Goal: Information Seeking & Learning: Learn about a topic

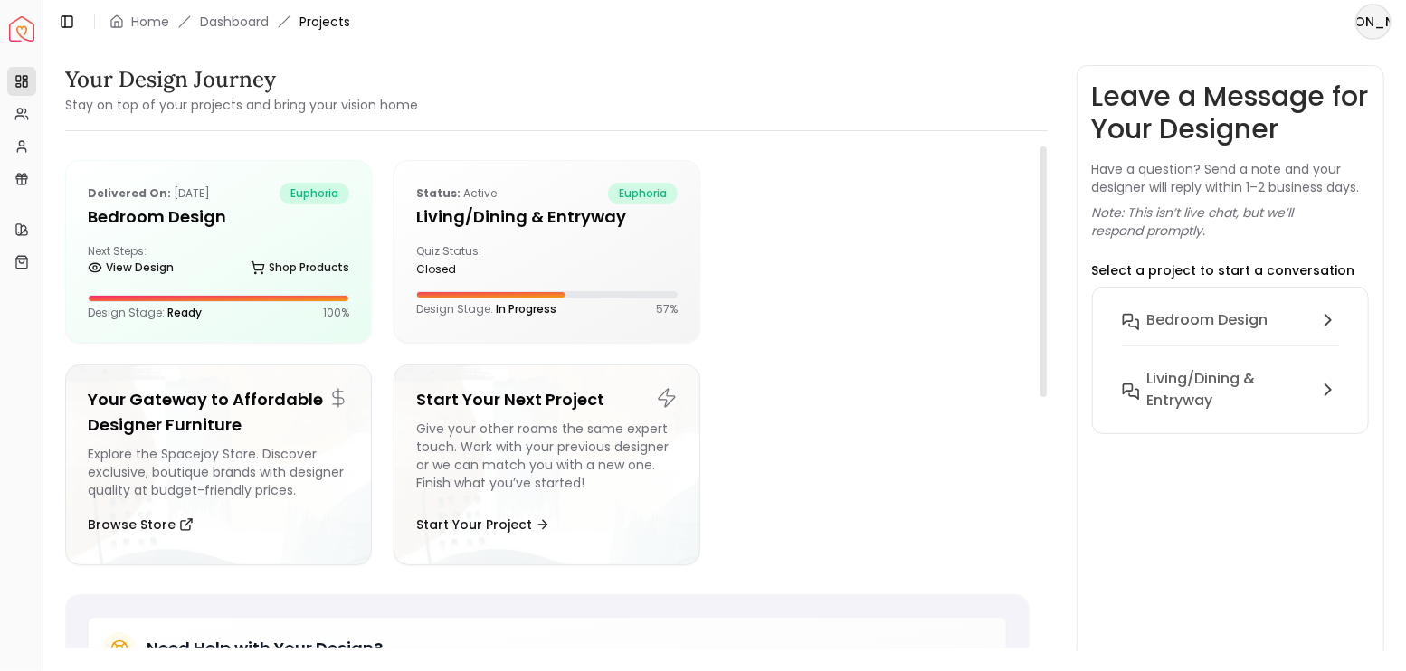
click at [955, 282] on div at bounding box center [875, 251] width 307 height 183
click at [556, 233] on div "Status: active euphoria Living/Dining & Entryway Quiz Status: closed Design Sta…" at bounding box center [546, 249] width 305 height 177
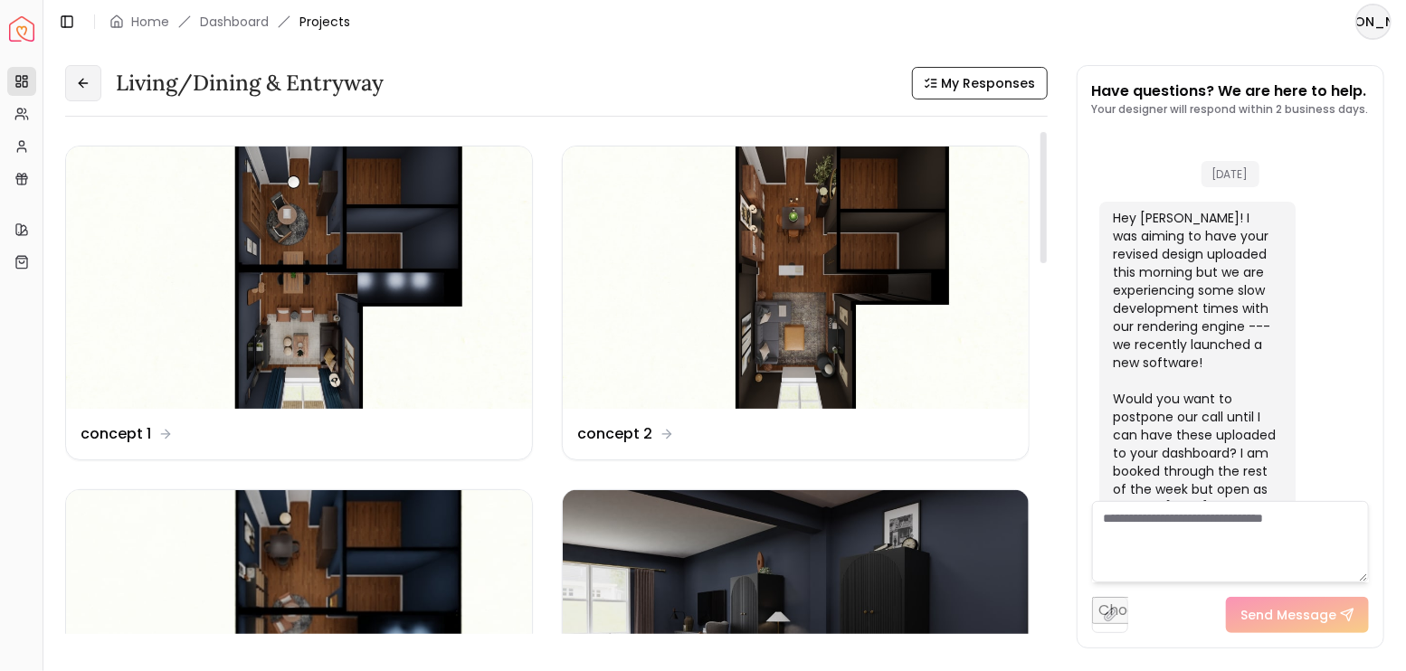
scroll to position [3765, 0]
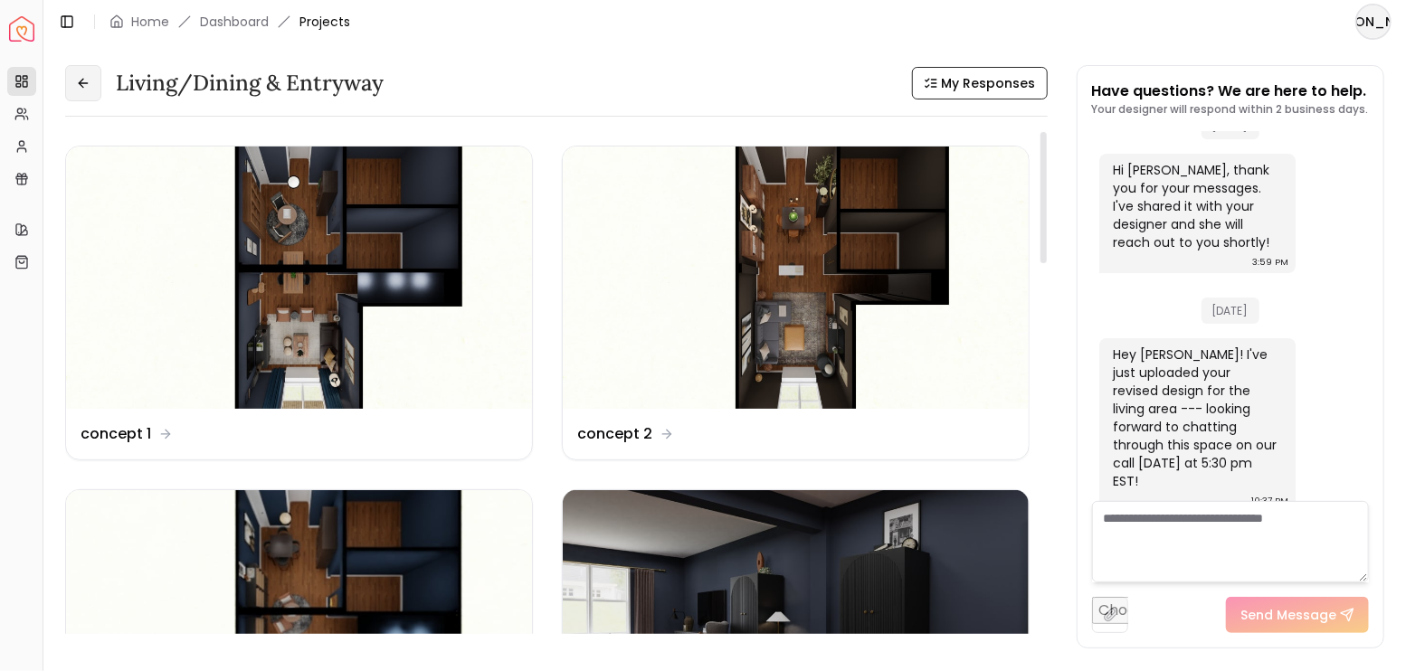
click at [91, 79] on button at bounding box center [83, 83] width 36 height 36
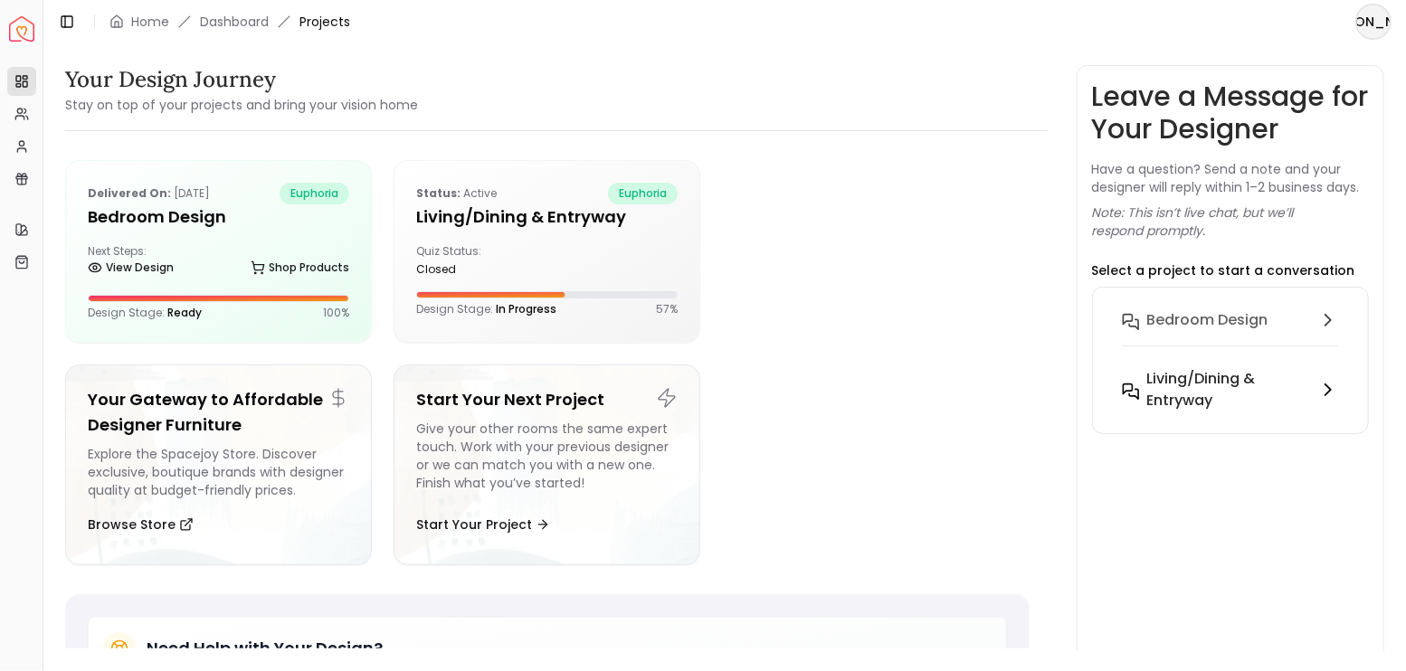
click at [1225, 378] on h6 "Living/Dining & Entryway" at bounding box center [1229, 389] width 164 height 43
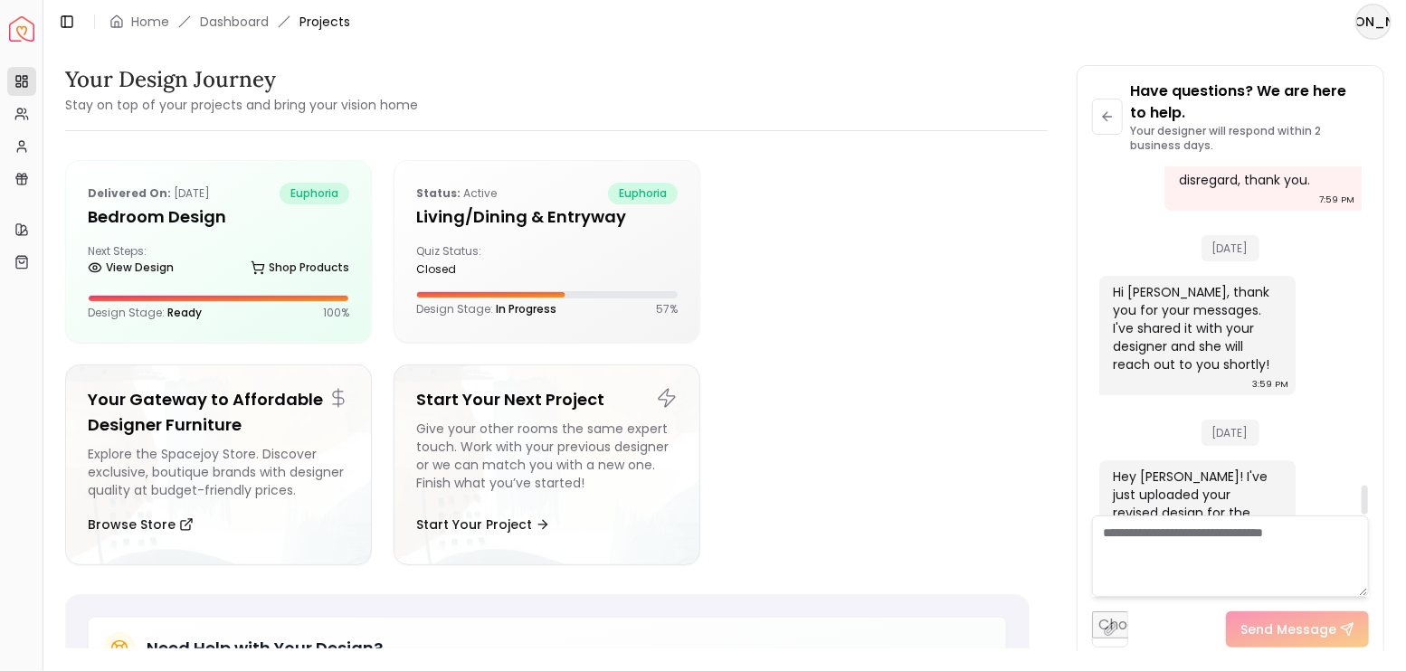
scroll to position [3787, 0]
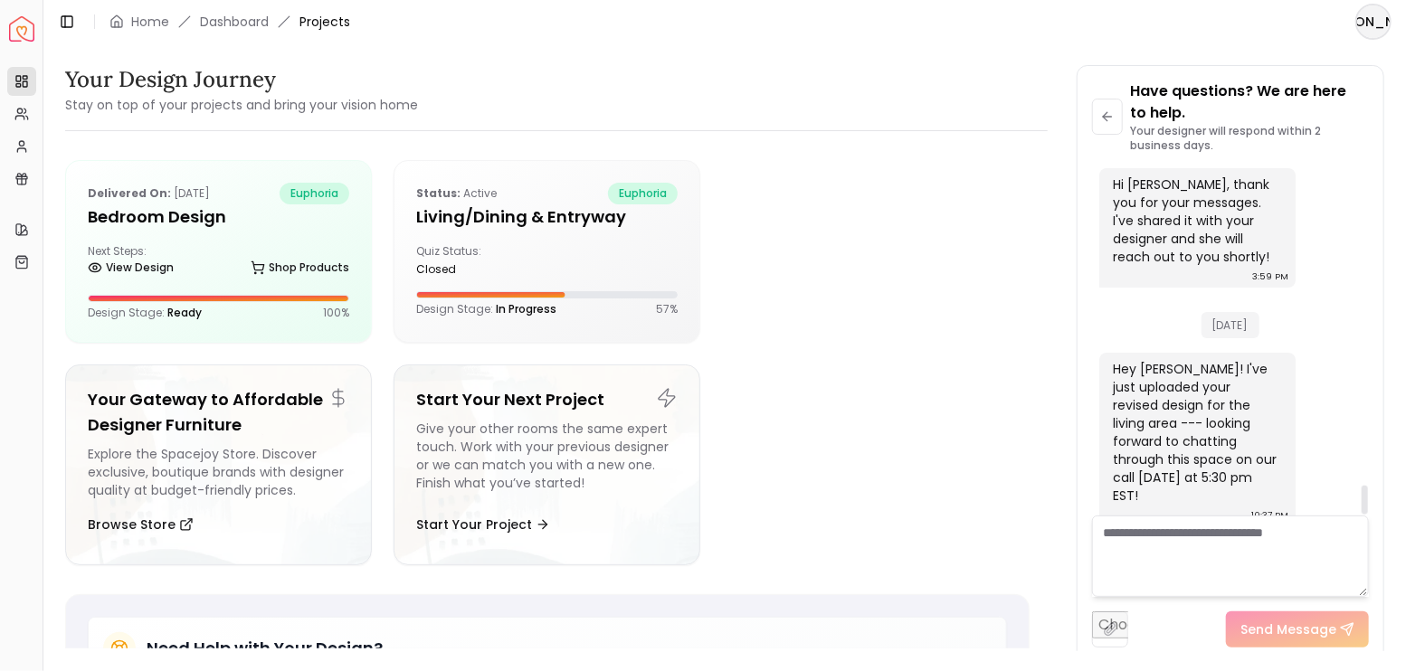
drag, startPoint x: 1235, startPoint y: 534, endPoint x: 1235, endPoint y: 516, distance: 18.1
click at [1235, 535] on textarea at bounding box center [1231, 556] width 278 height 81
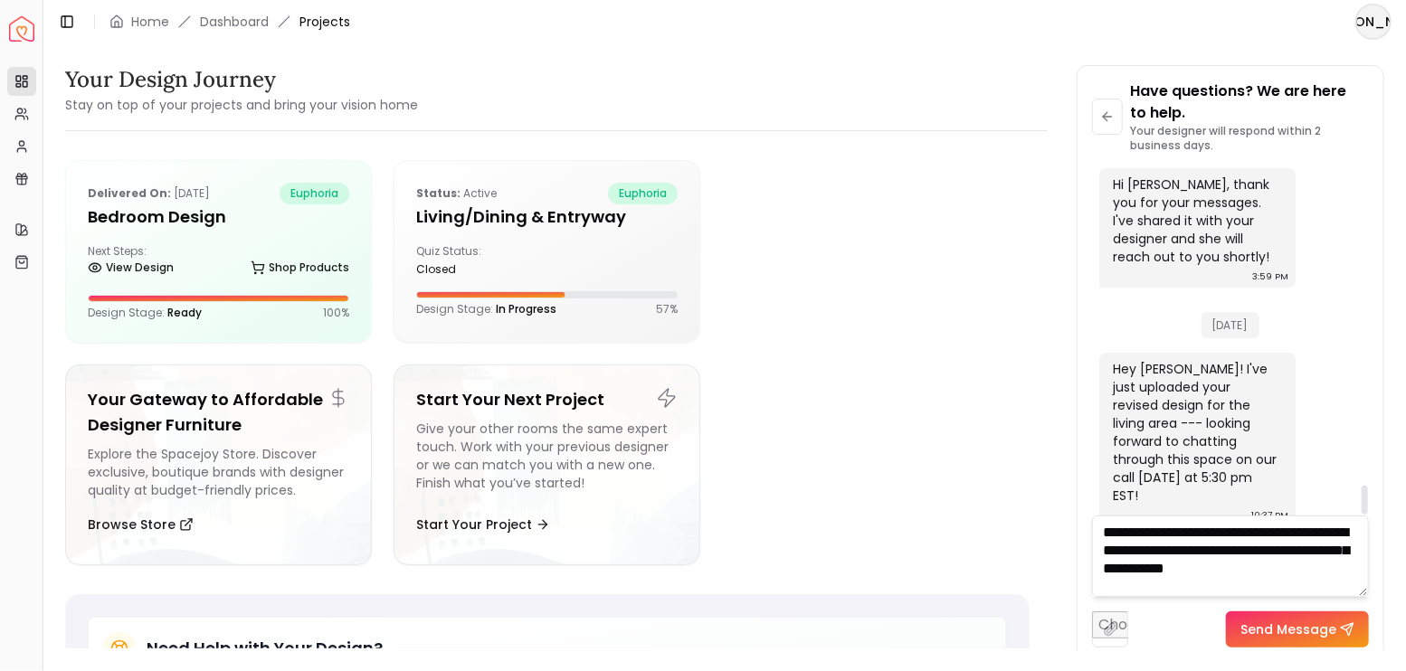
type textarea "**********"
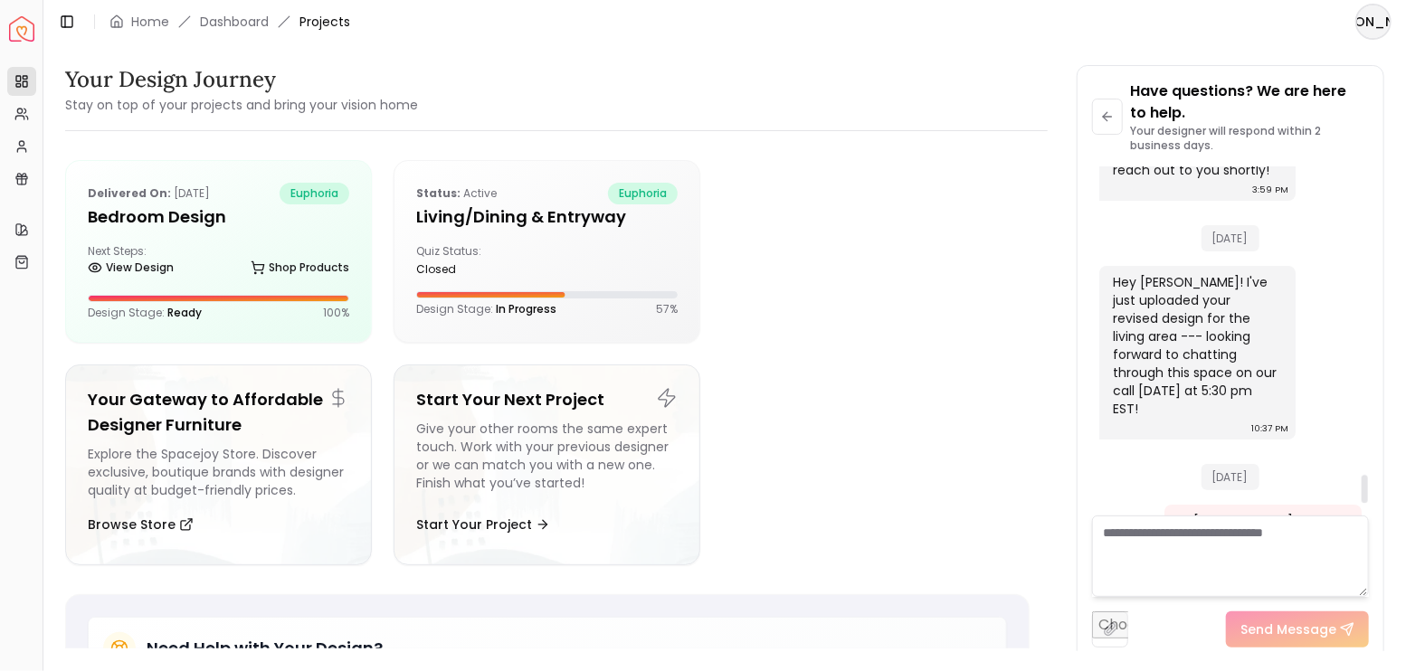
scroll to position [3971, 0]
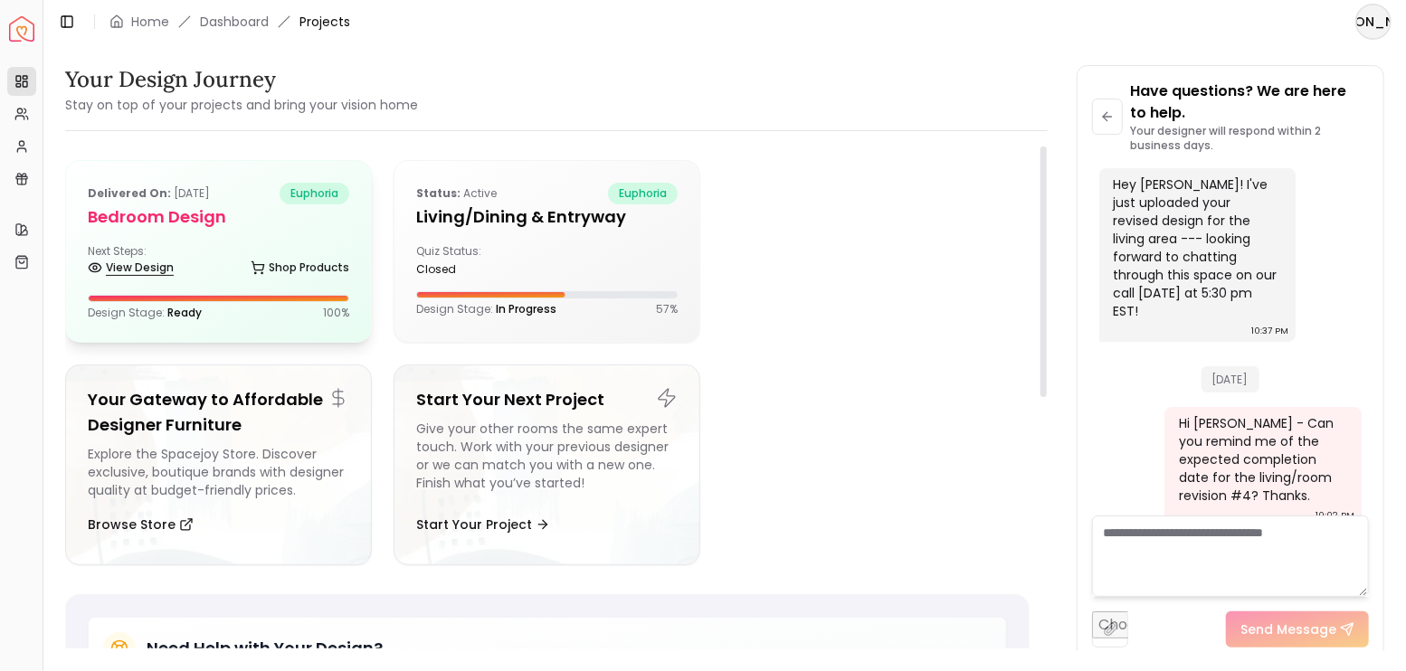
click at [103, 264] on link "View Design" at bounding box center [131, 267] width 86 height 25
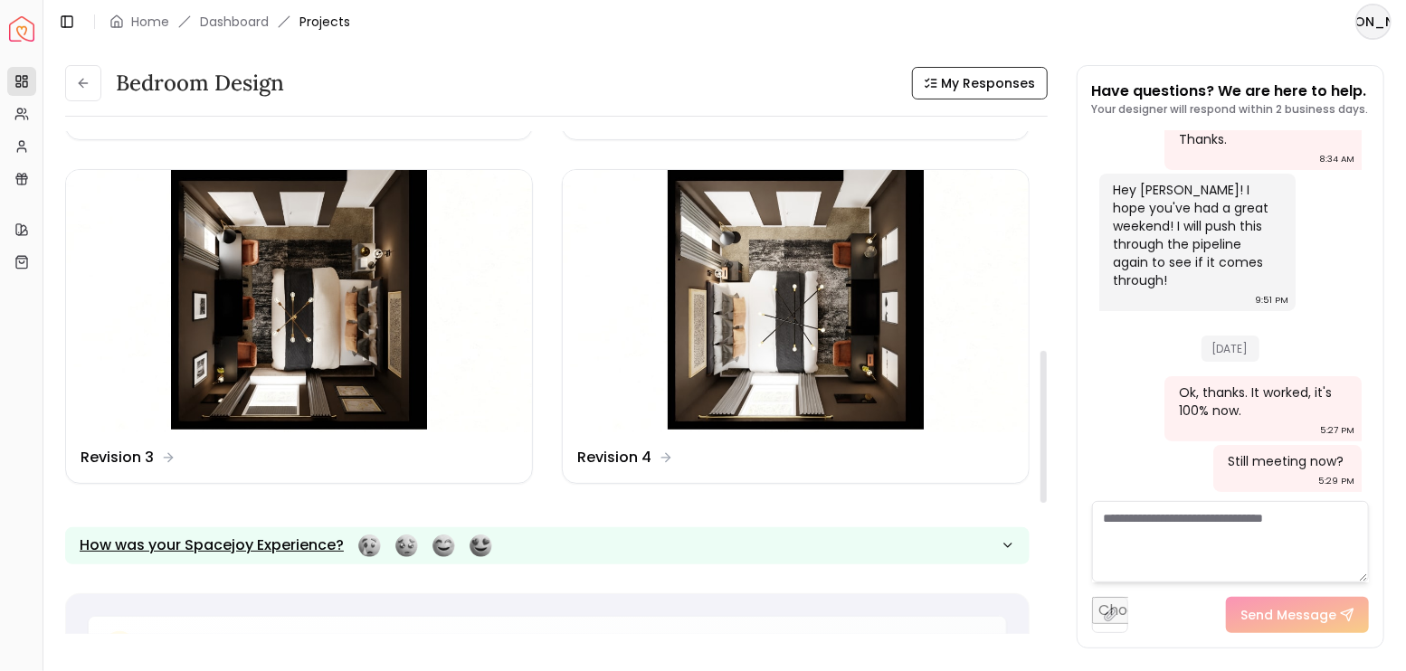
scroll to position [603, 0]
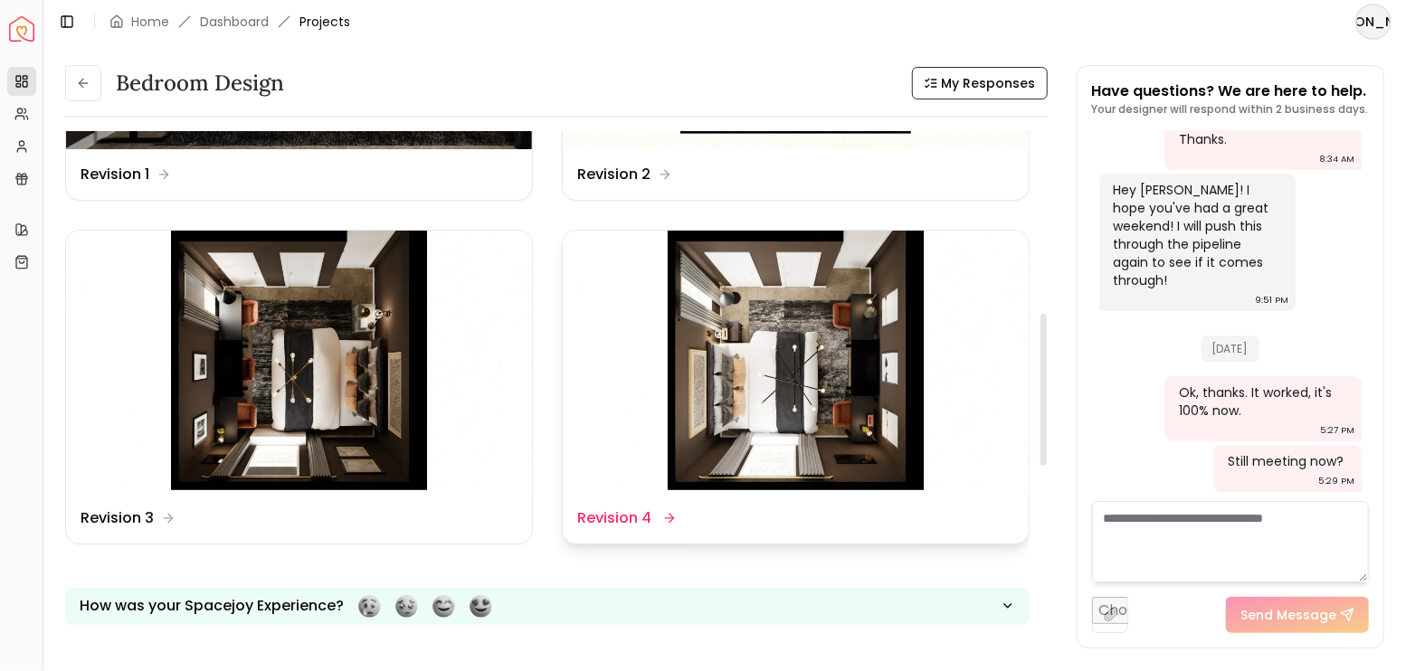
click at [866, 382] on img at bounding box center [796, 362] width 466 height 262
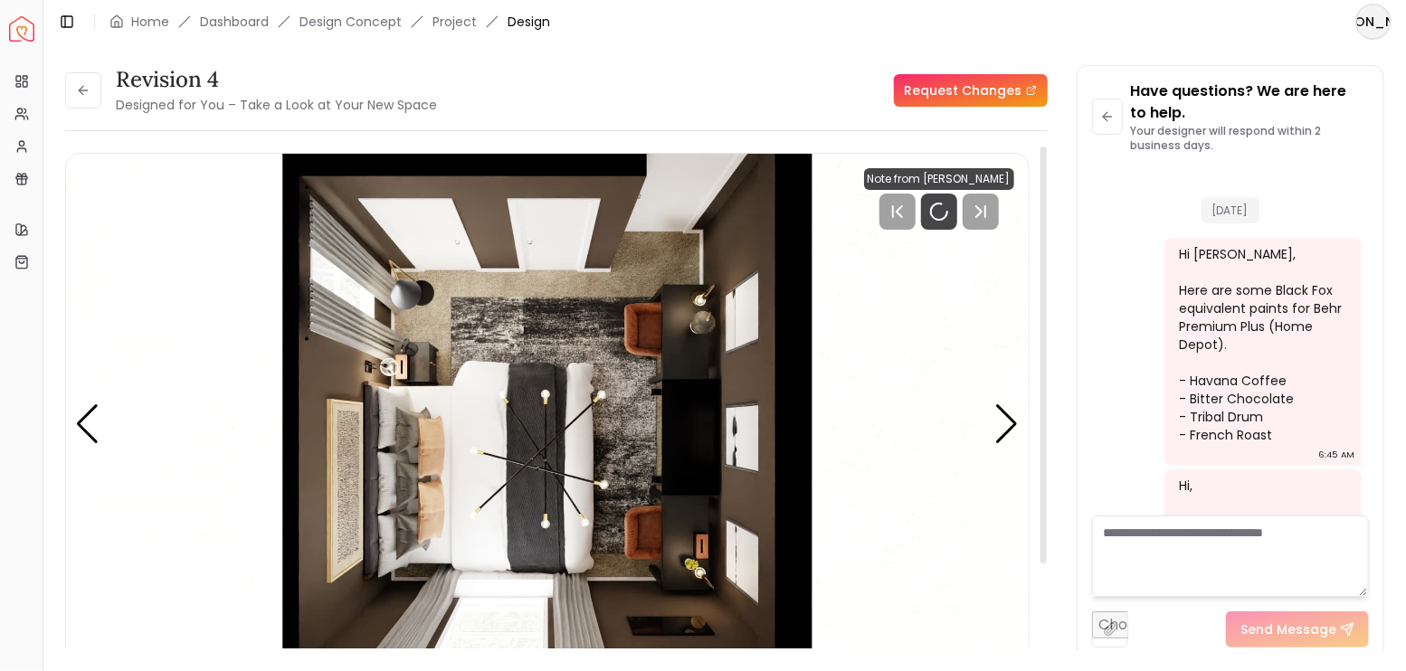
scroll to position [4290, 0]
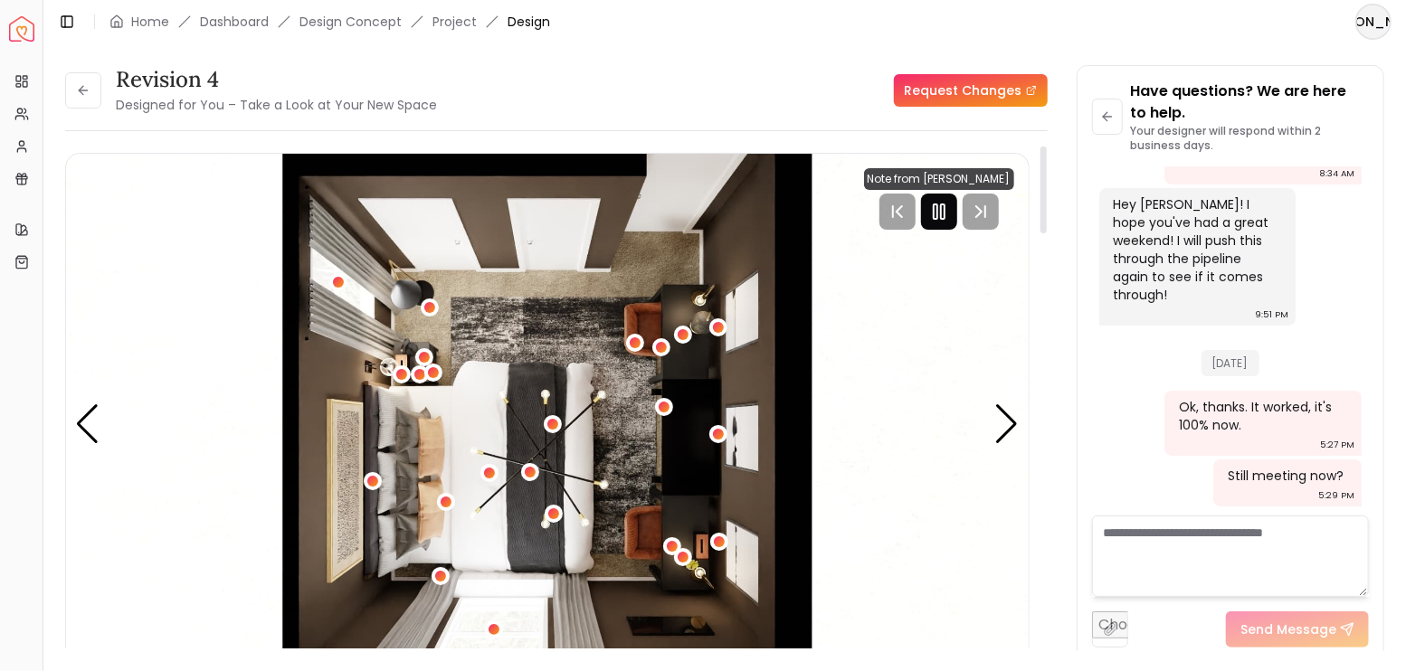
click at [948, 225] on div at bounding box center [939, 212] width 36 height 36
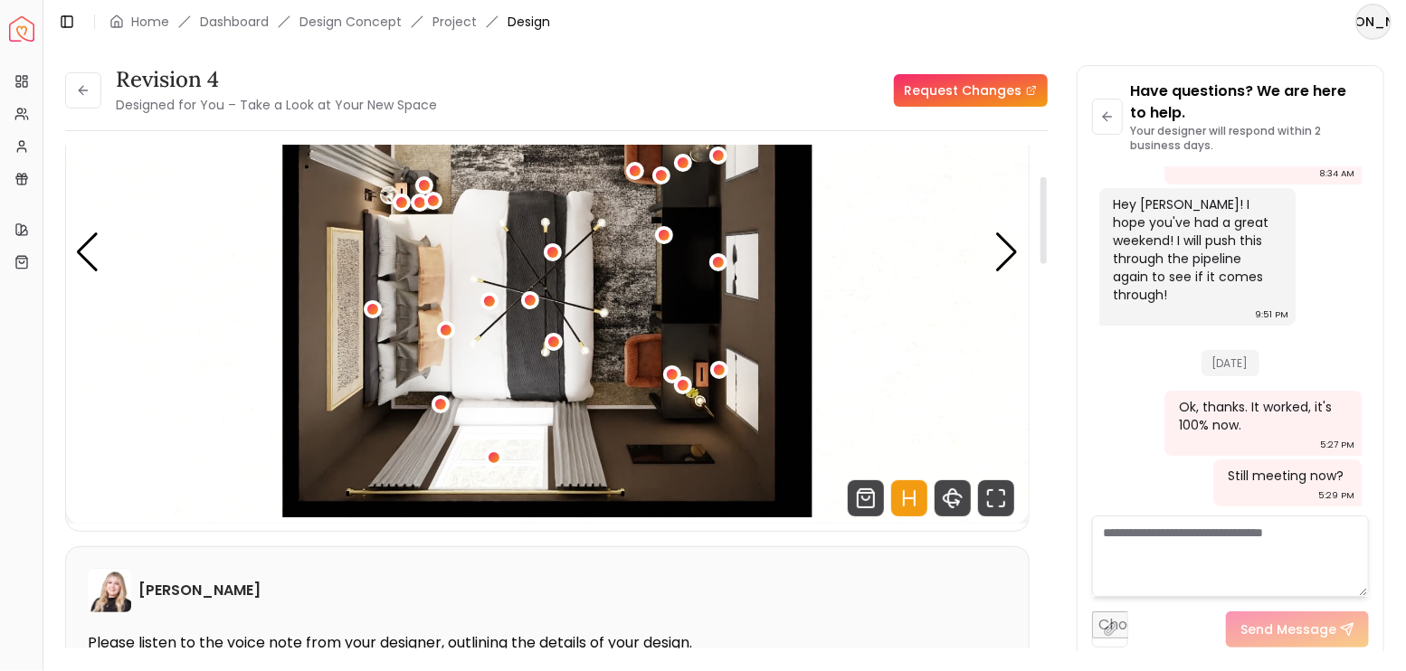
scroll to position [181, 0]
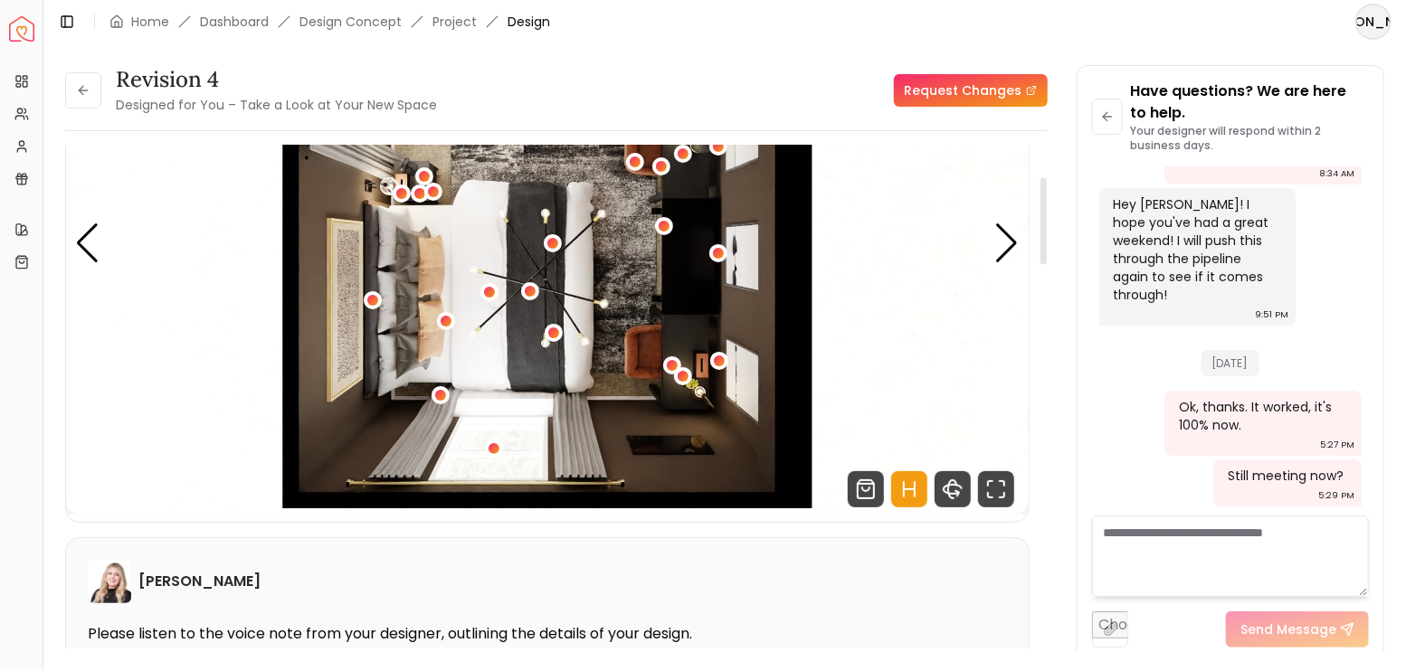
click at [919, 480] on icon "Hotspots Toggle" at bounding box center [909, 489] width 36 height 36
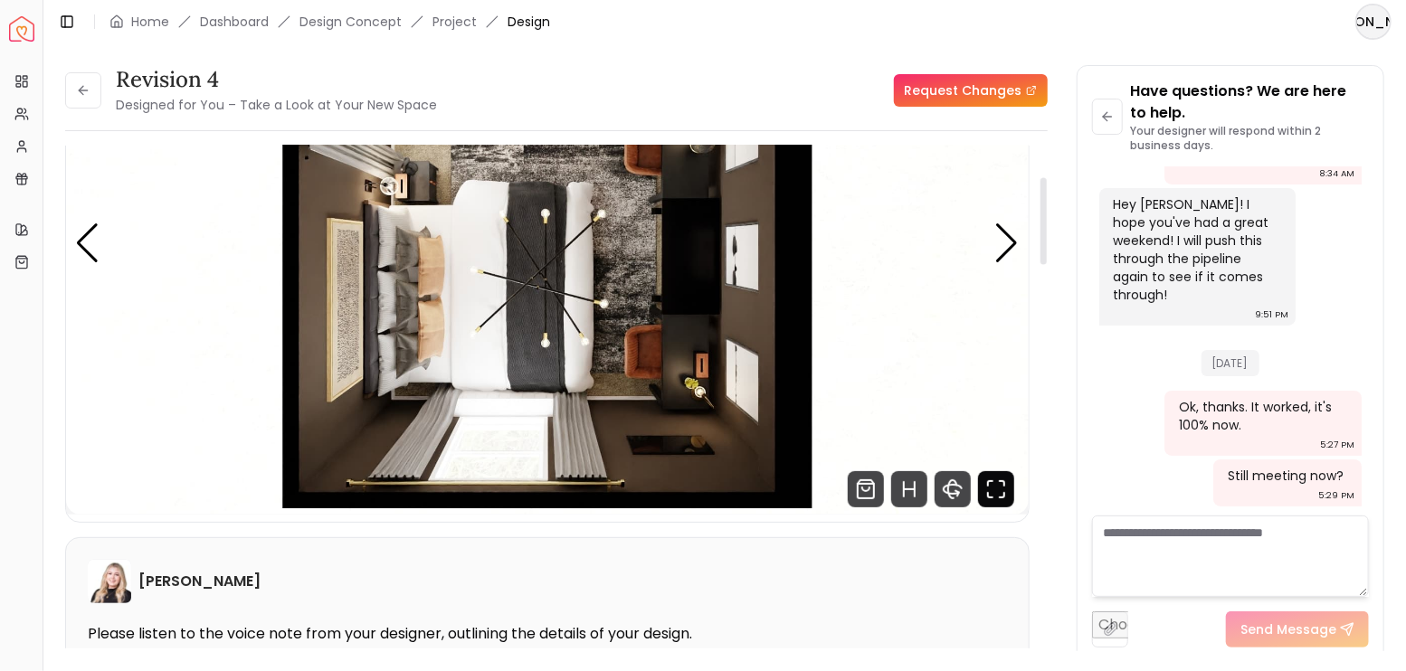
click at [993, 490] on icon "Fullscreen" at bounding box center [996, 489] width 36 height 36
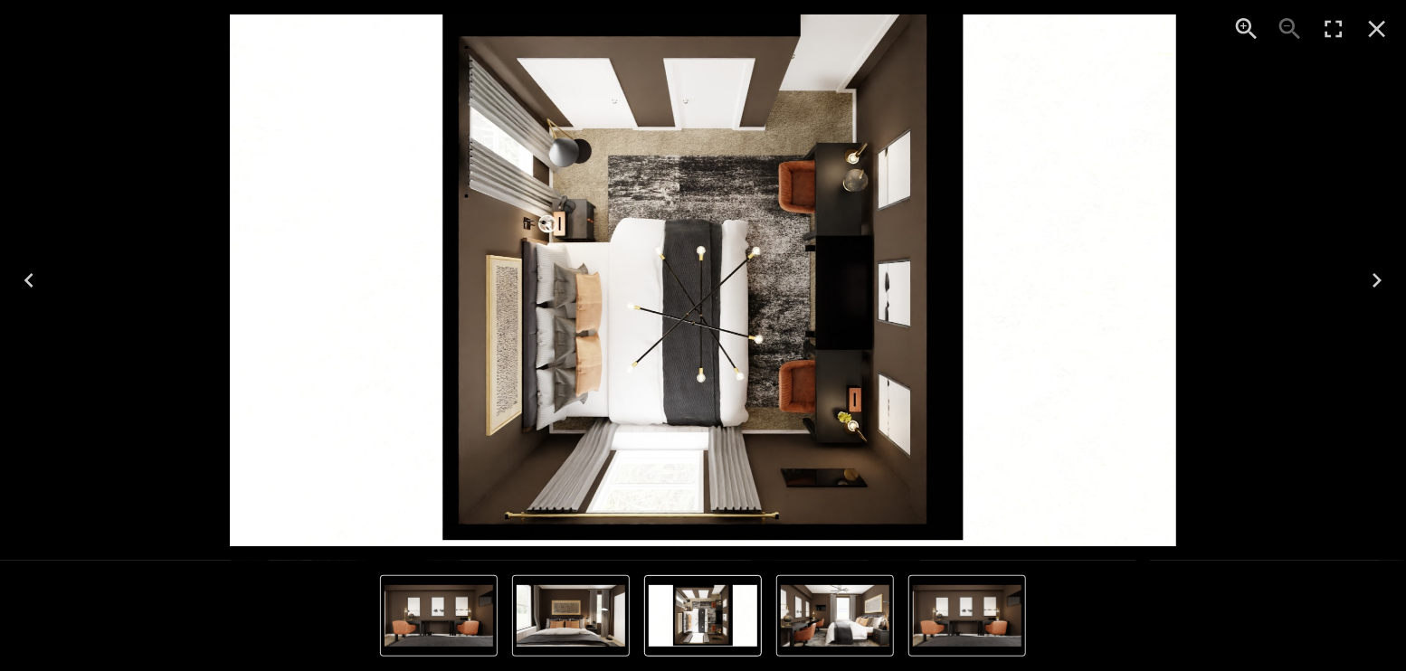
click at [1382, 284] on icon "Next" at bounding box center [1377, 280] width 29 height 29
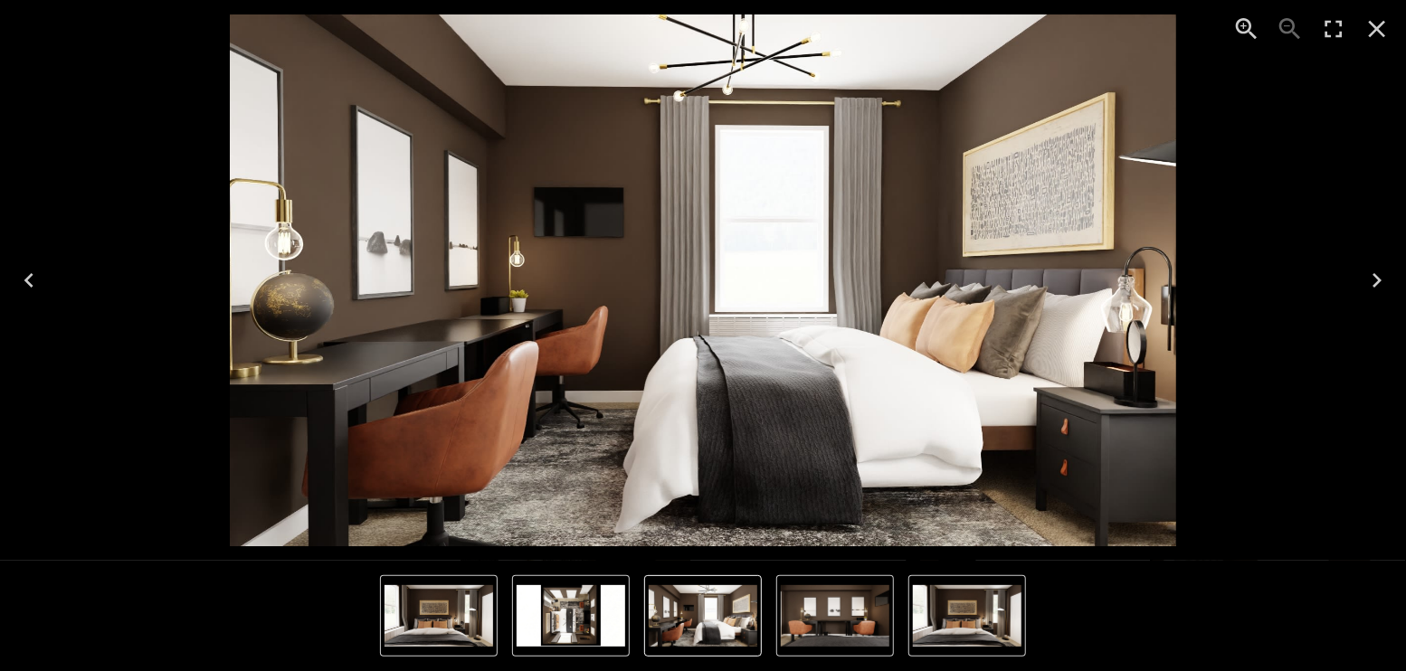
click at [1382, 284] on icon "Next" at bounding box center [1377, 280] width 29 height 29
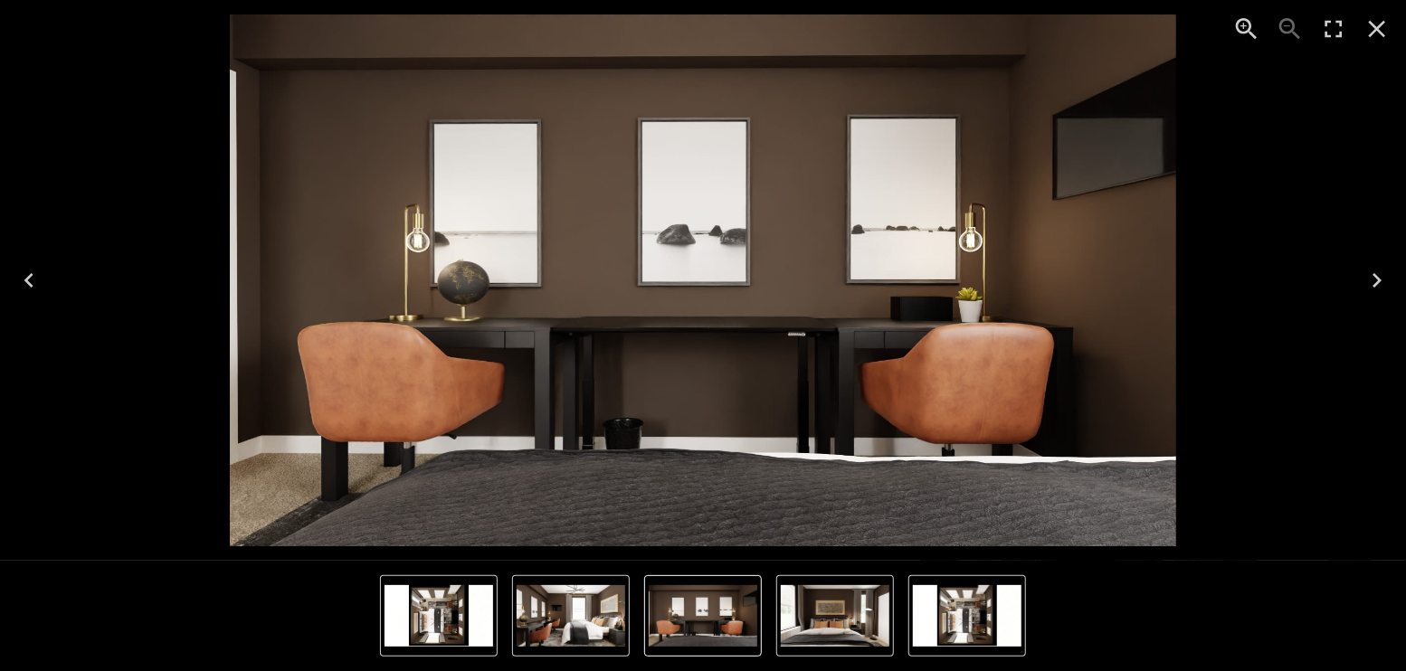
click at [1382, 284] on icon "Next" at bounding box center [1377, 280] width 29 height 29
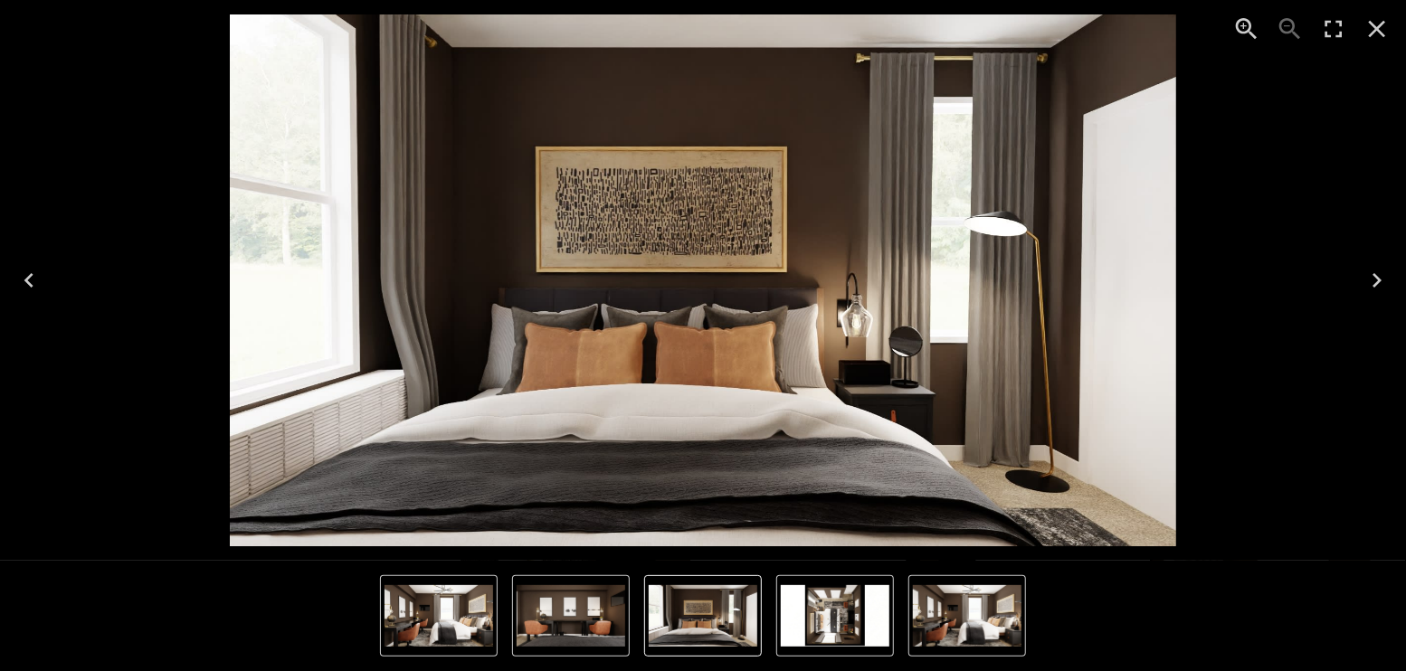
click at [1382, 284] on icon "Next" at bounding box center [1377, 280] width 29 height 29
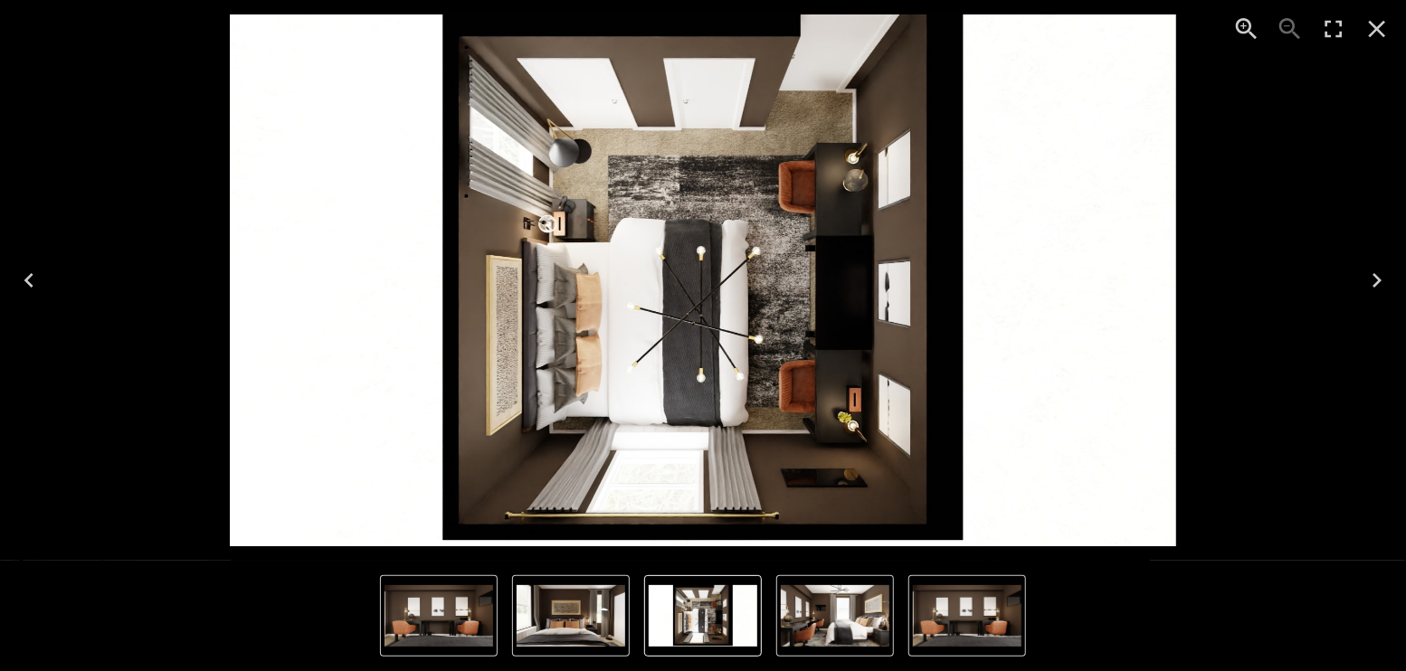
click at [1372, 25] on icon "Close" at bounding box center [1377, 28] width 29 height 29
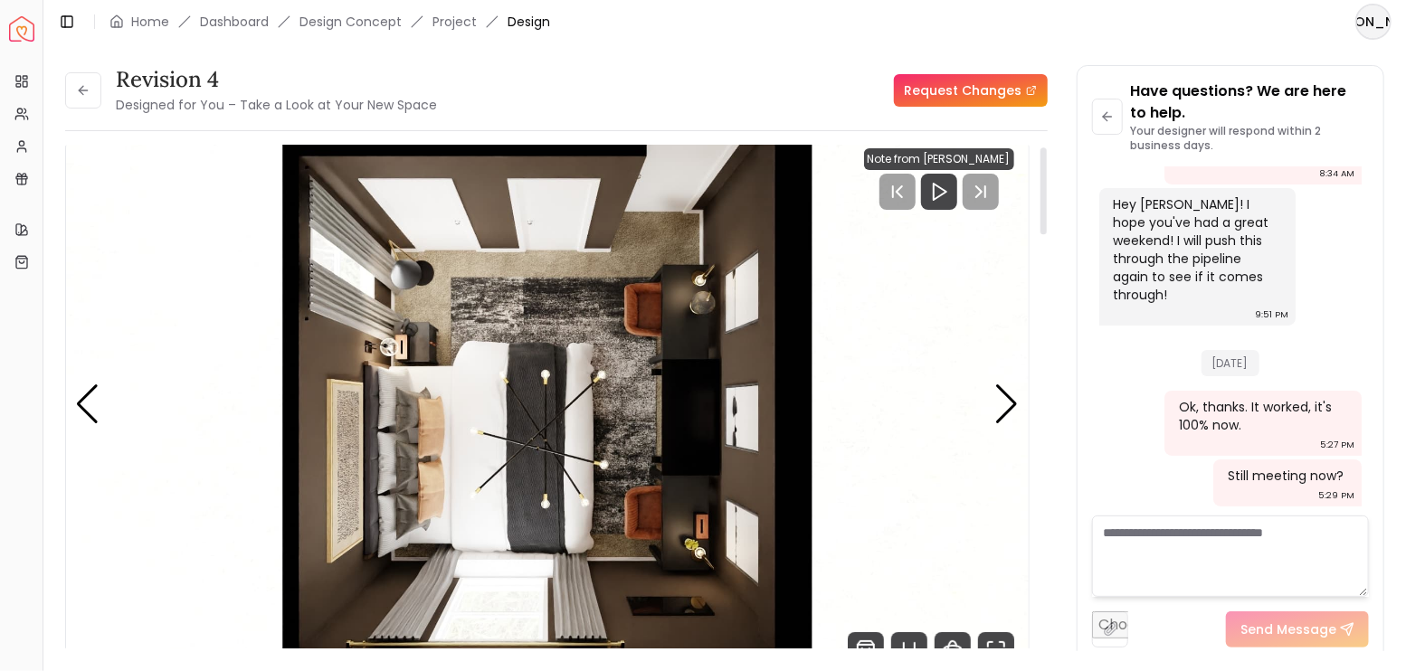
scroll to position [0, 0]
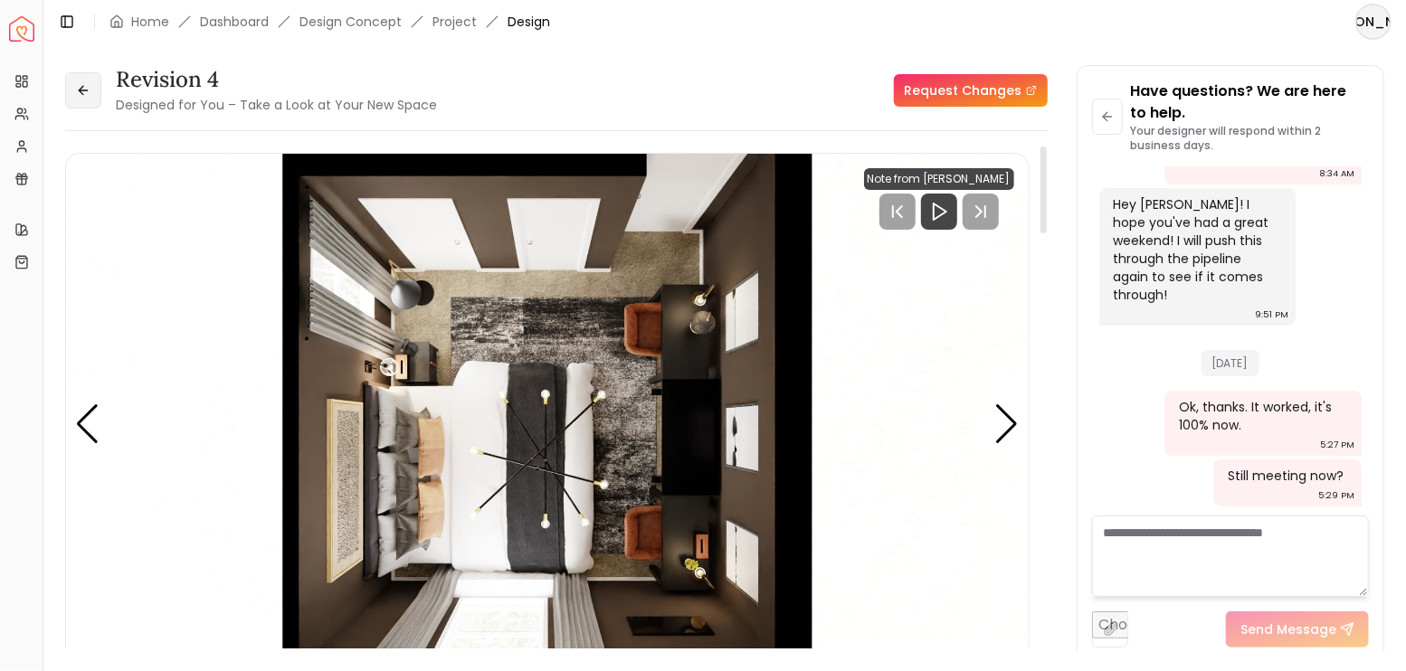
click at [78, 94] on icon at bounding box center [83, 90] width 14 height 14
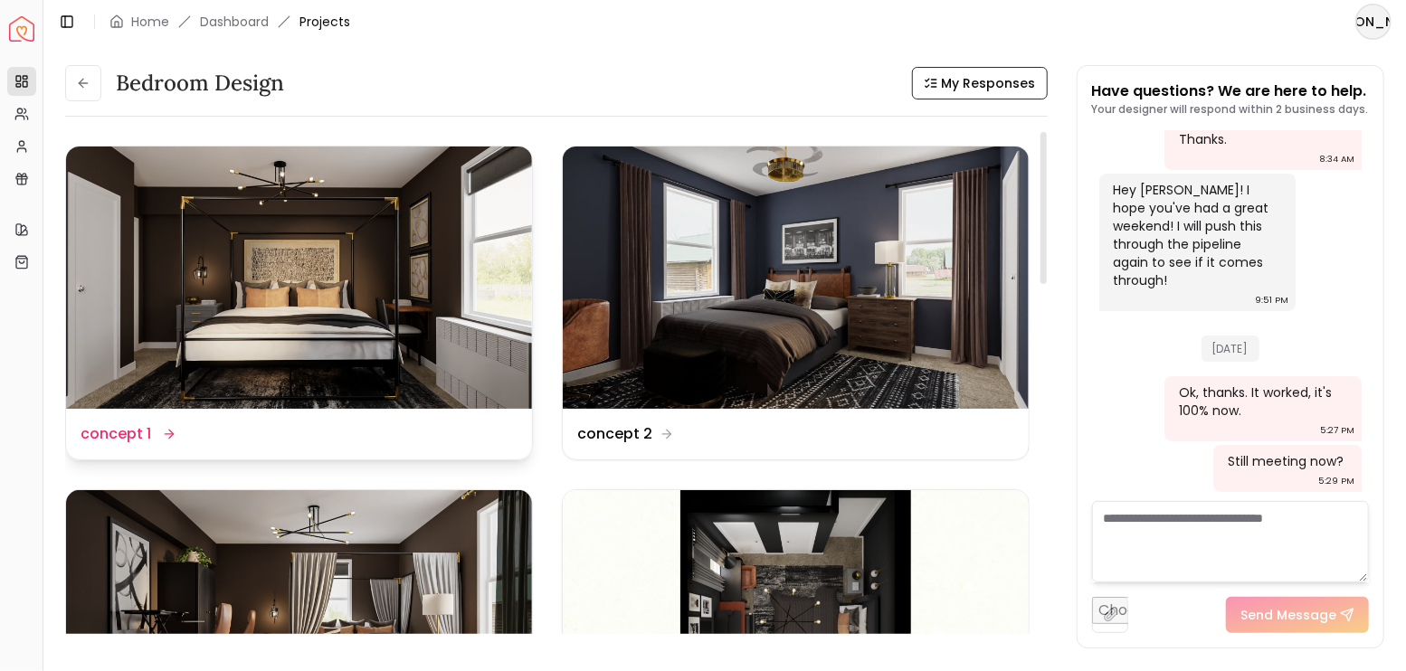
click at [412, 287] on img at bounding box center [299, 278] width 466 height 262
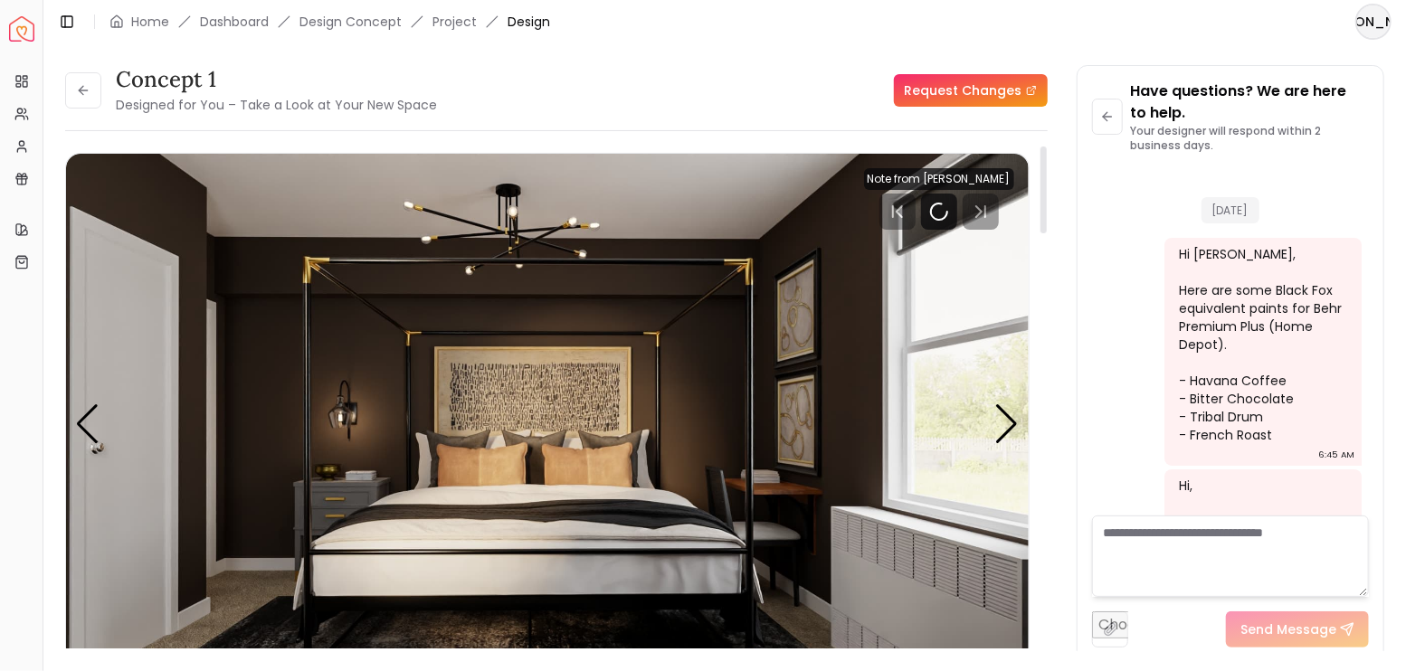
scroll to position [4290, 0]
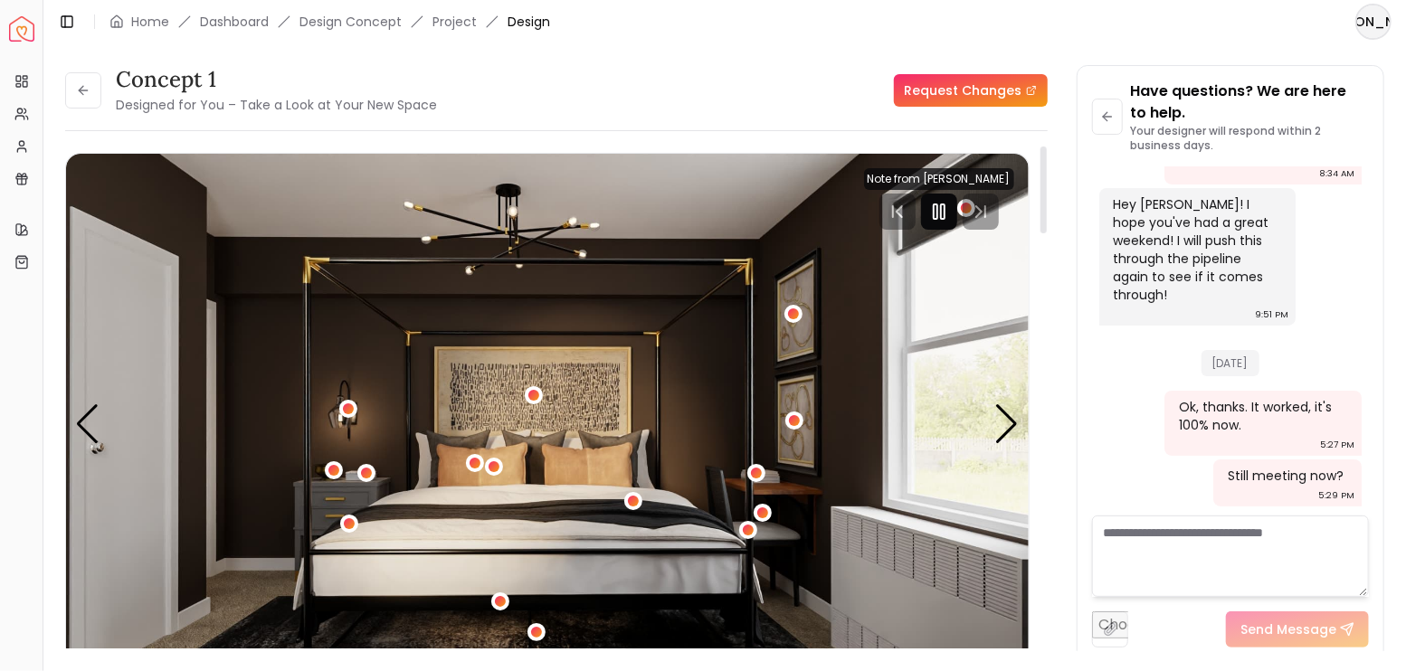
click at [929, 213] on icon "Pause" at bounding box center [939, 212] width 22 height 22
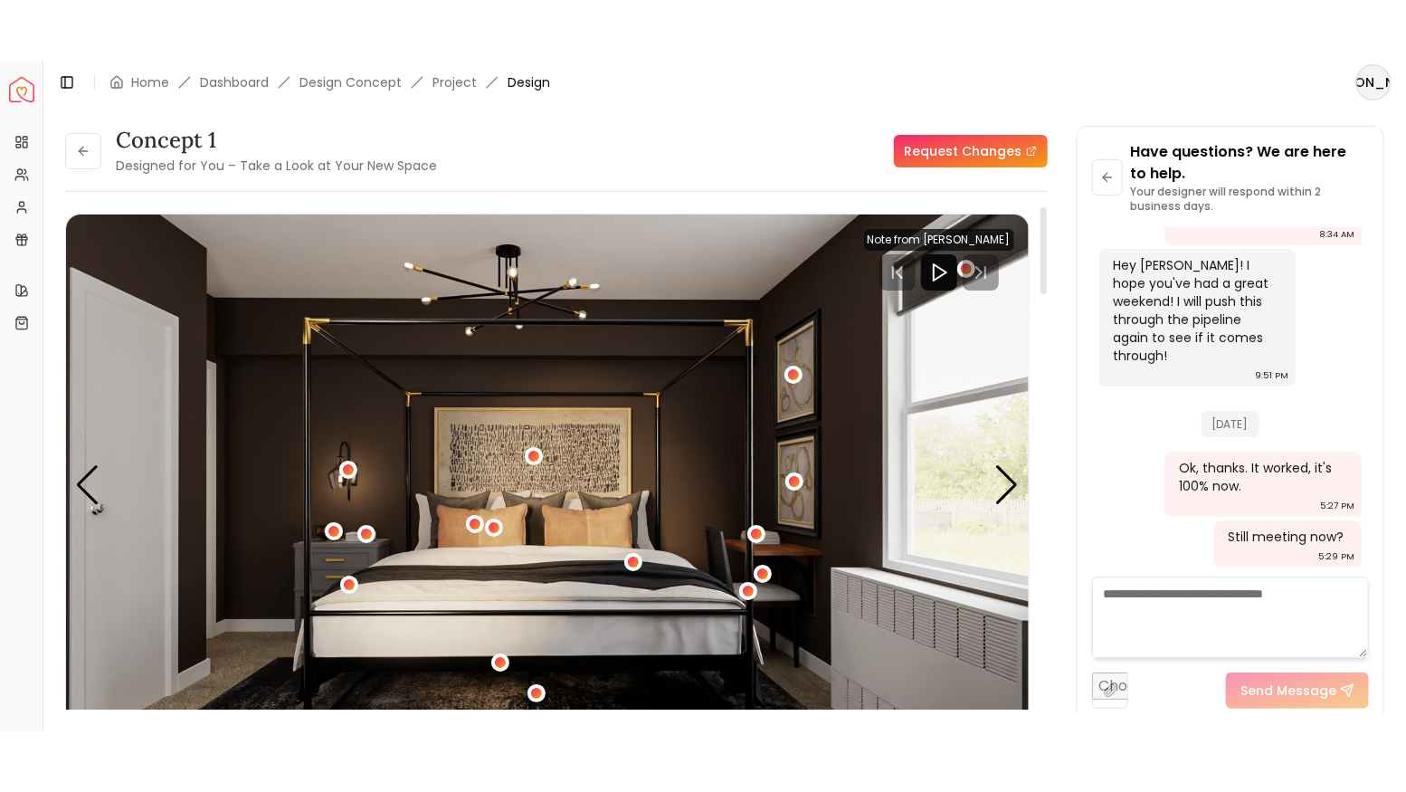
scroll to position [120, 0]
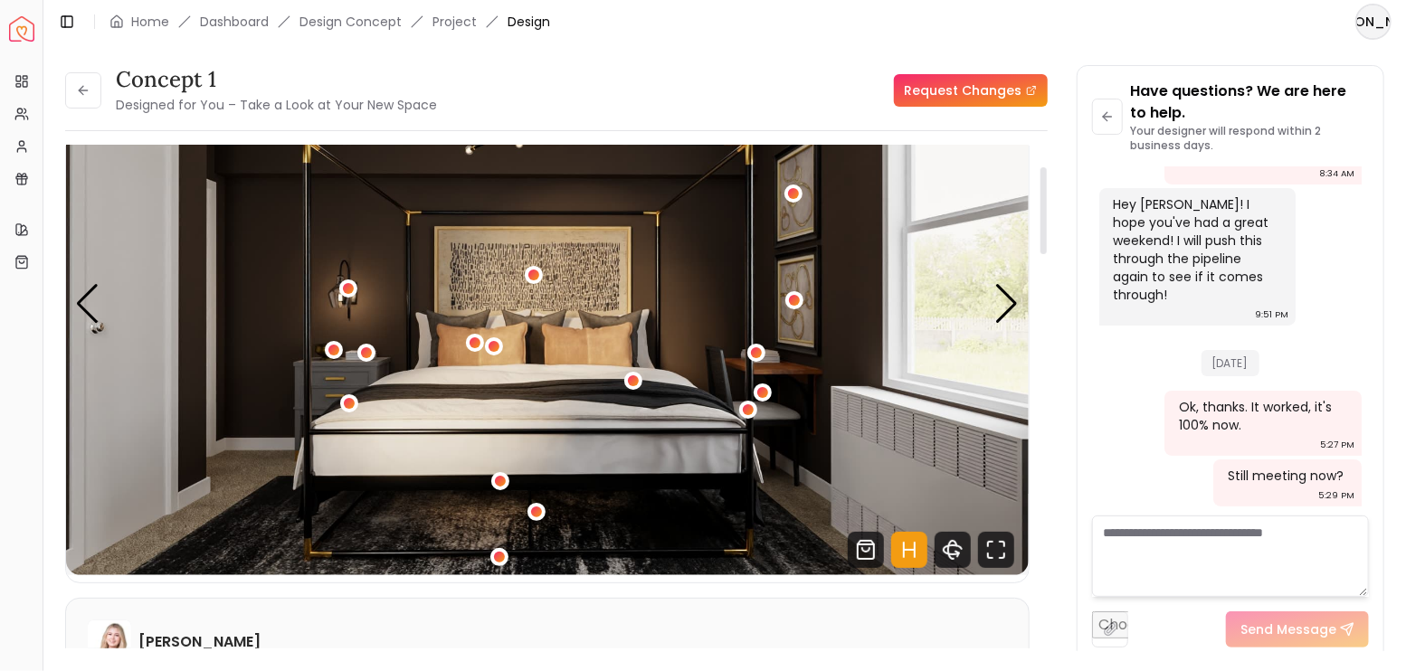
click at [913, 542] on icon "Hotspots Toggle" at bounding box center [909, 550] width 36 height 36
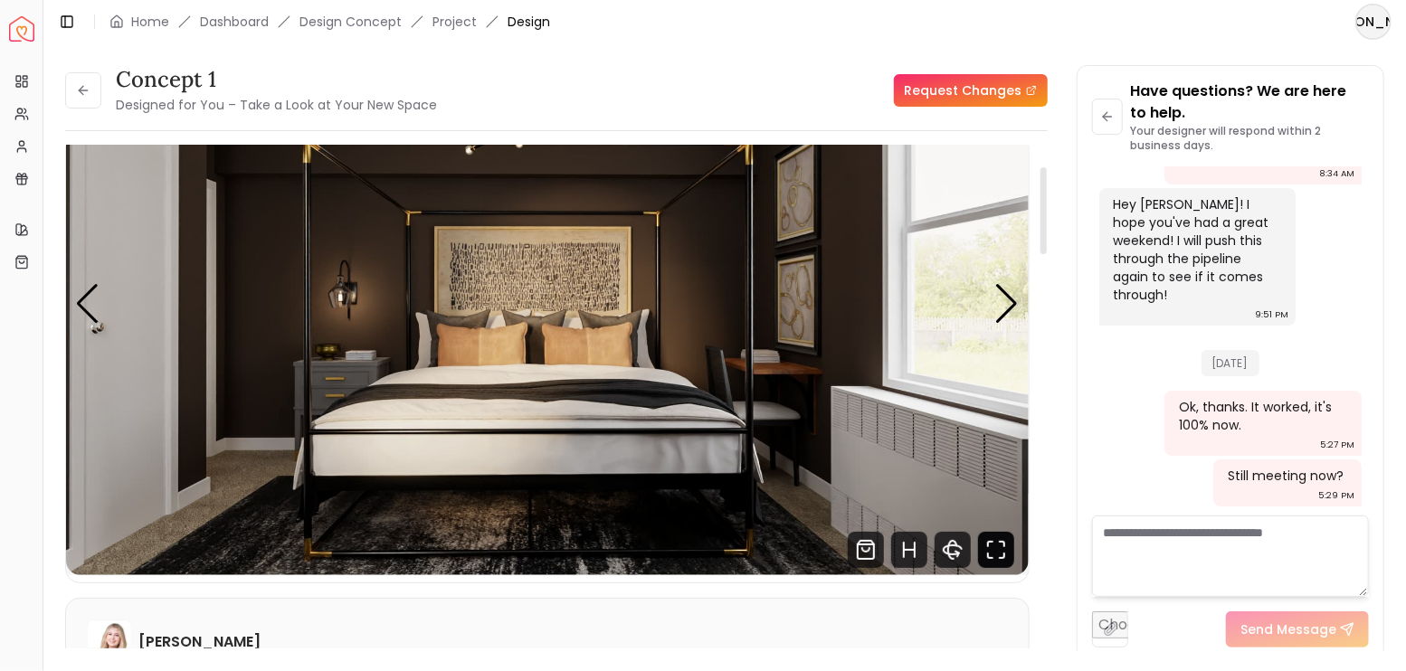
click at [982, 543] on icon "Fullscreen" at bounding box center [996, 550] width 36 height 36
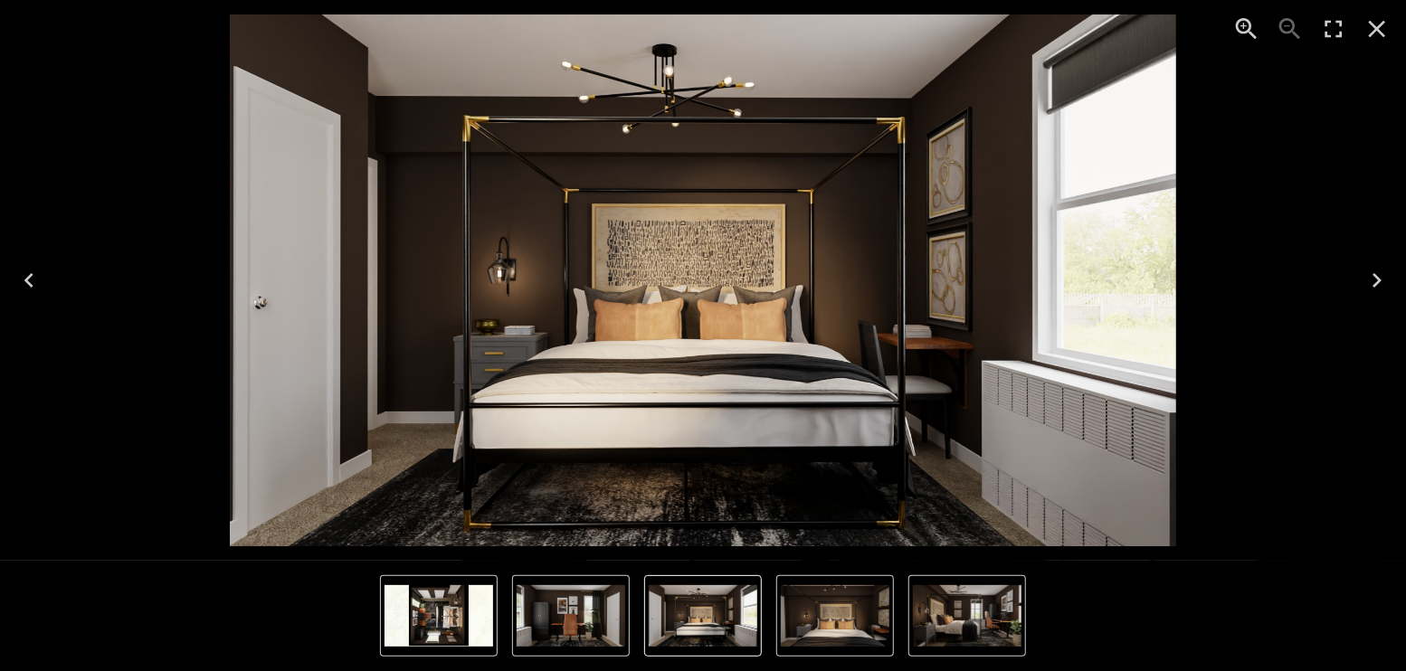
click at [1336, 43] on icon "Enter Fullscreen" at bounding box center [1333, 28] width 29 height 29
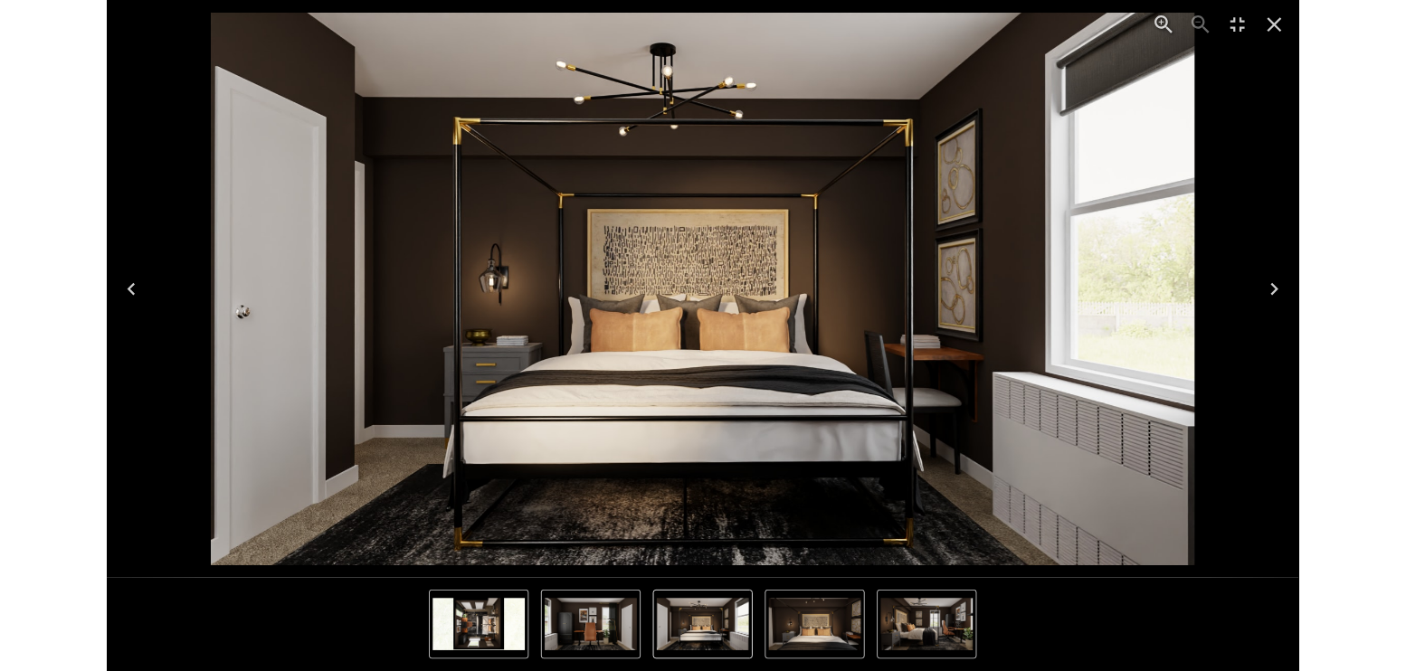
scroll to position [4169, 0]
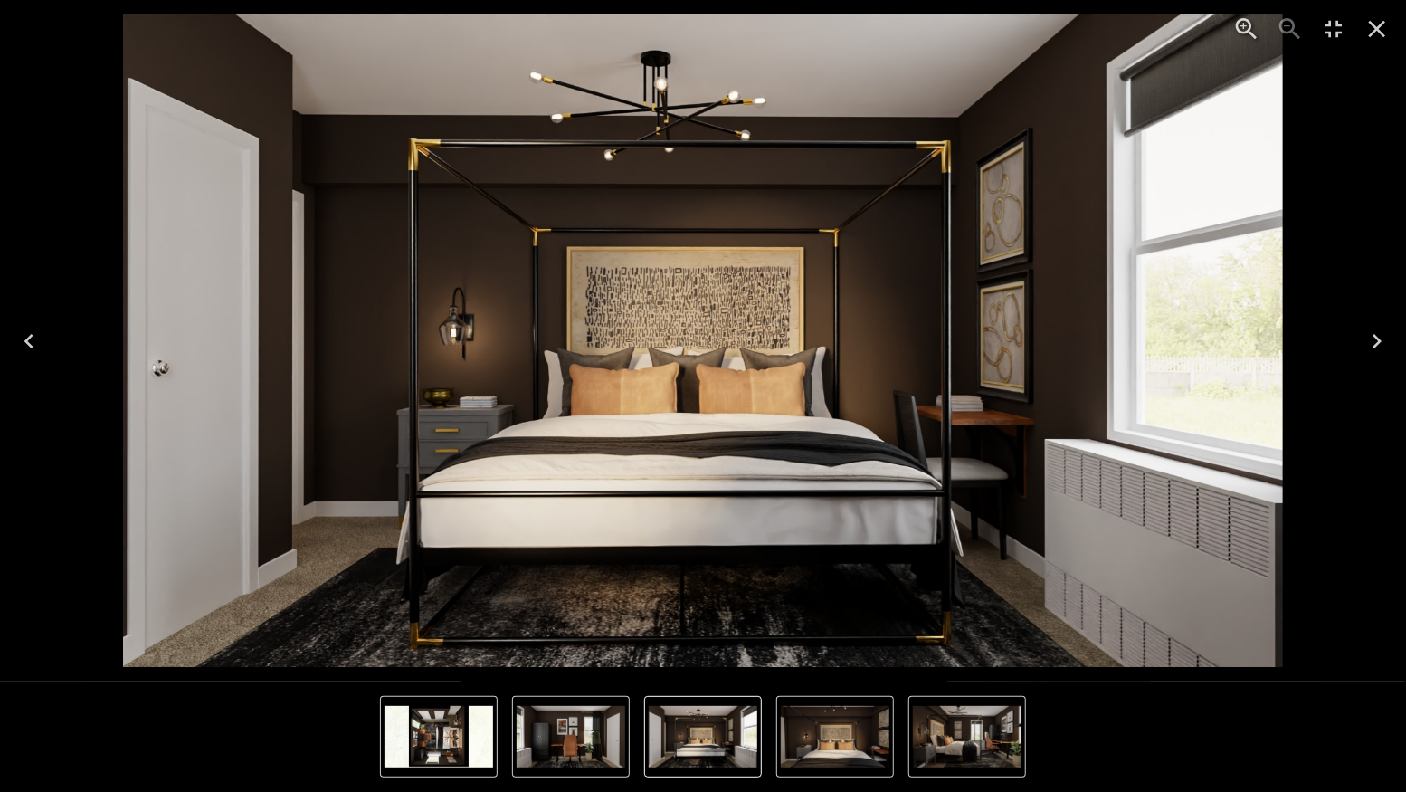
click at [1379, 344] on icon "Next" at bounding box center [1377, 341] width 29 height 29
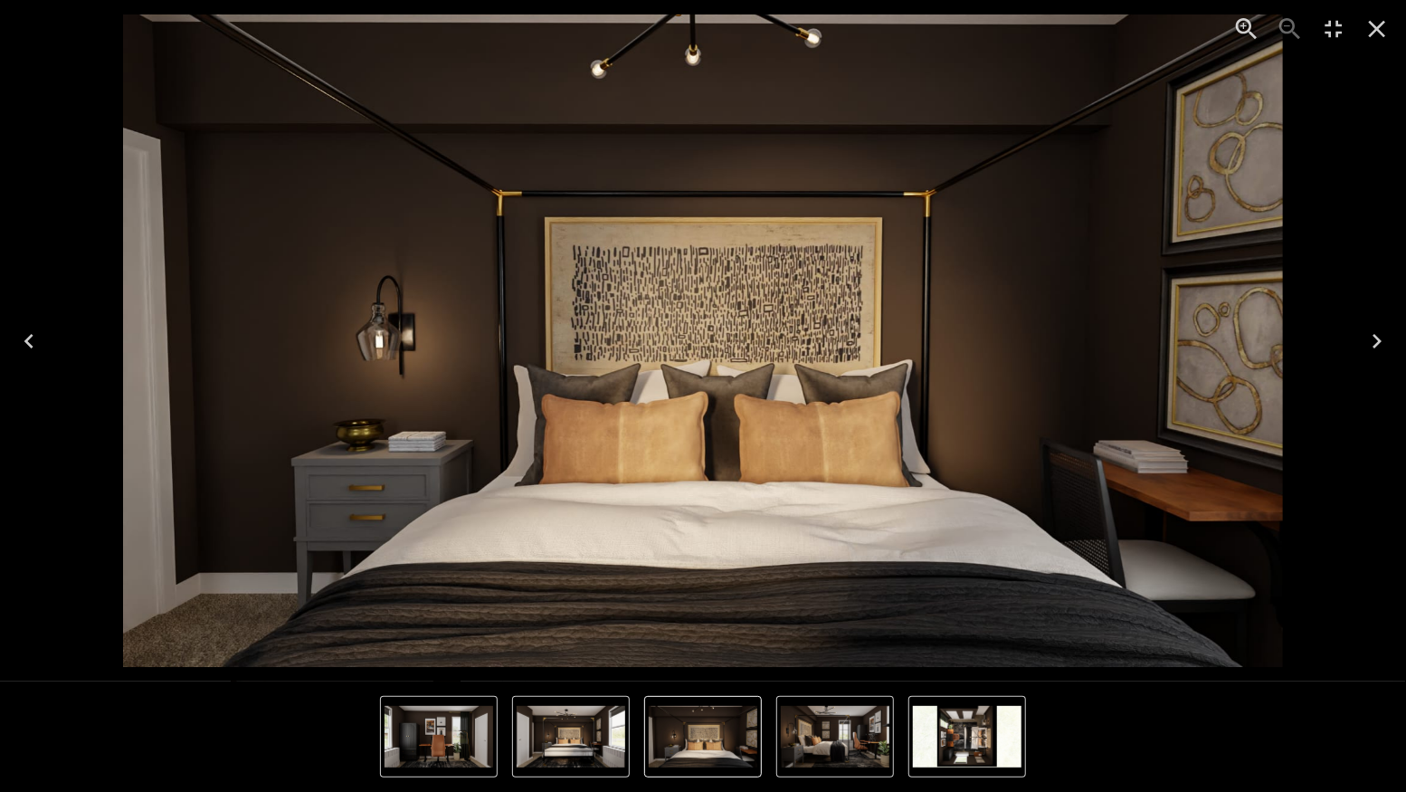
click at [1379, 344] on icon "Next" at bounding box center [1377, 341] width 29 height 29
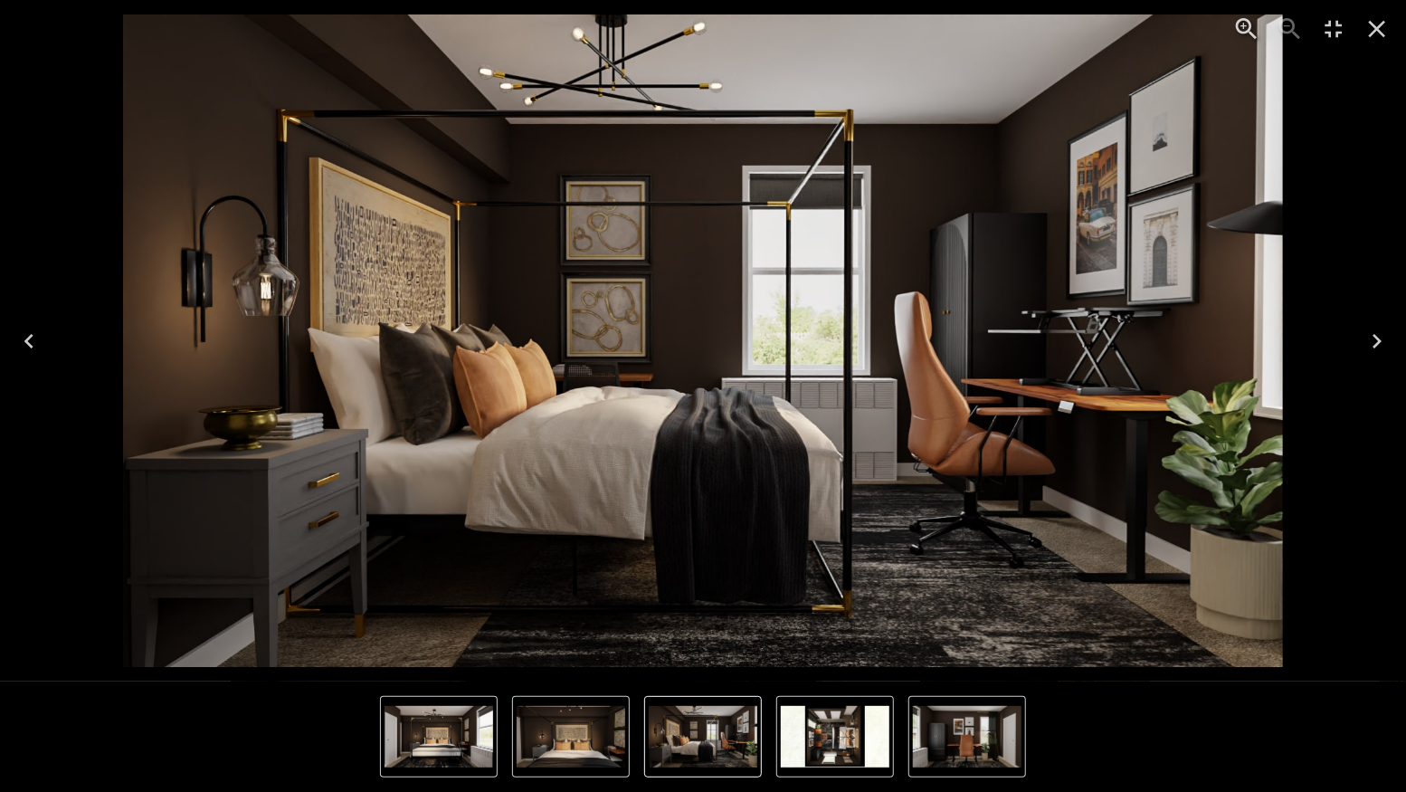
click at [1369, 349] on icon "Next" at bounding box center [1377, 341] width 29 height 29
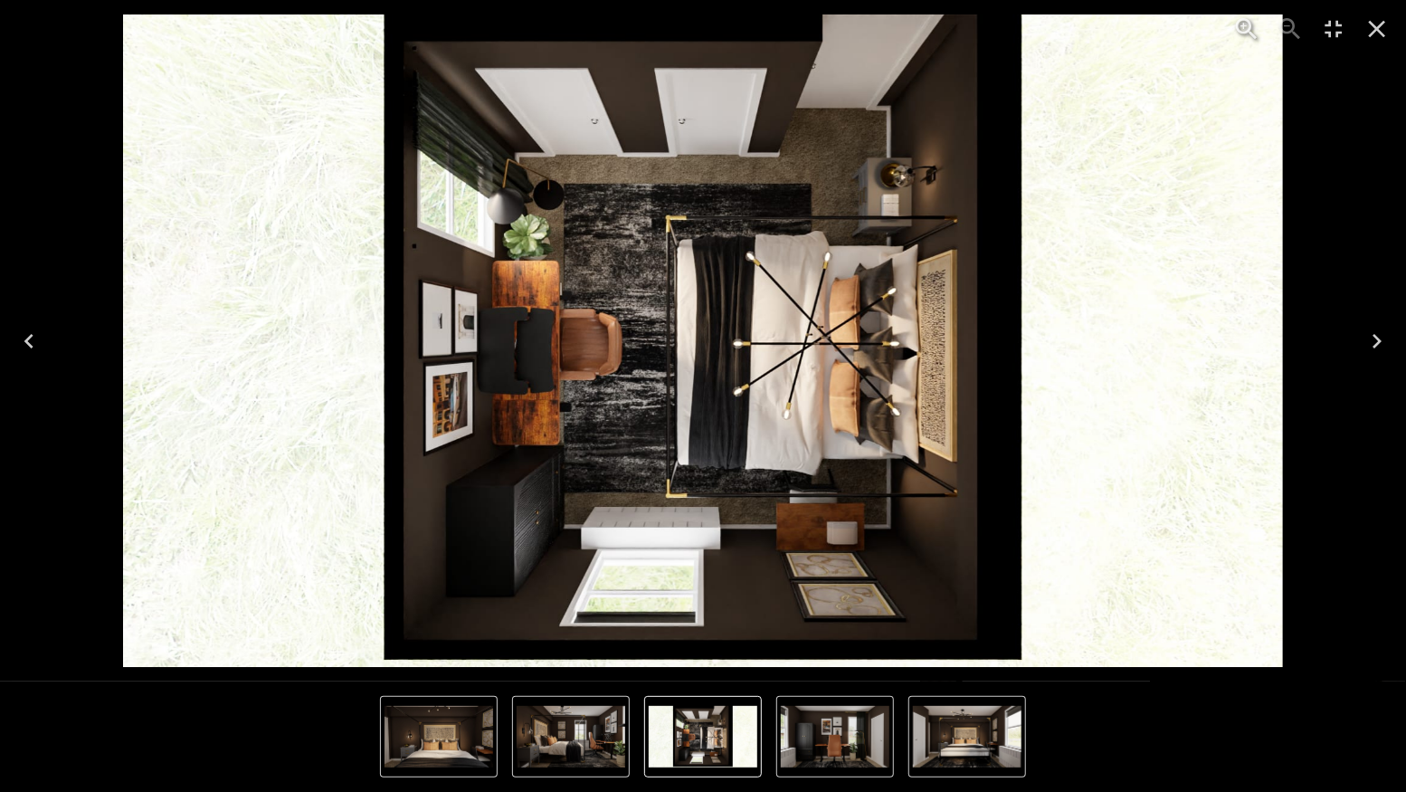
click at [1347, 348] on div "4 of 5" at bounding box center [702, 340] width 1377 height 652
click at [1364, 342] on icon "Next" at bounding box center [1377, 341] width 29 height 29
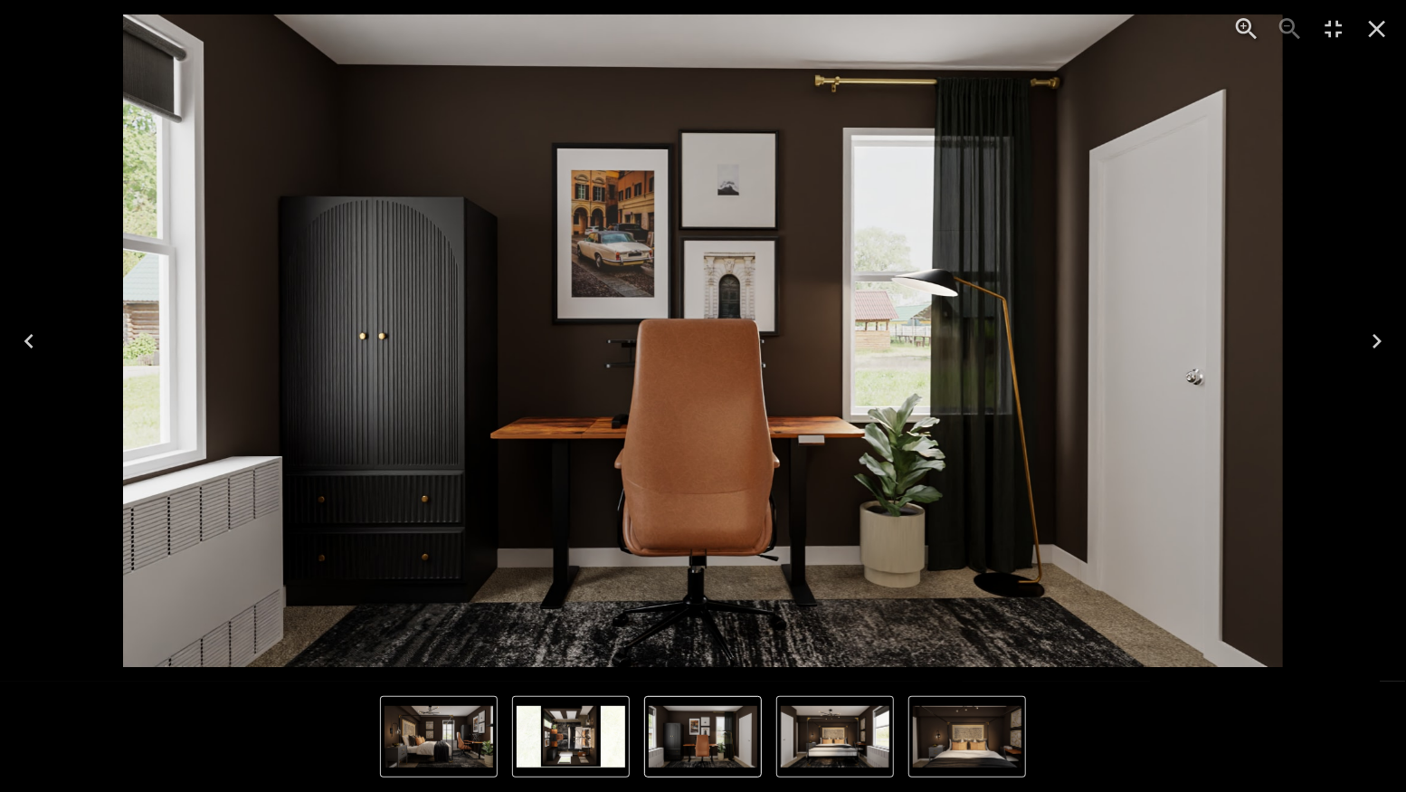
click at [1361, 344] on button "Next" at bounding box center [1377, 341] width 58 height 72
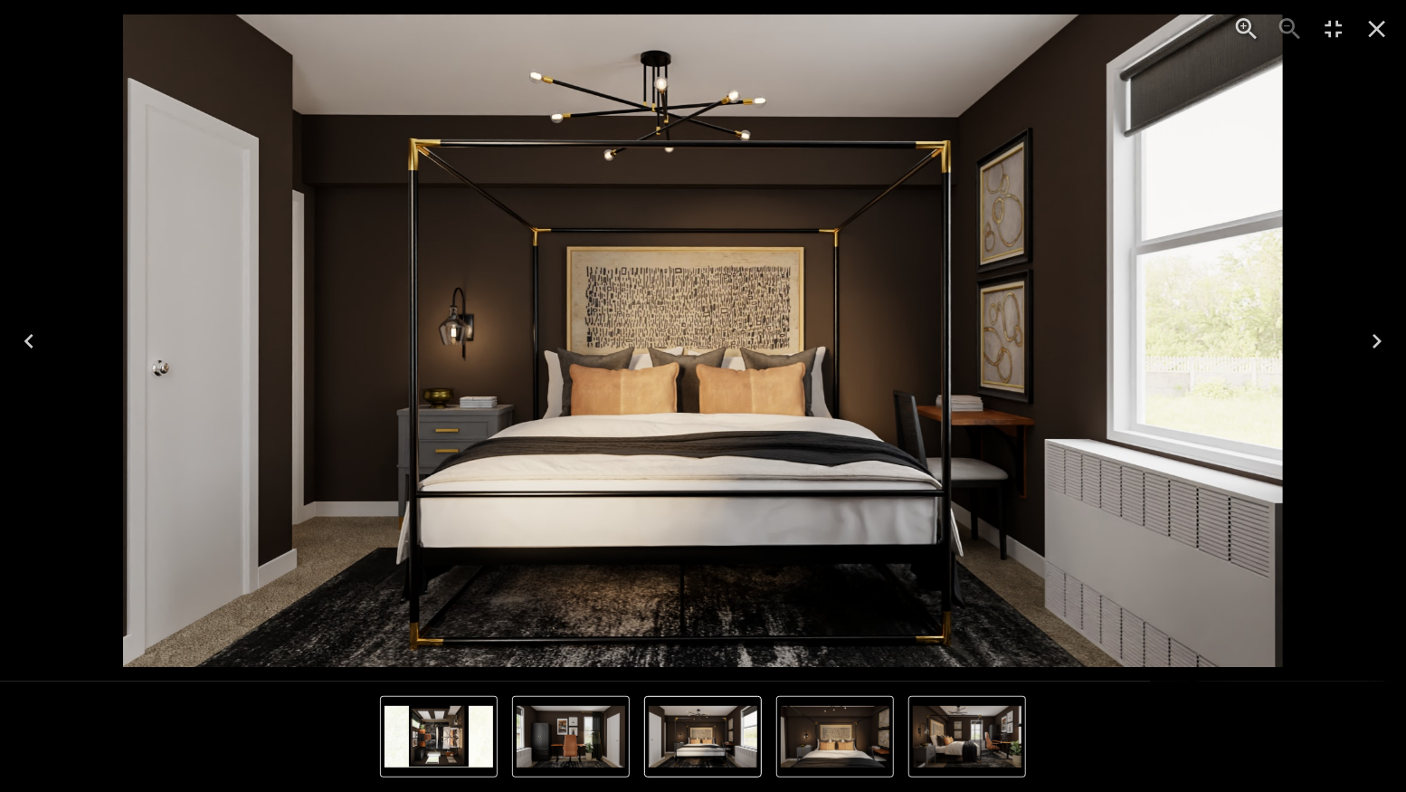
click at [694, 110] on img "1 of 5" at bounding box center [703, 340] width 1160 height 652
click at [1370, 20] on icon "Close" at bounding box center [1377, 28] width 29 height 29
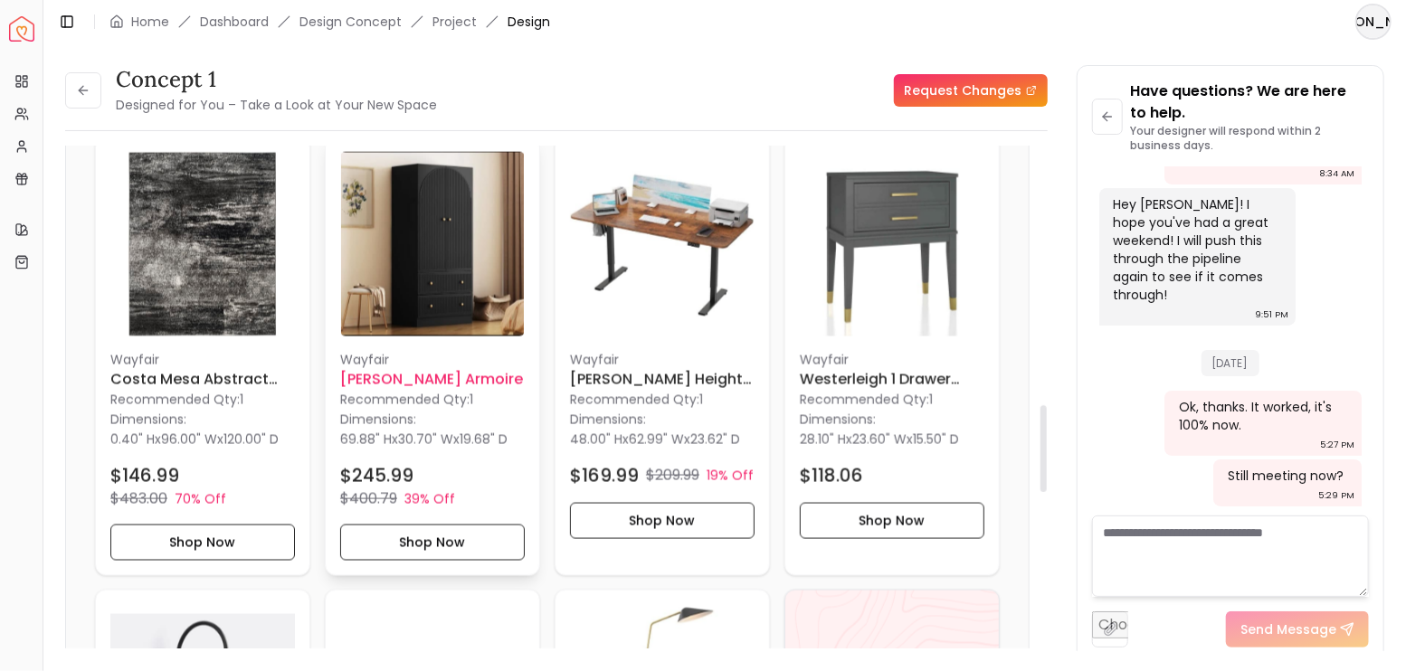
scroll to position [1448, 0]
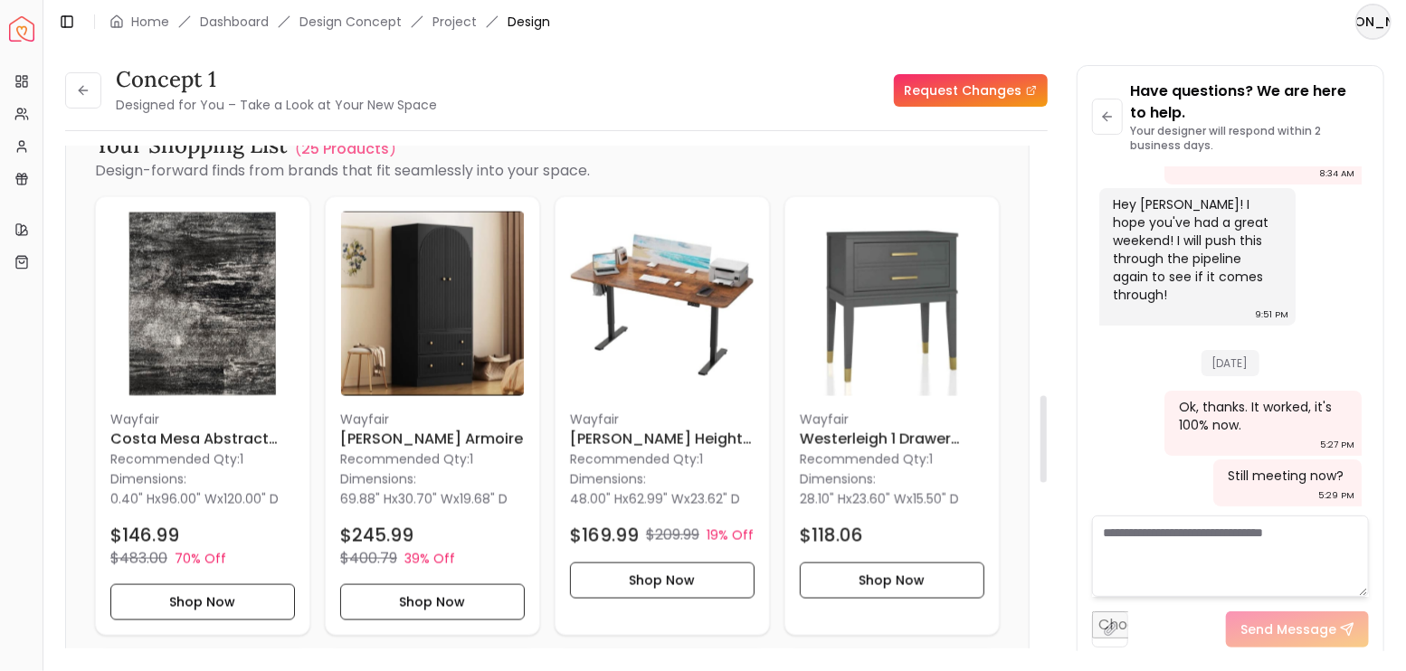
click at [72, 387] on div "Wall Paints Featured in Your Design Sherwin Williams Black Fox Why Shop with Sp…" at bounding box center [547, 366] width 963 height 1464
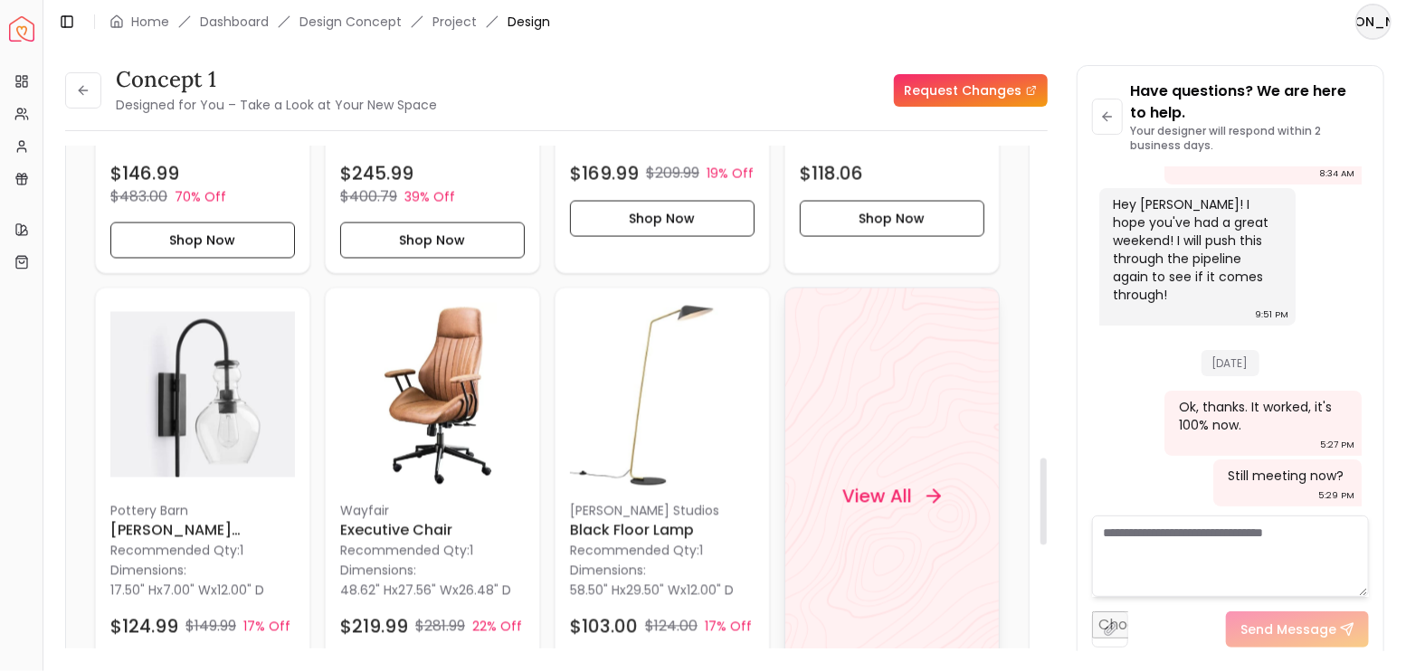
scroll to position [1869, 0]
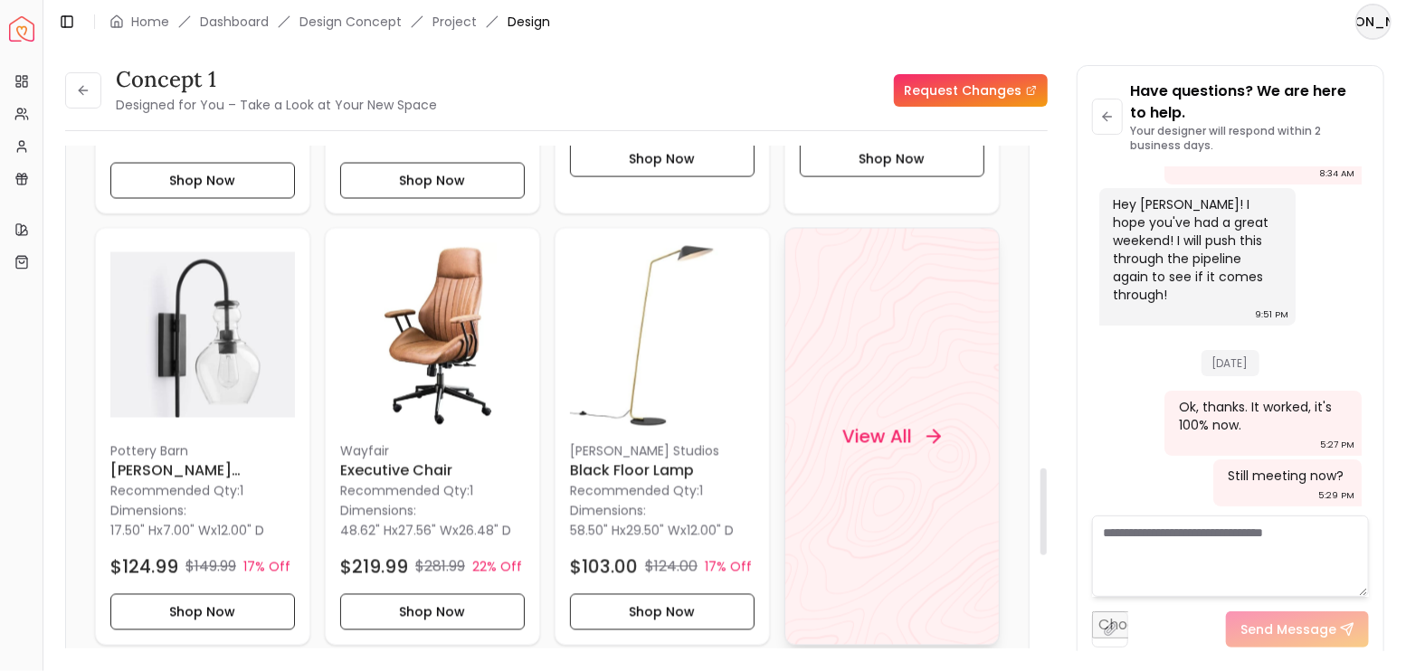
click at [930, 426] on icon at bounding box center [934, 437] width 22 height 22
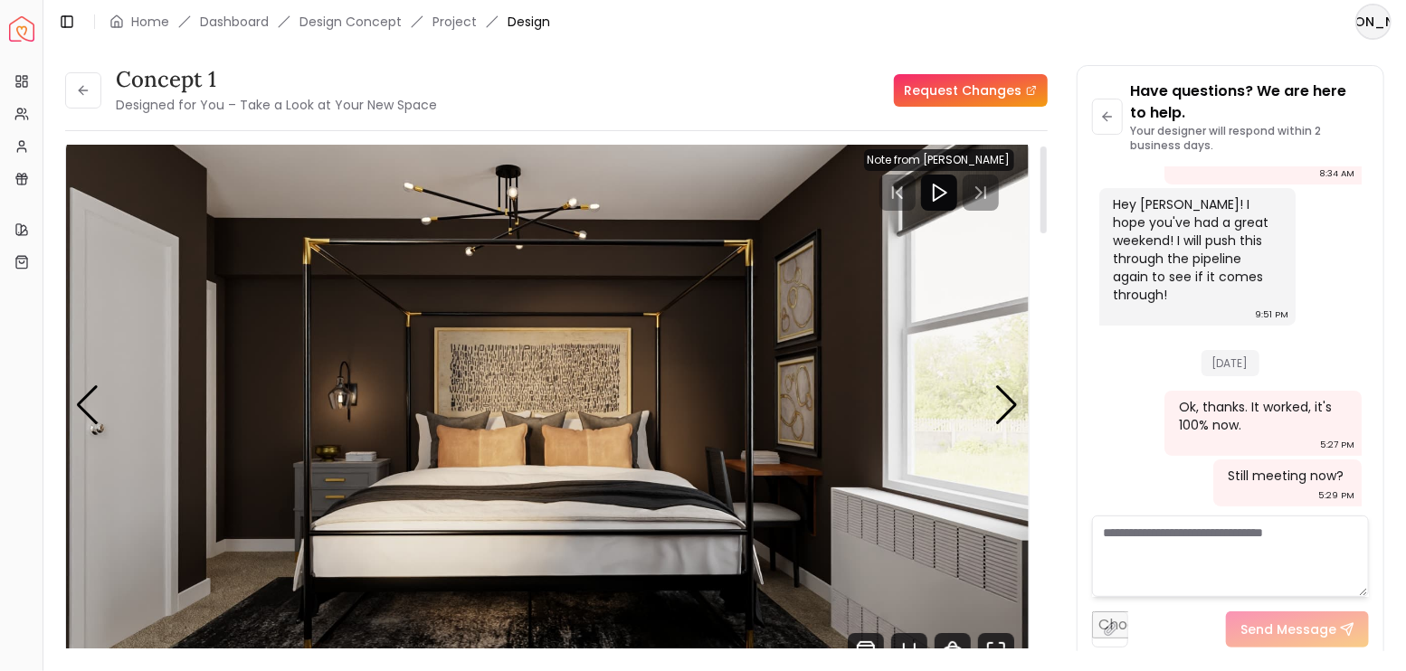
scroll to position [0, 0]
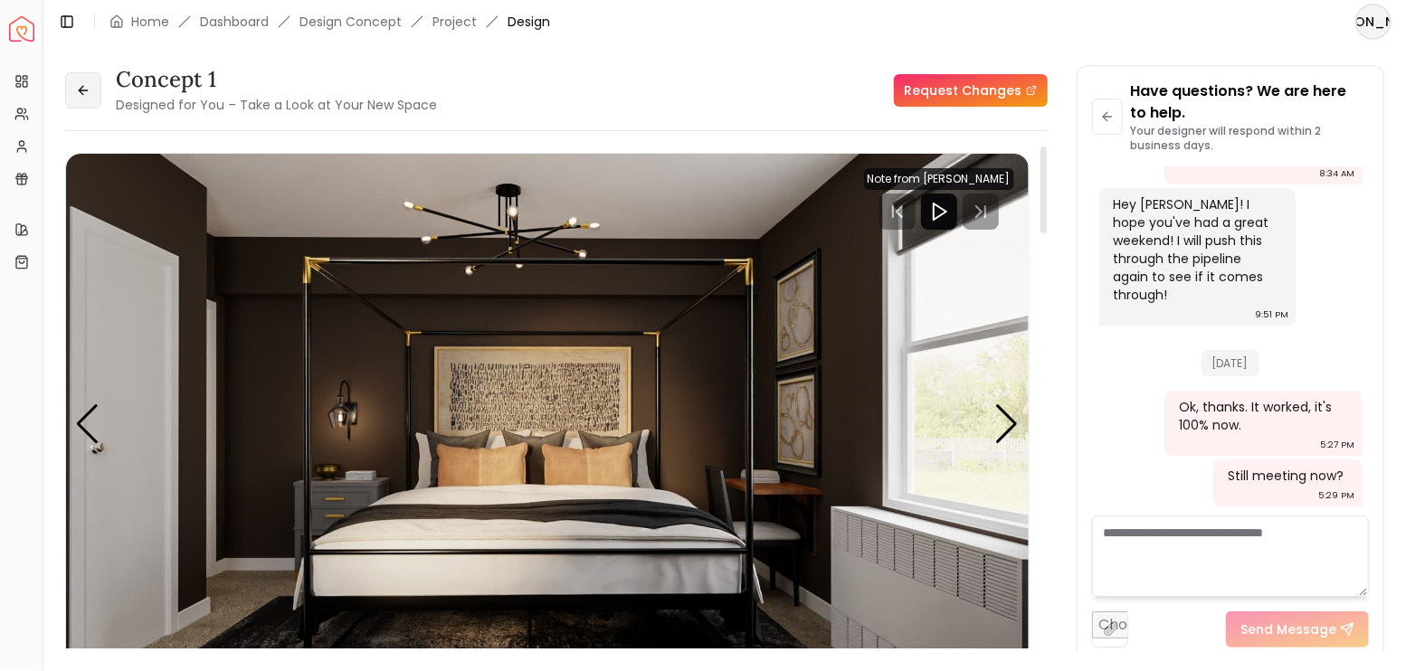
click at [97, 96] on button at bounding box center [83, 90] width 36 height 36
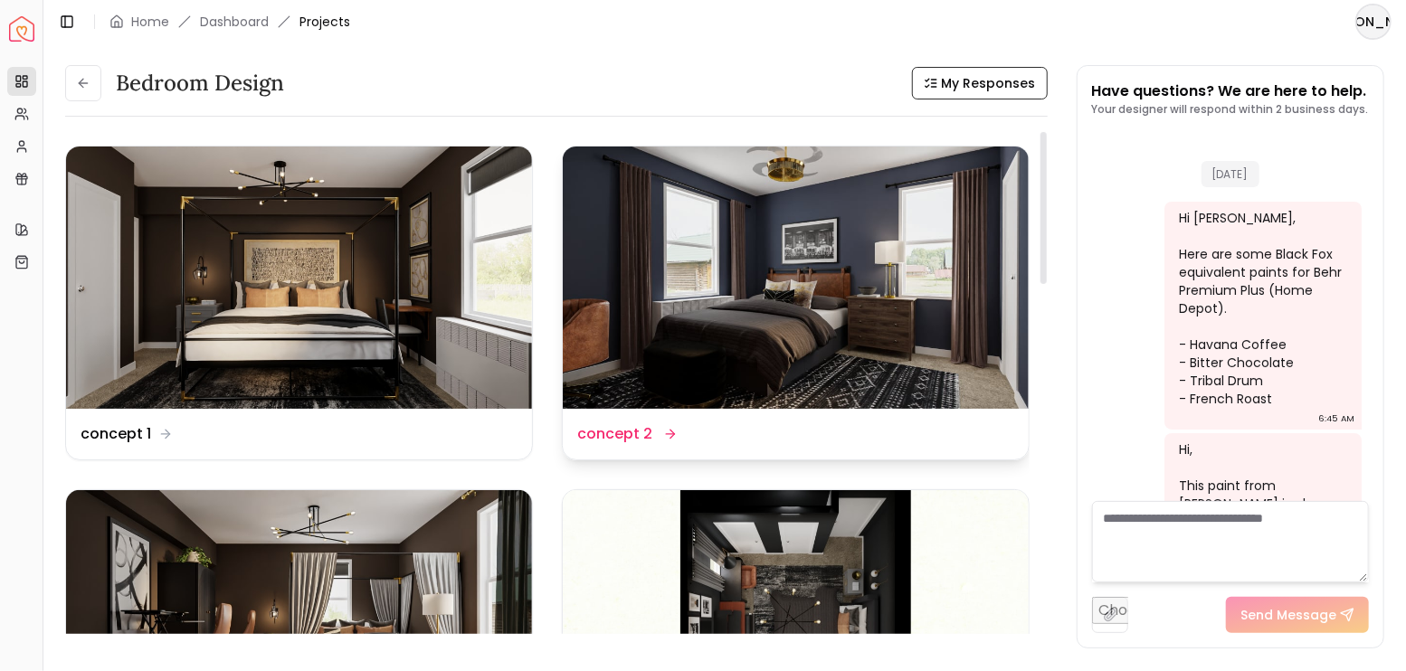
scroll to position [4268, 0]
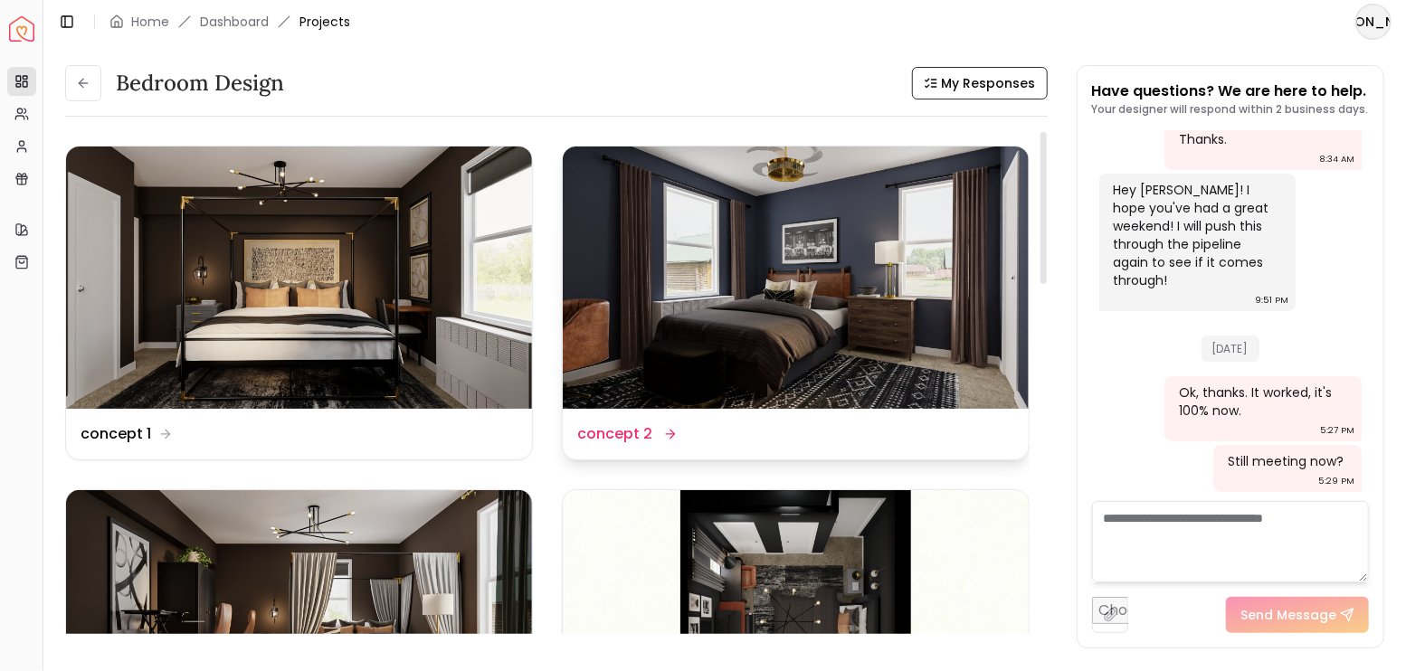
click at [845, 277] on img at bounding box center [796, 278] width 466 height 262
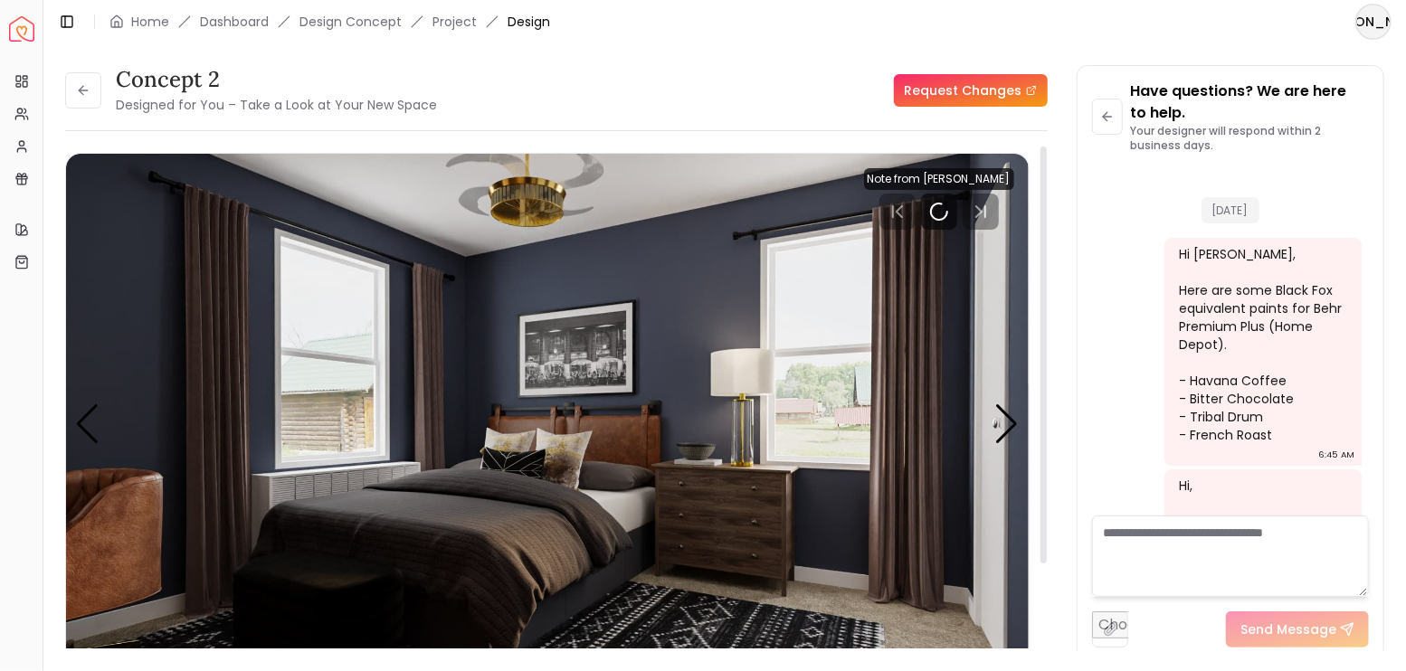
scroll to position [4290, 0]
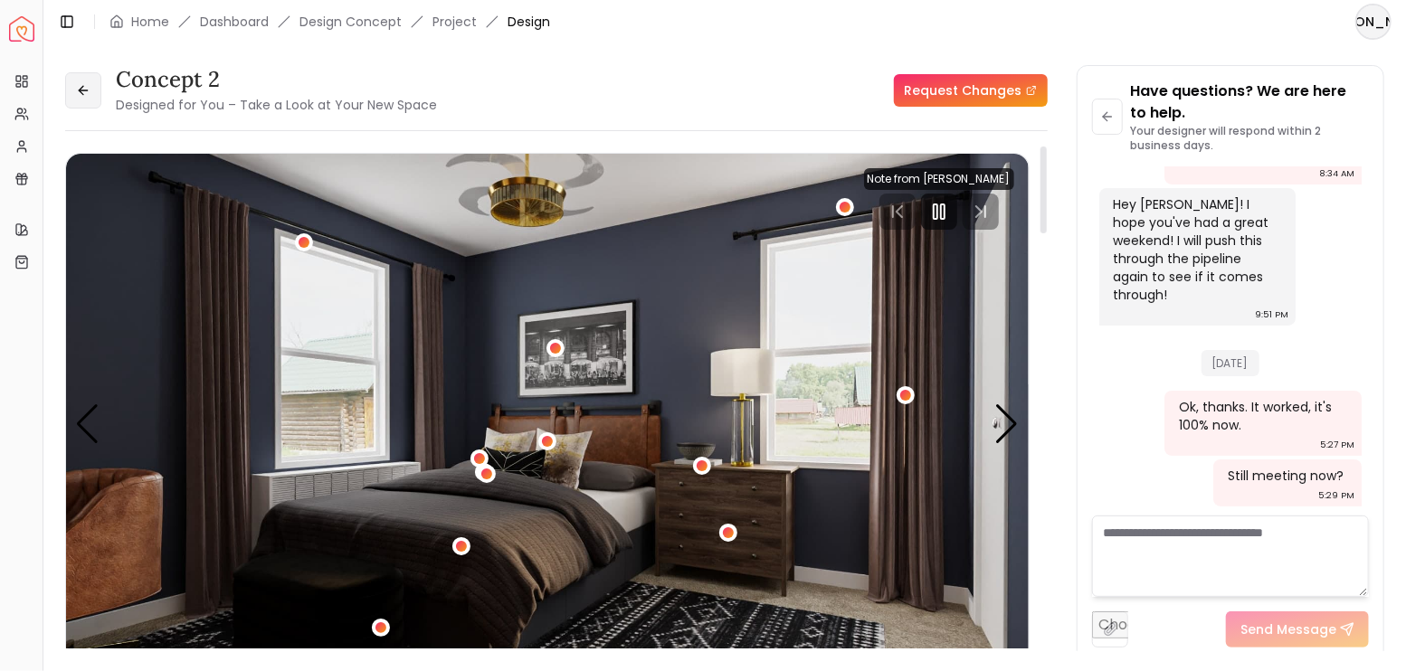
click at [88, 89] on icon at bounding box center [83, 90] width 14 height 14
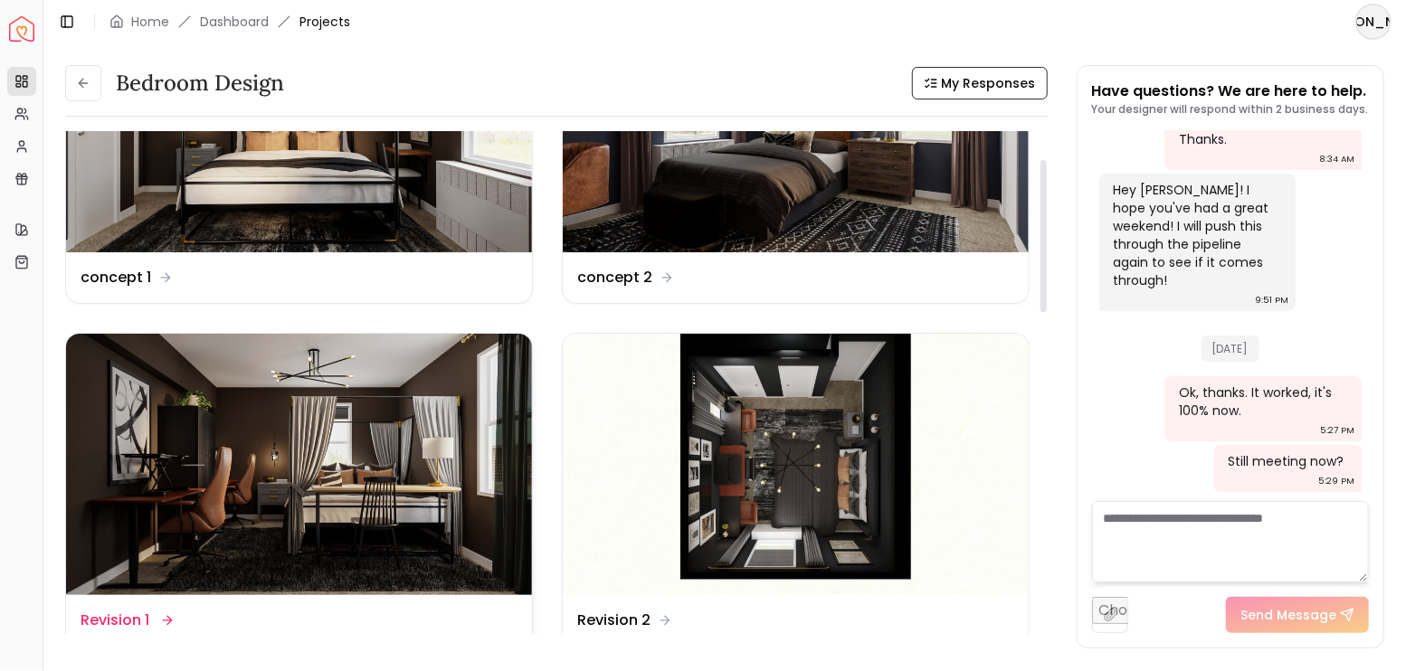
scroll to position [181, 0]
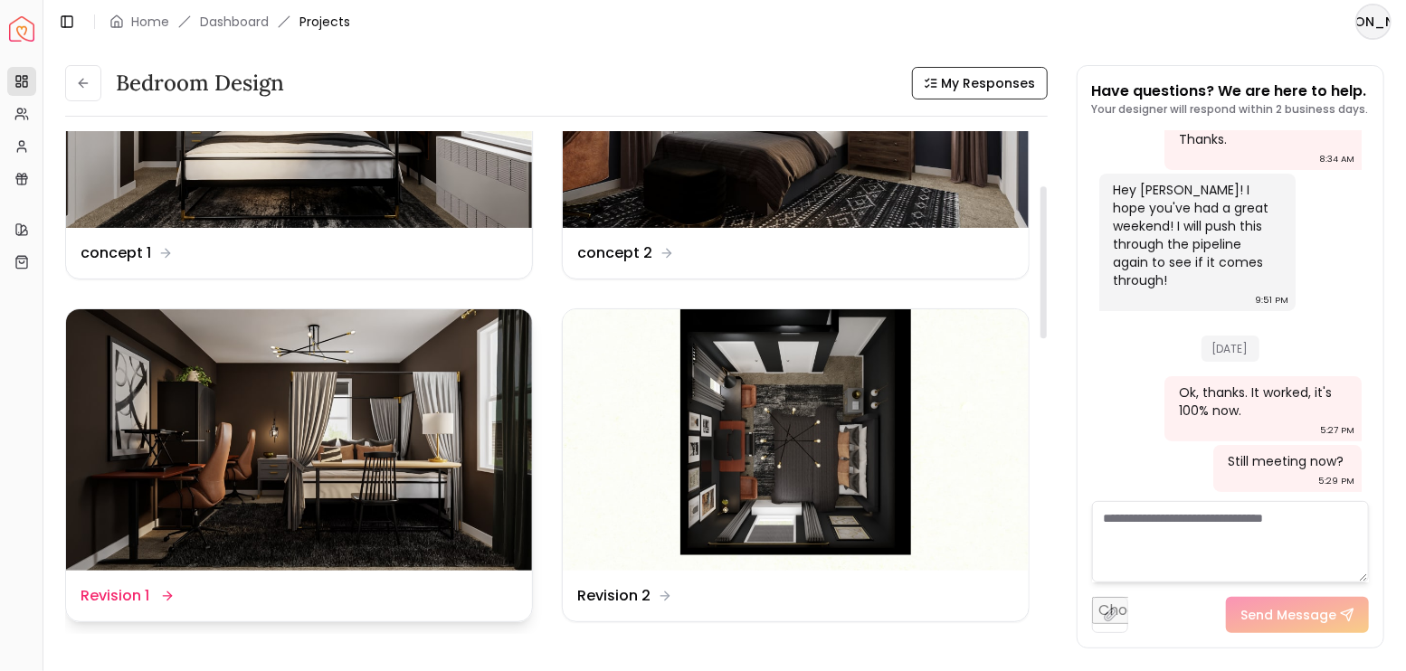
click at [366, 385] on img at bounding box center [299, 440] width 466 height 262
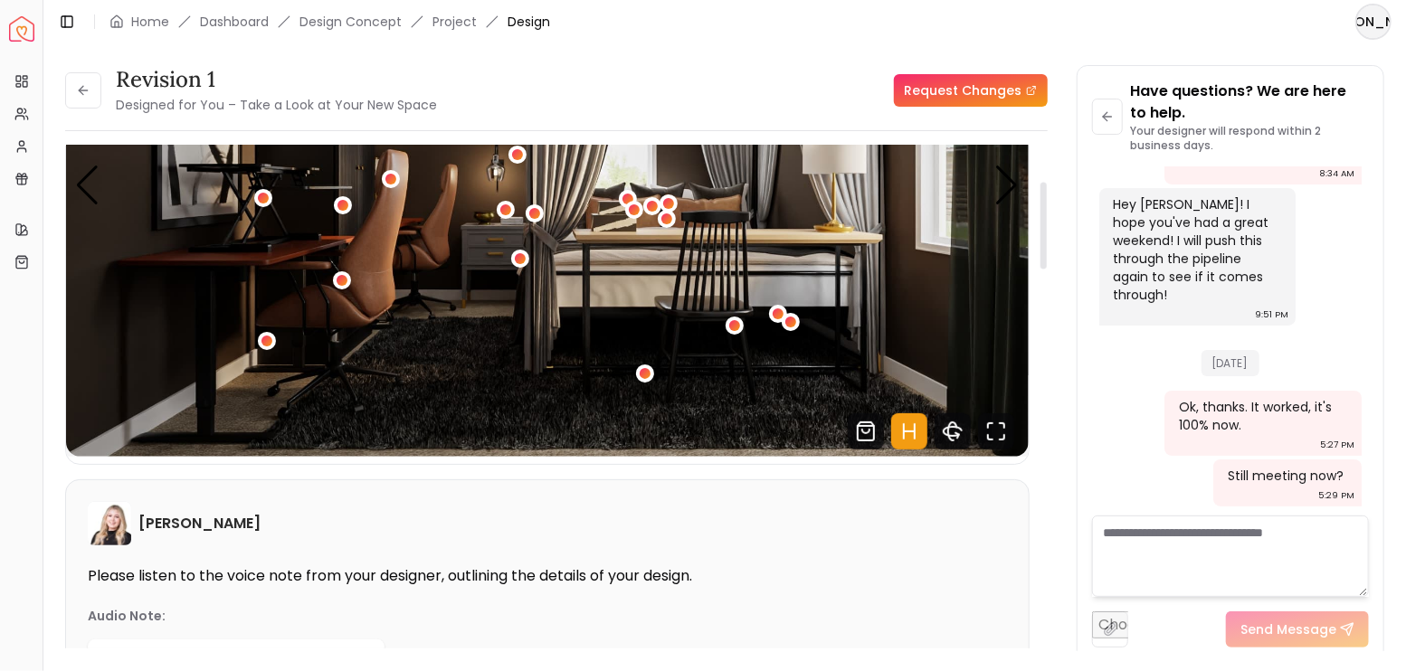
scroll to position [241, 0]
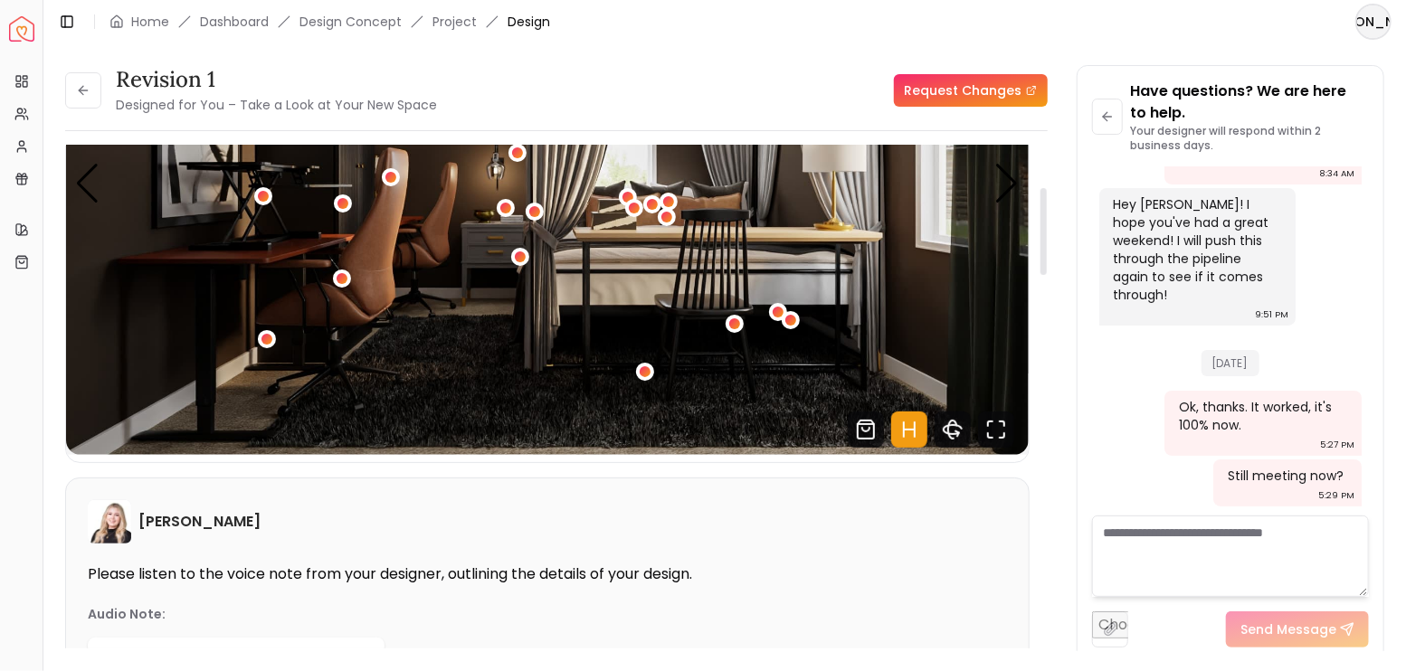
click at [504, 342] on img "1 / 5" at bounding box center [547, 184] width 963 height 542
click at [922, 425] on icon "Hotspots Toggle" at bounding box center [909, 430] width 36 height 36
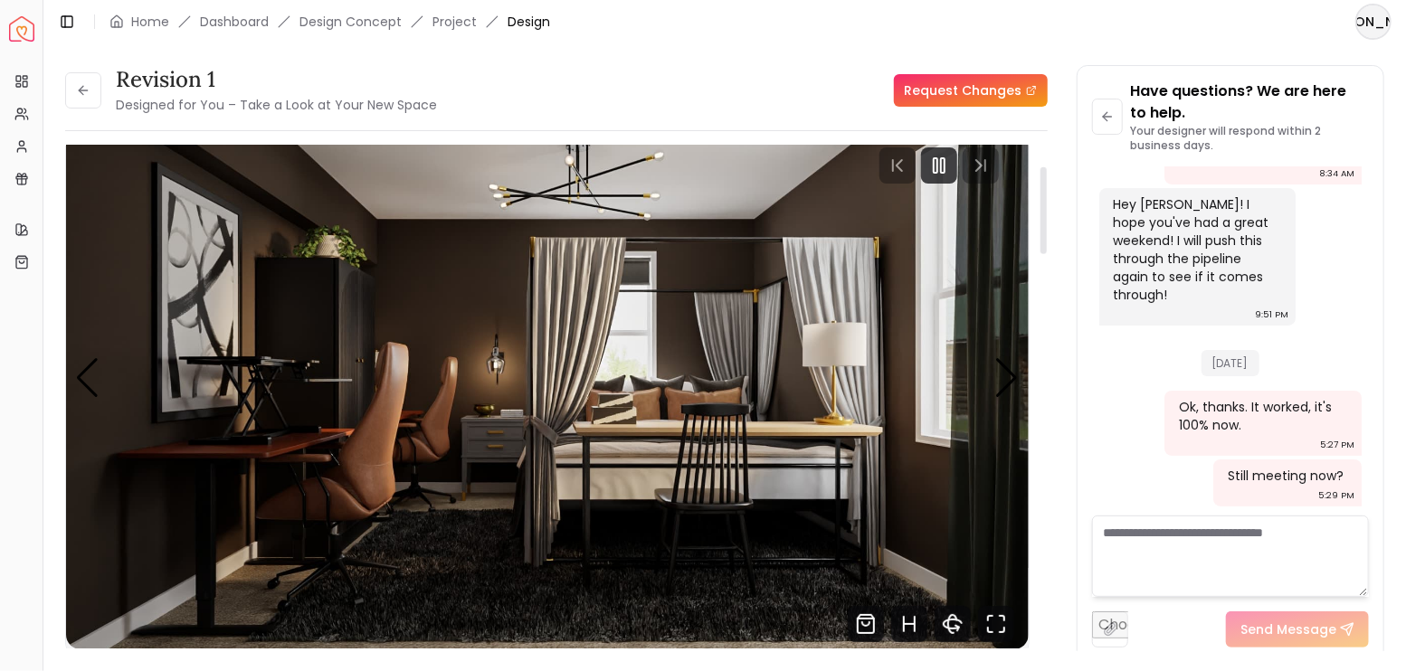
scroll to position [0, 0]
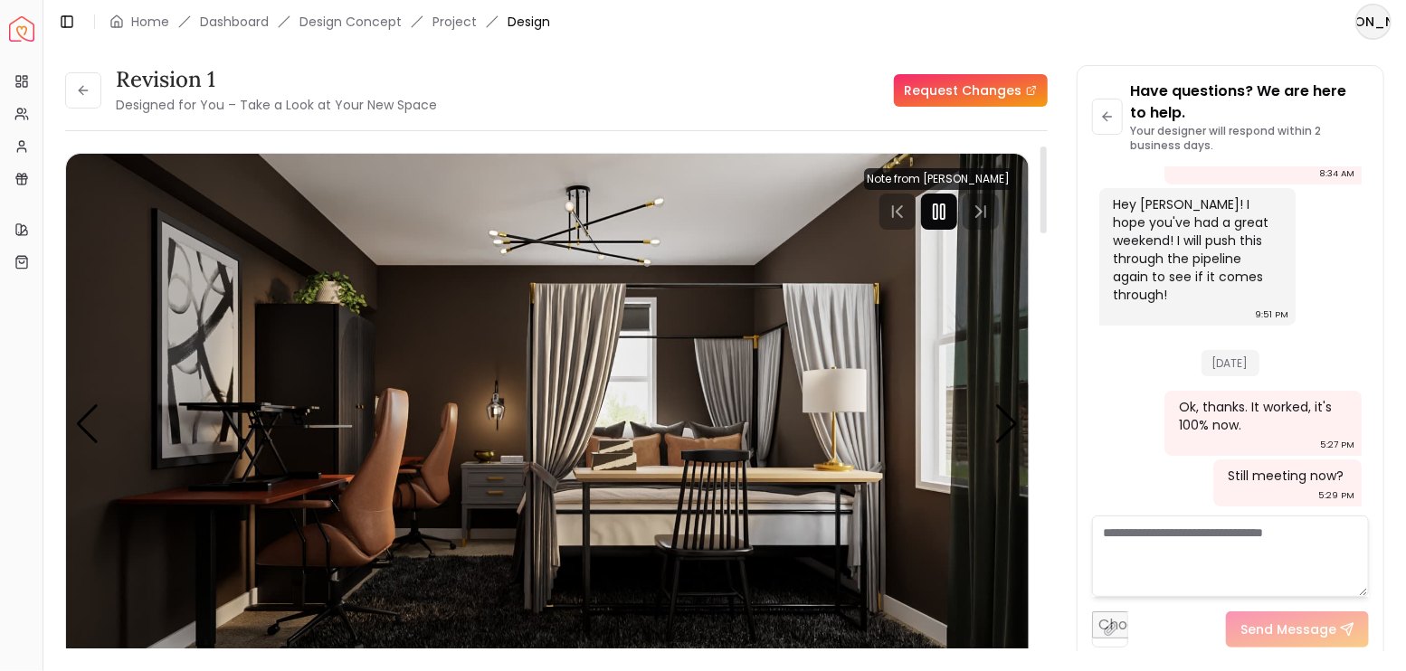
click at [935, 213] on rect "Pause" at bounding box center [936, 211] width 4 height 14
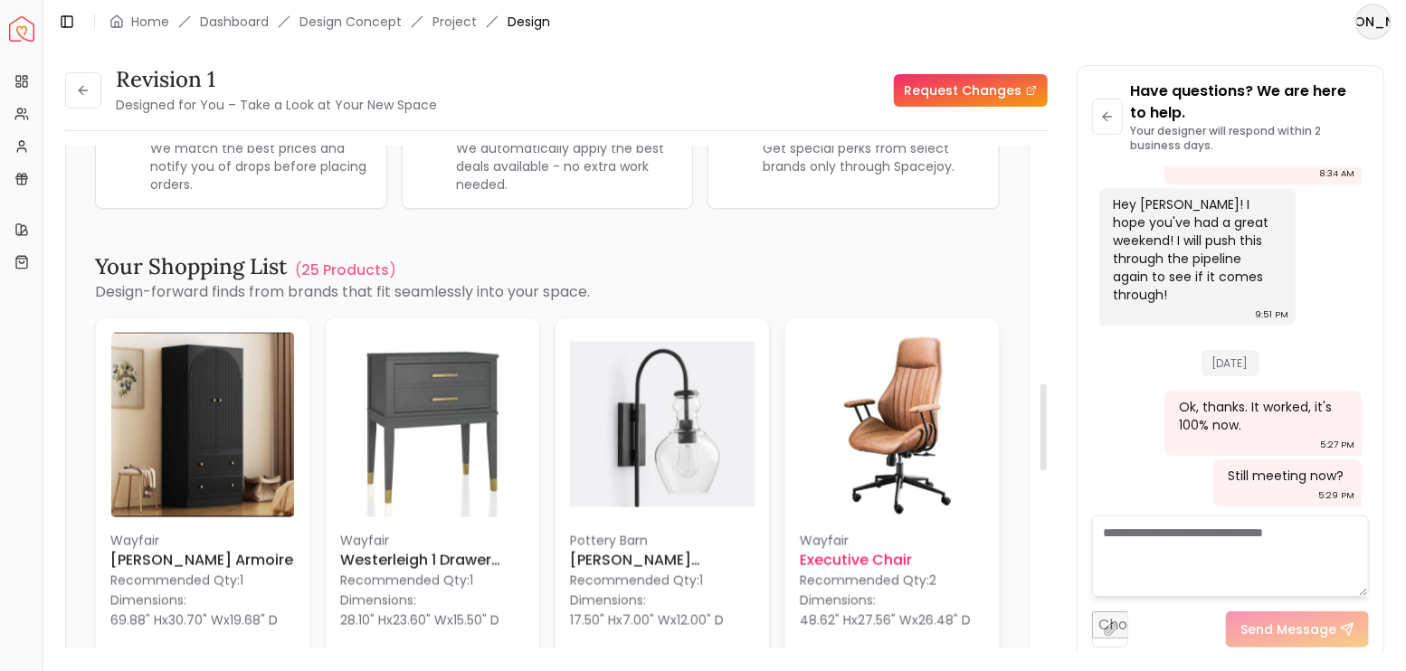
scroll to position [1749, 0]
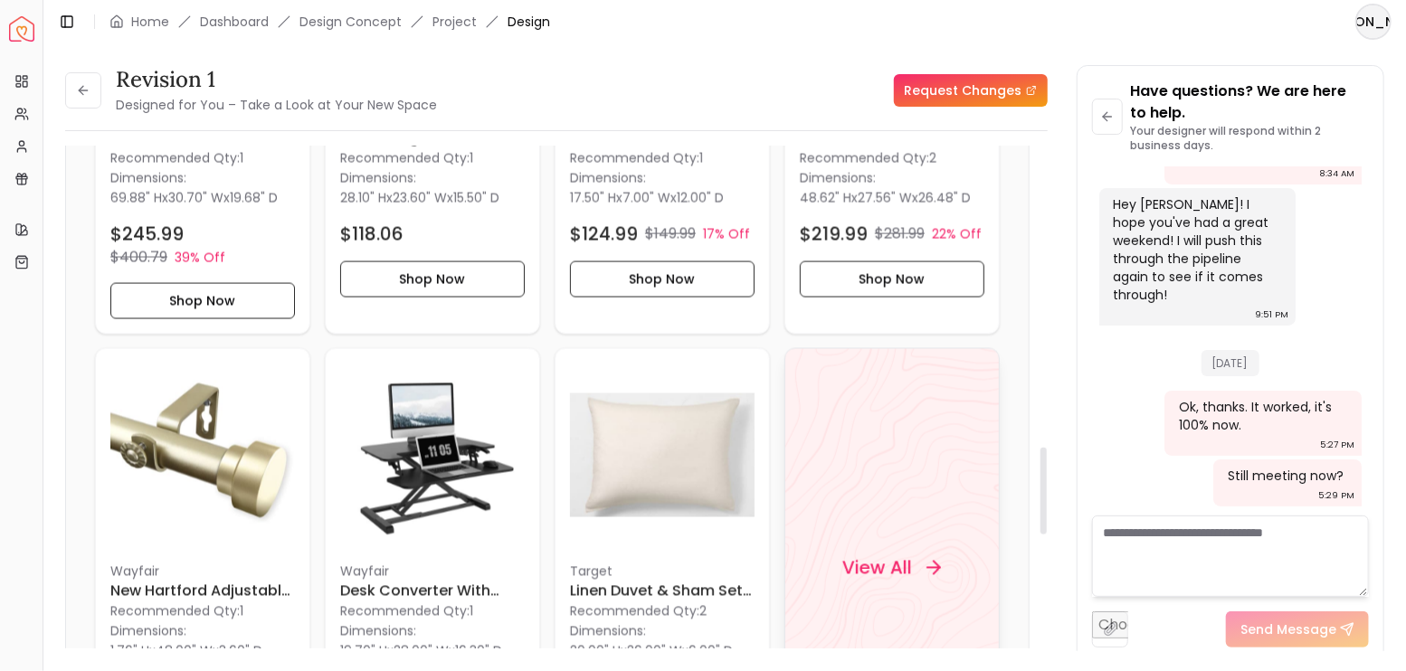
click at [901, 541] on div "View All" at bounding box center [892, 568] width 142 height 54
click at [106, 88] on div "Revision 1 Designed for You – Take a Look at Your New Space" at bounding box center [251, 90] width 372 height 51
click at [90, 89] on button at bounding box center [83, 90] width 36 height 36
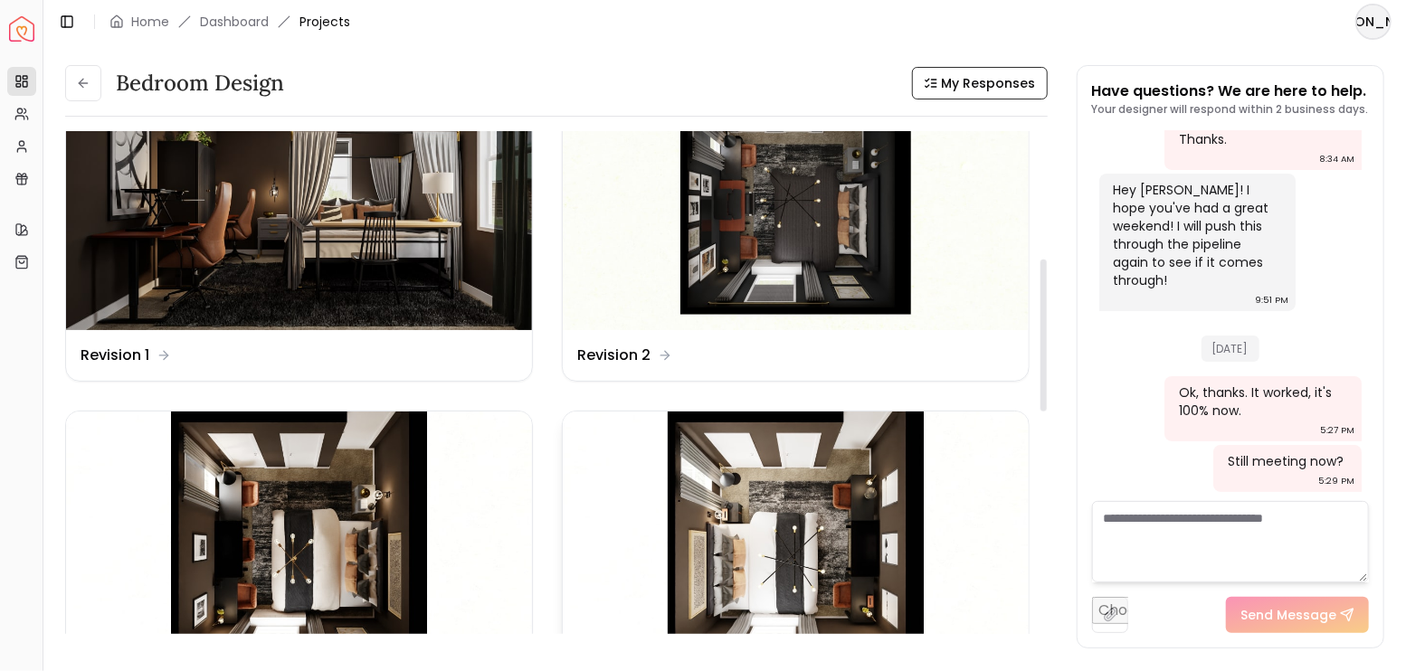
scroll to position [362, 0]
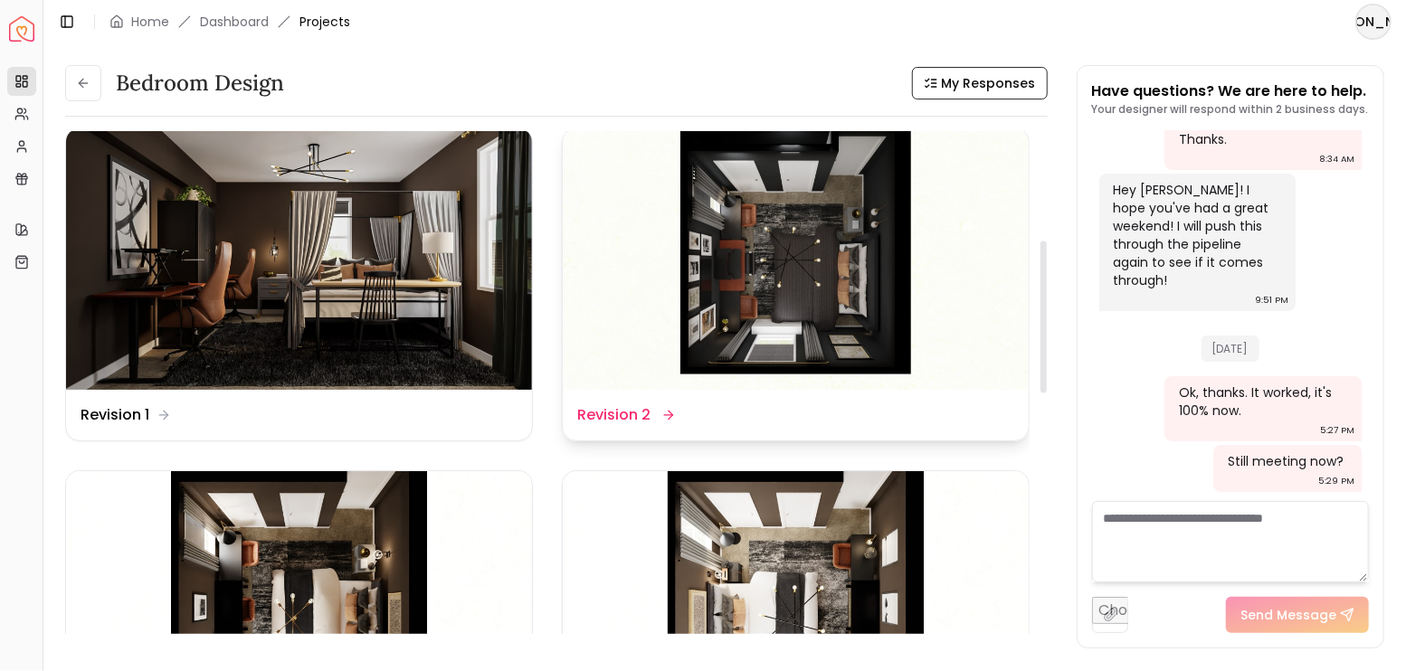
click at [788, 278] on img at bounding box center [796, 259] width 466 height 262
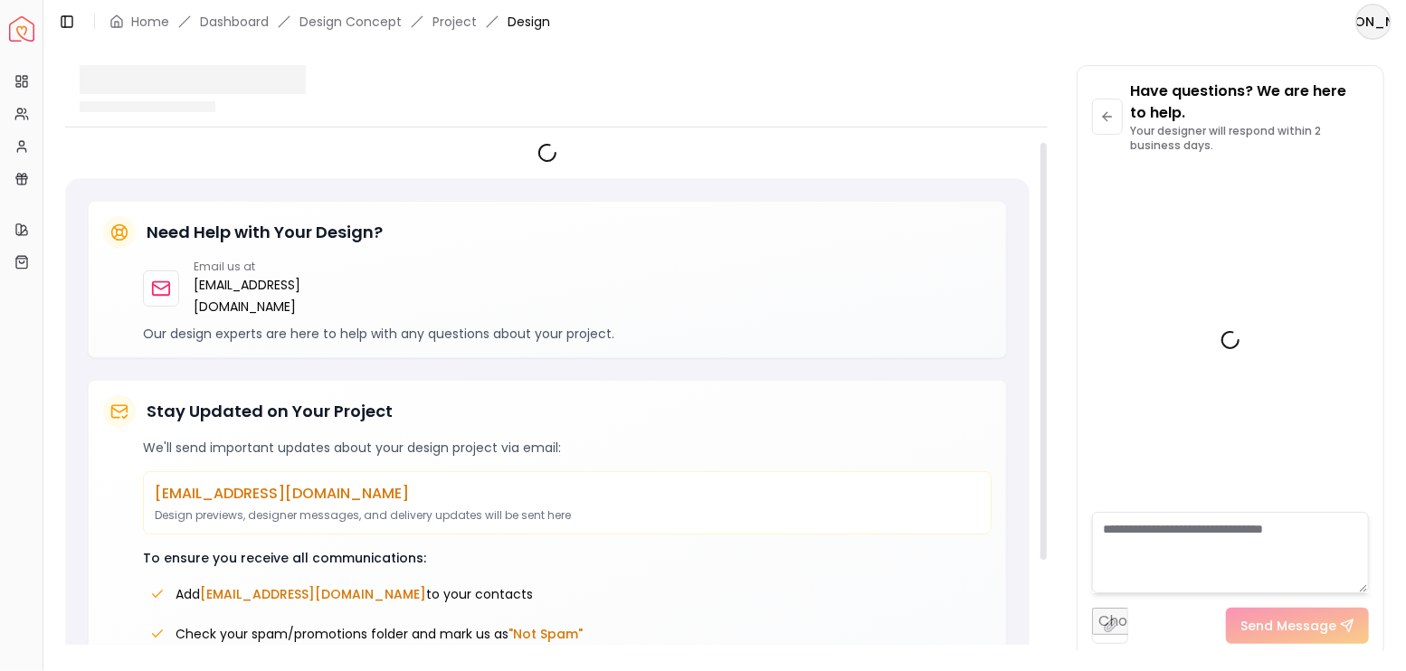
scroll to position [4290, 0]
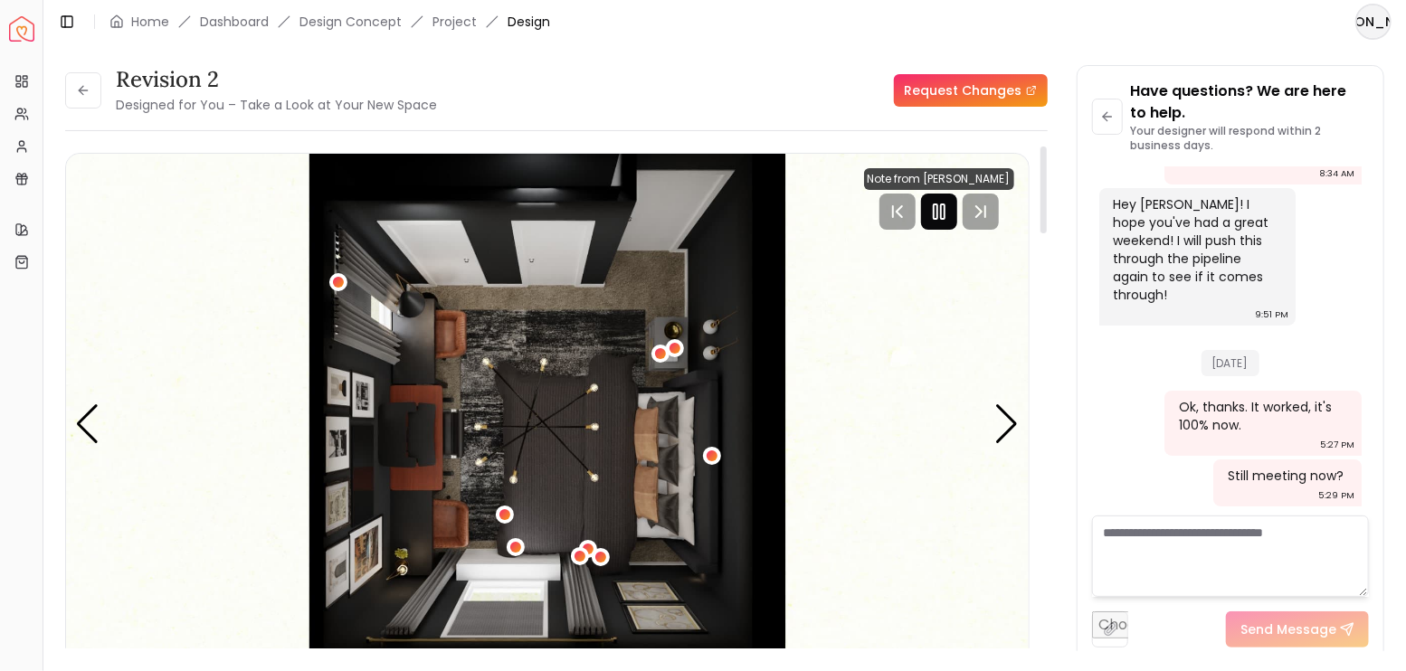
click at [943, 214] on rect "Pause" at bounding box center [943, 211] width 4 height 14
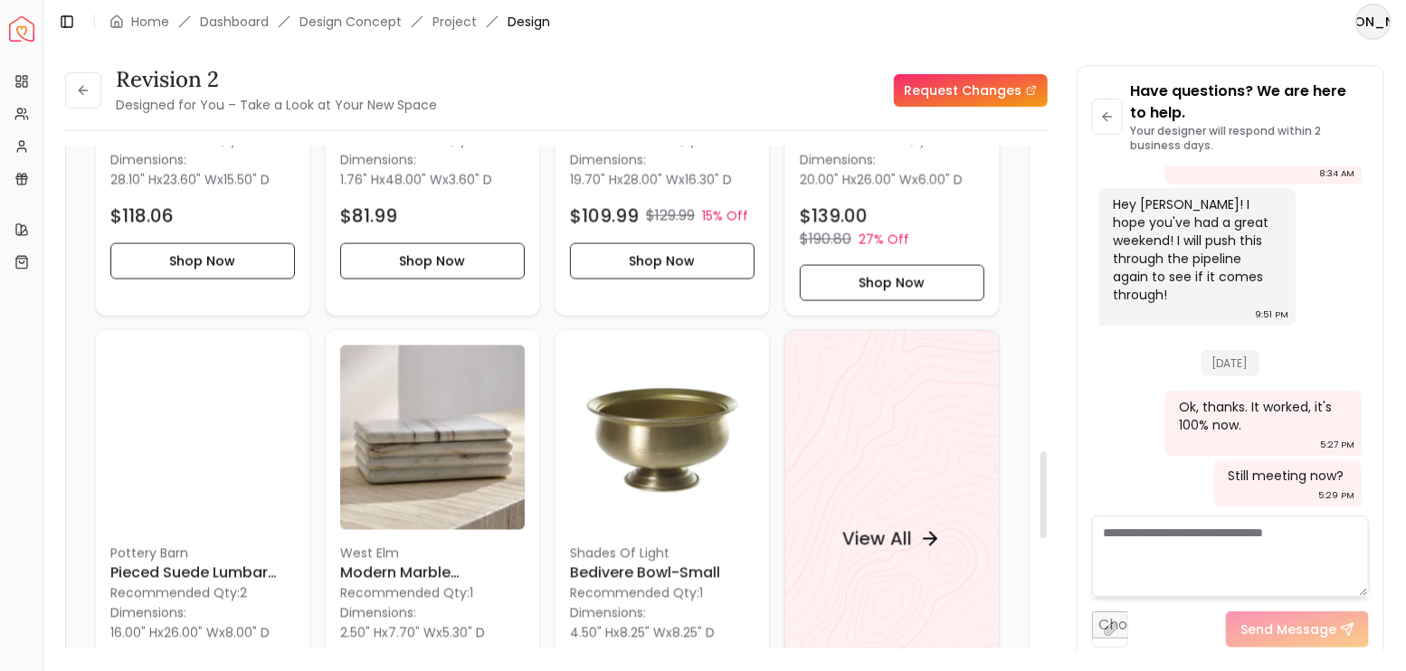
scroll to position [2050, 0]
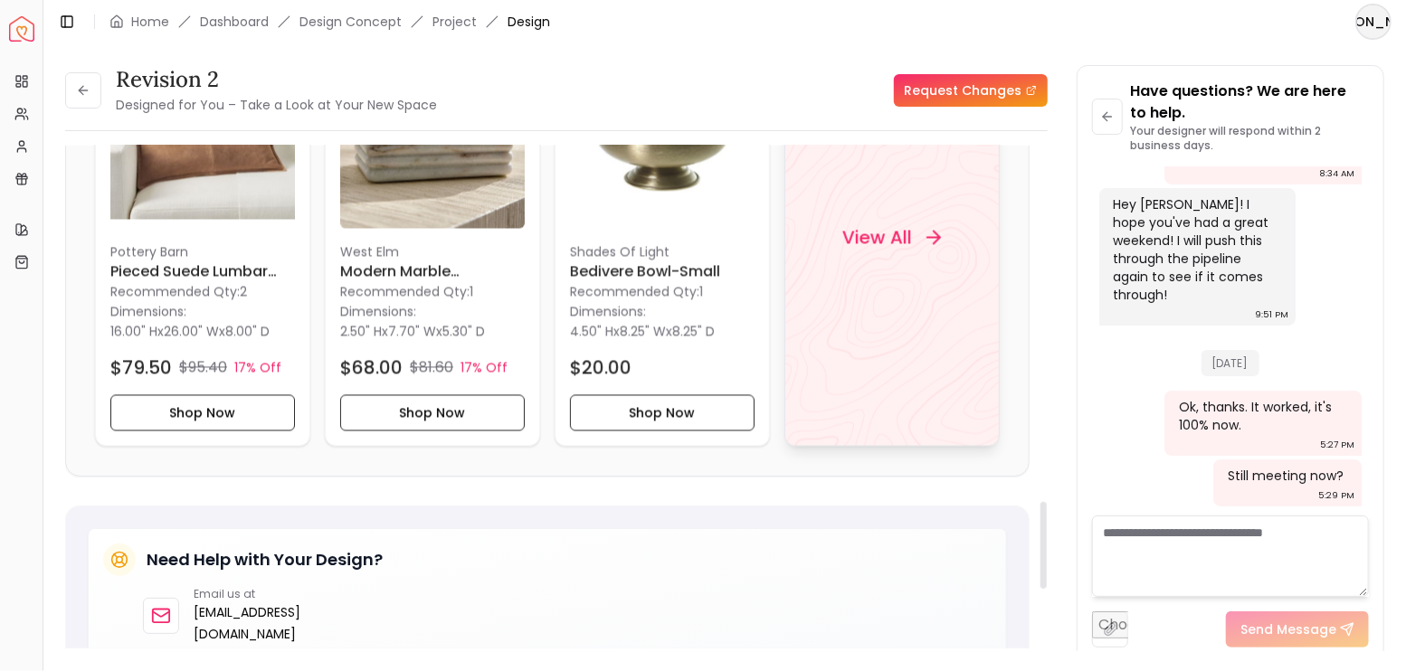
click at [863, 301] on div "View All" at bounding box center [891, 238] width 215 height 418
click at [86, 104] on button at bounding box center [83, 90] width 36 height 36
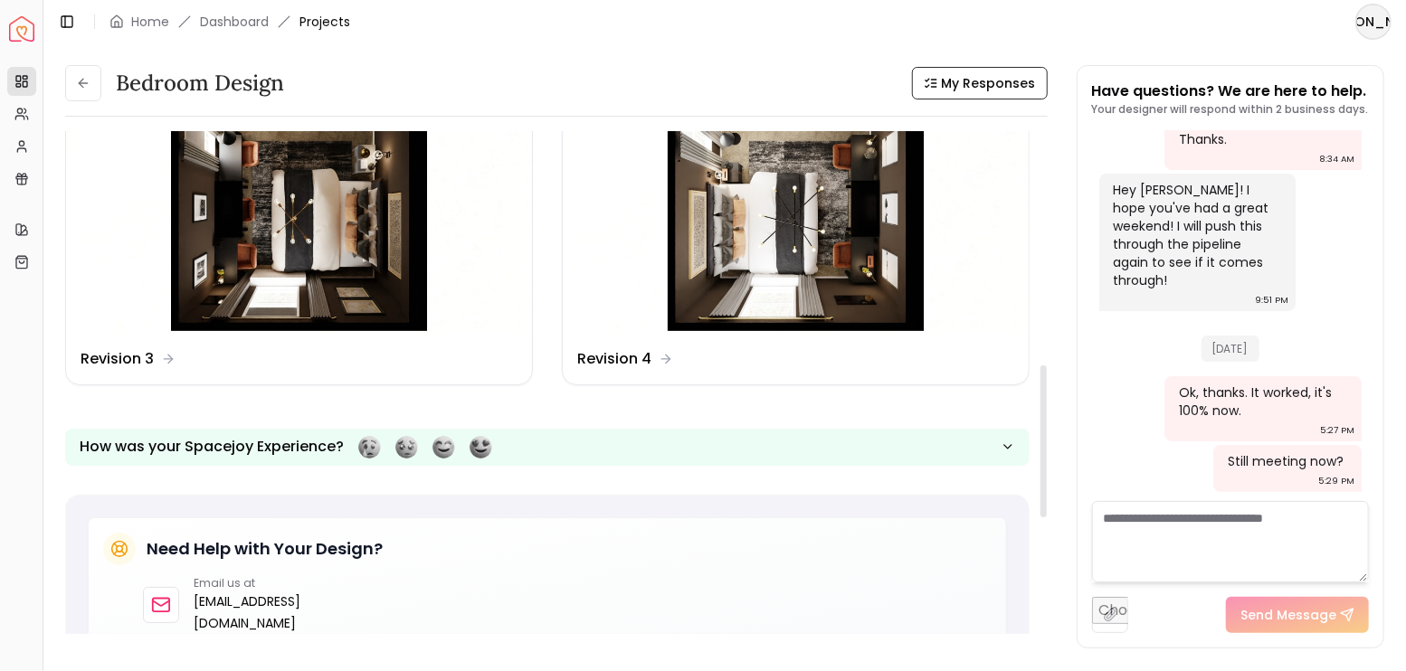
scroll to position [784, 0]
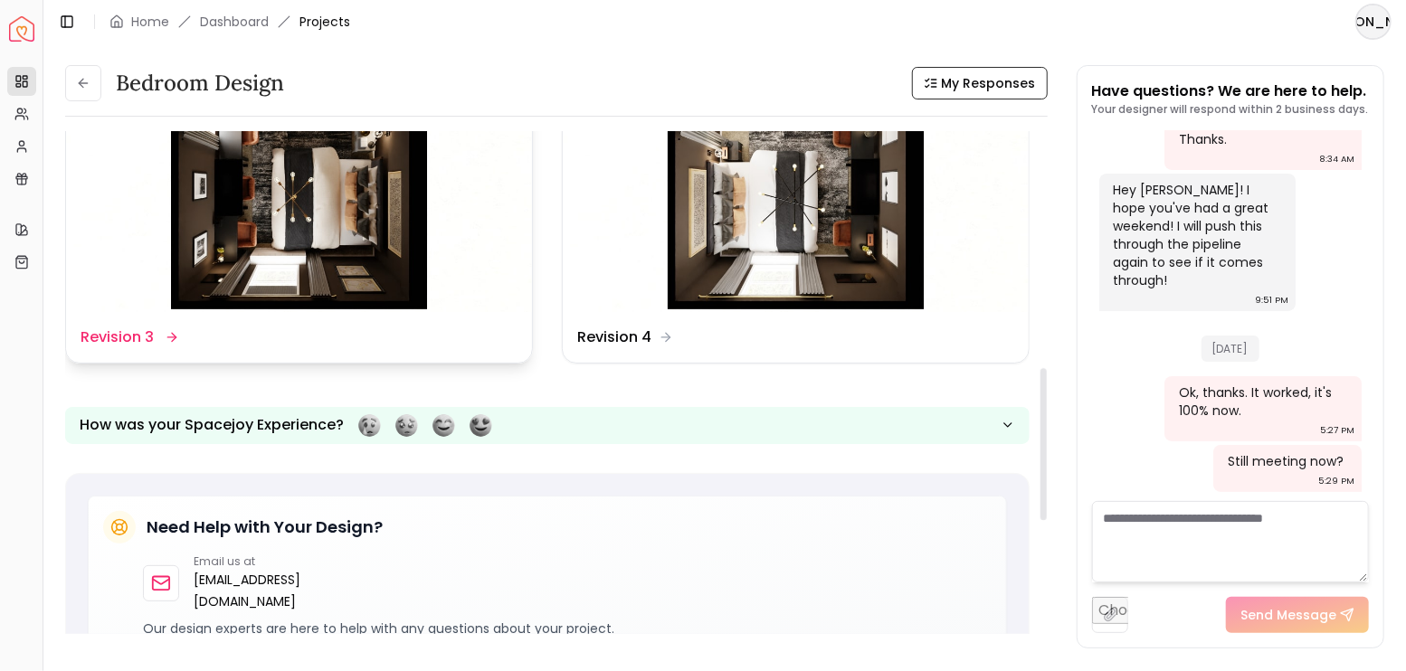
click at [323, 235] on img at bounding box center [299, 181] width 466 height 262
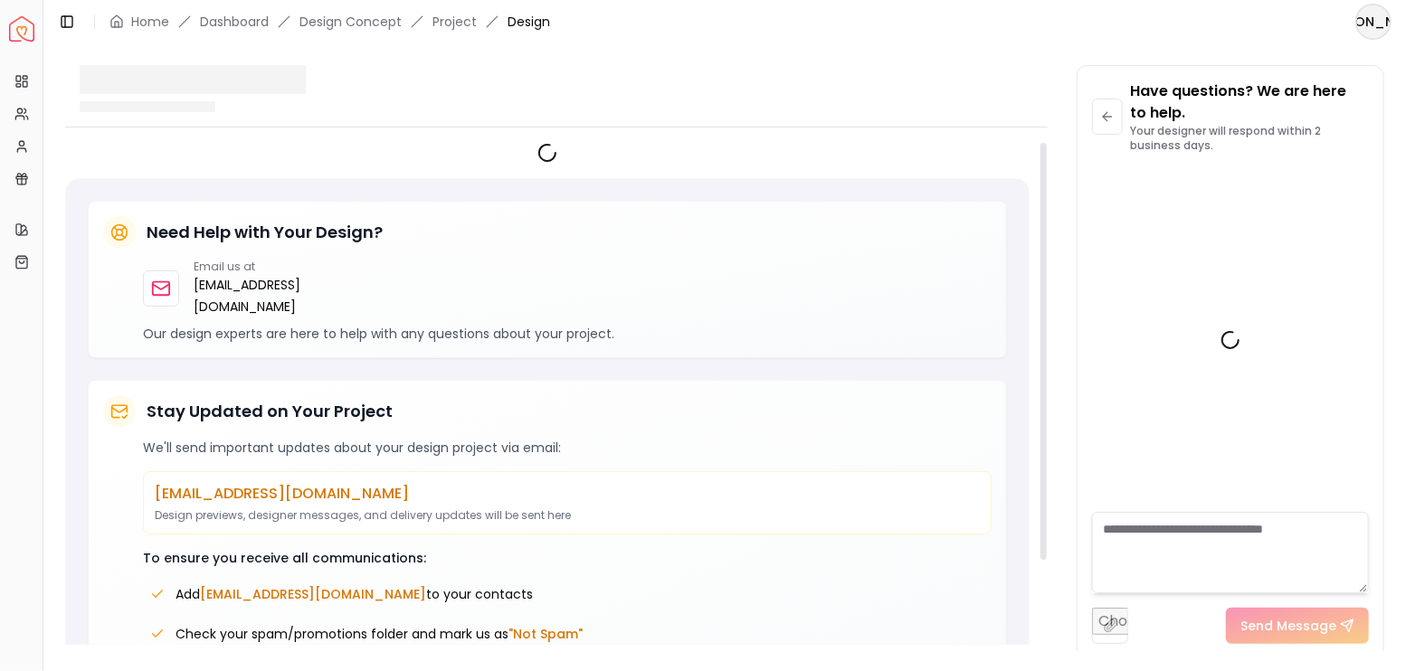
scroll to position [4290, 0]
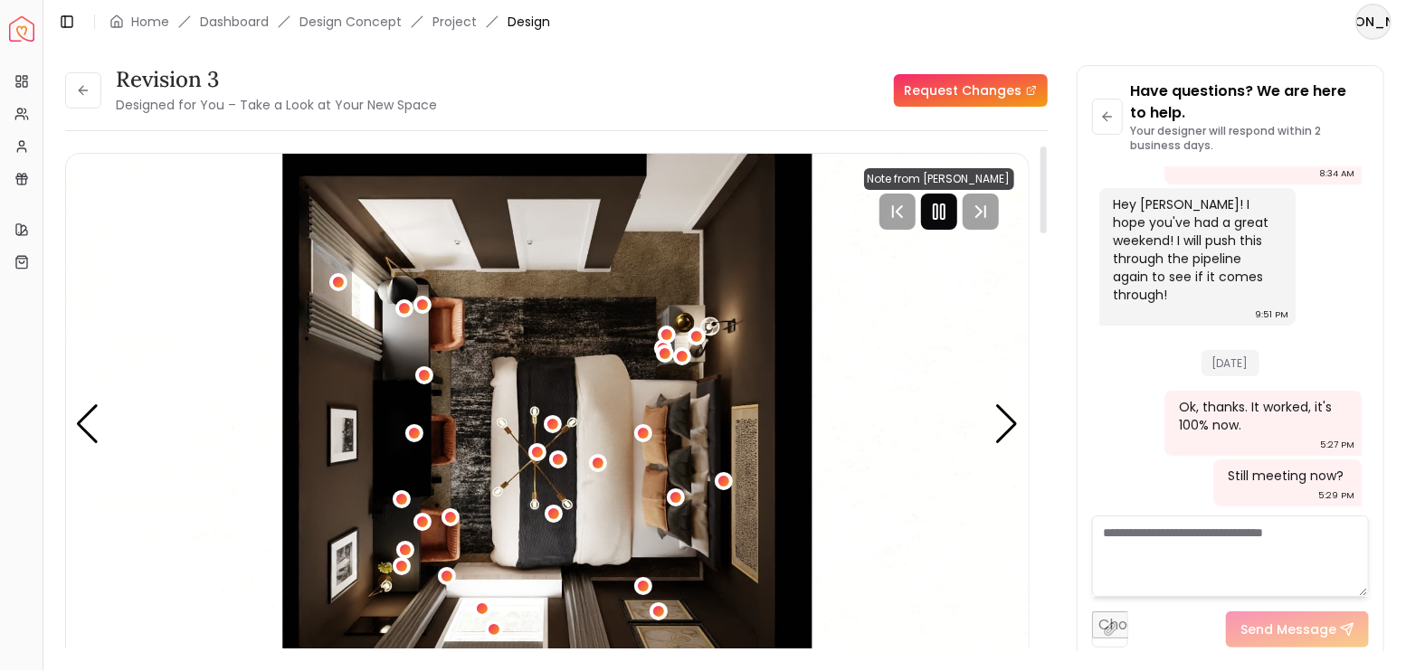
click at [945, 211] on rect "Pause" at bounding box center [943, 211] width 4 height 14
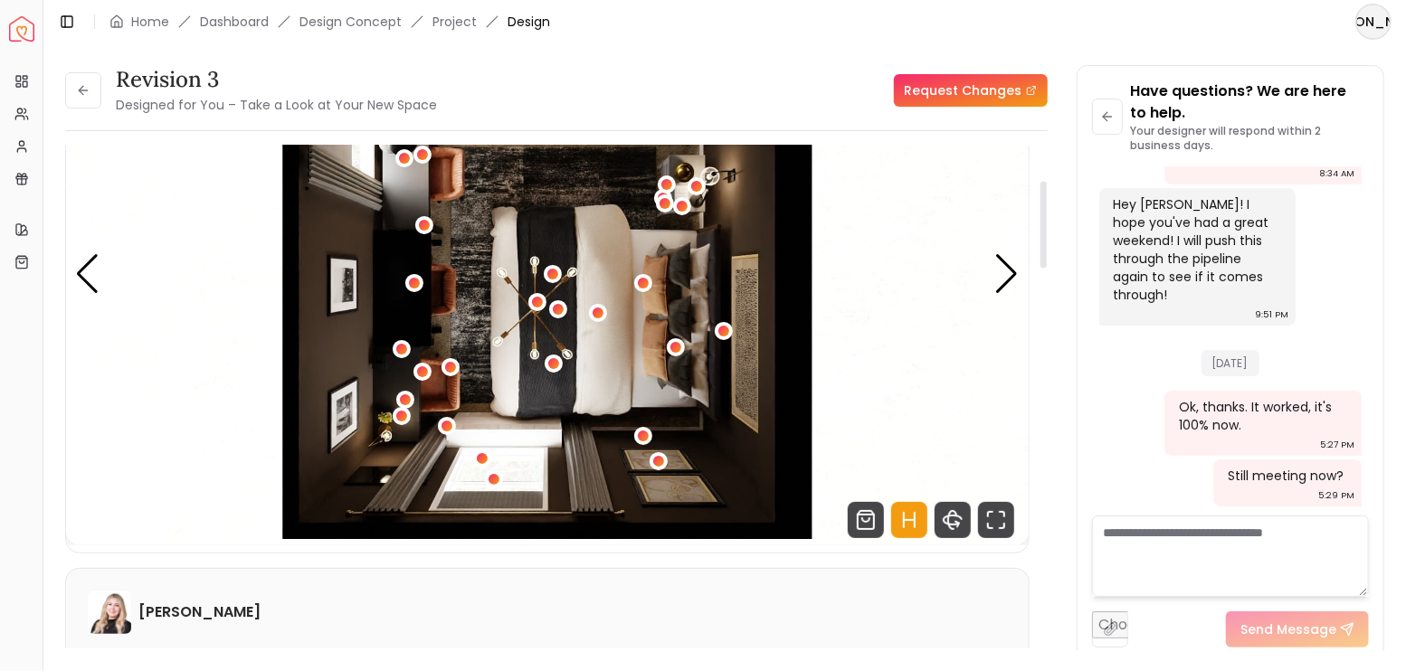
scroll to position [422, 0]
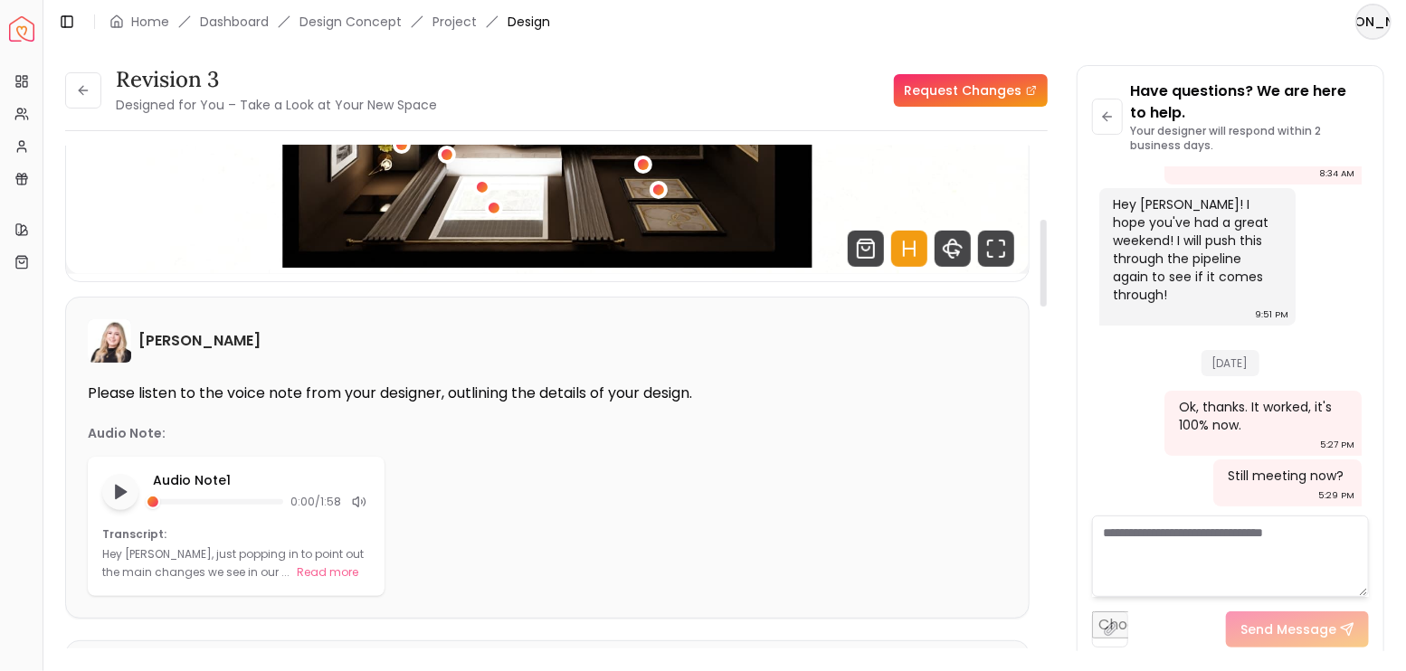
click at [911, 254] on icon "Hotspots Toggle" at bounding box center [909, 249] width 36 height 36
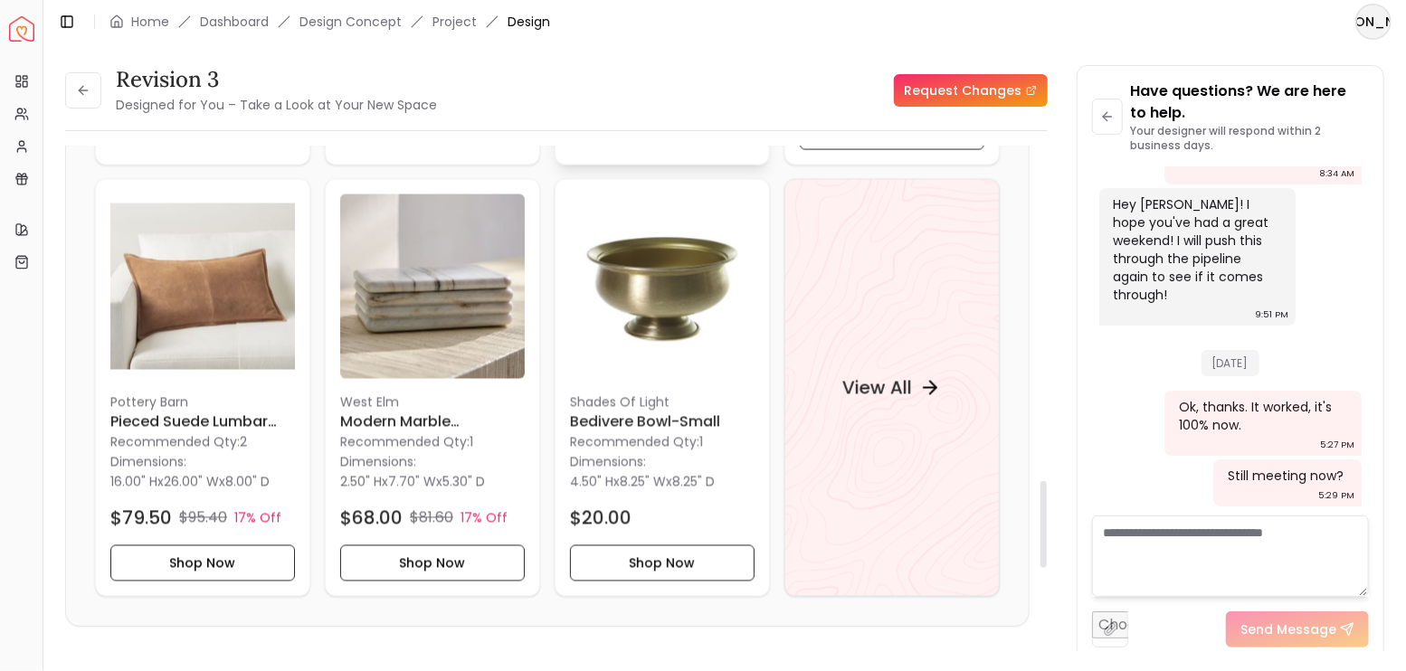
scroll to position [1930, 0]
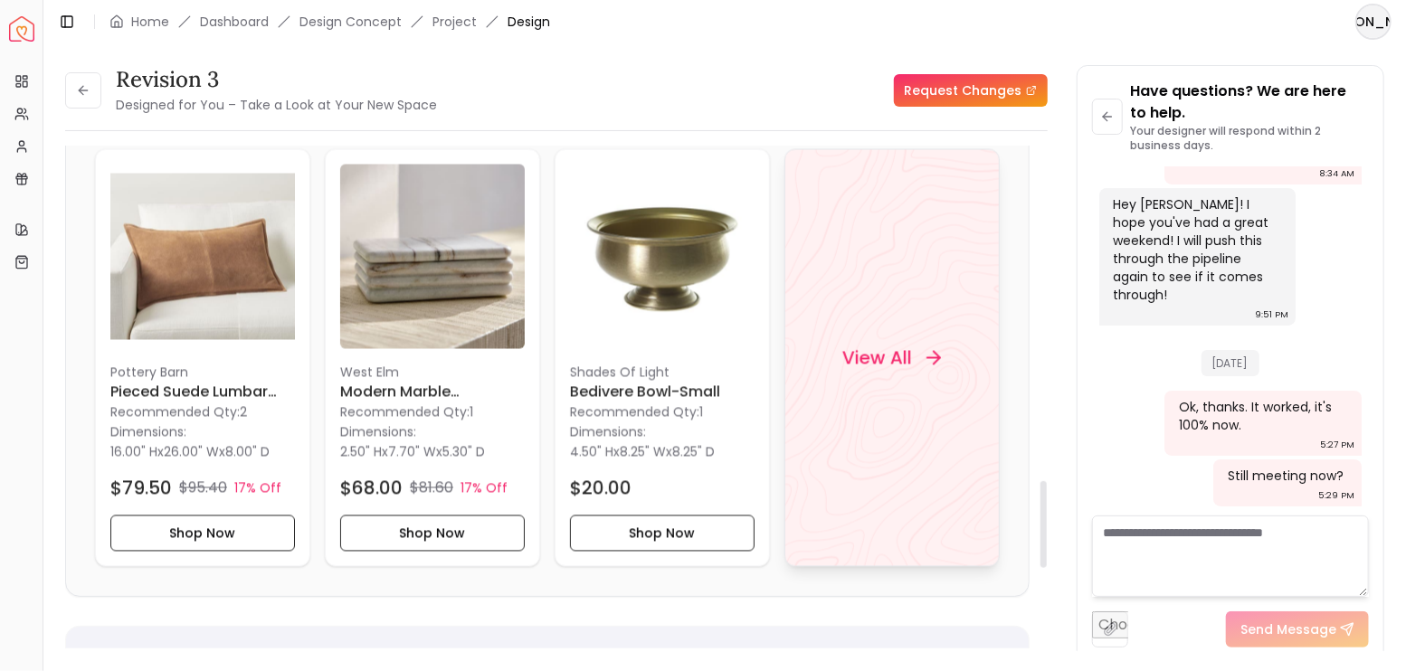
click at [930, 347] on div "View All" at bounding box center [892, 358] width 142 height 54
click at [91, 85] on button at bounding box center [83, 90] width 36 height 36
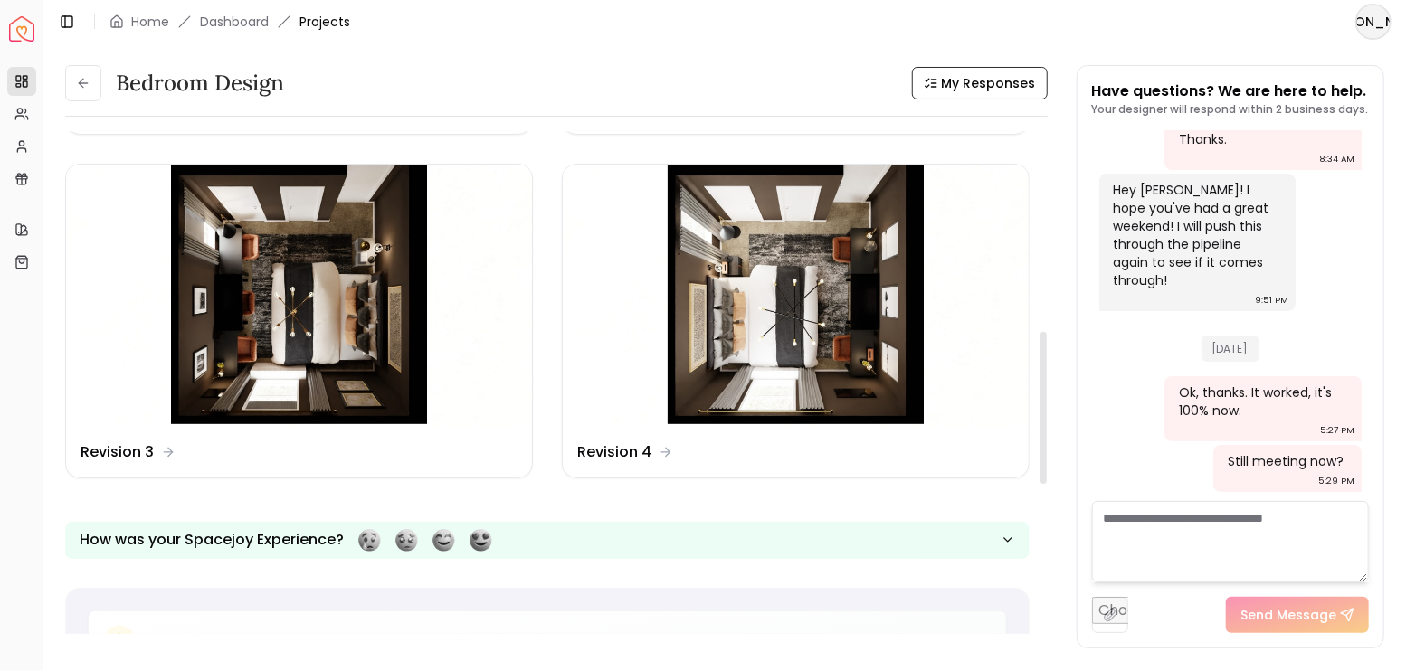
scroll to position [663, 0]
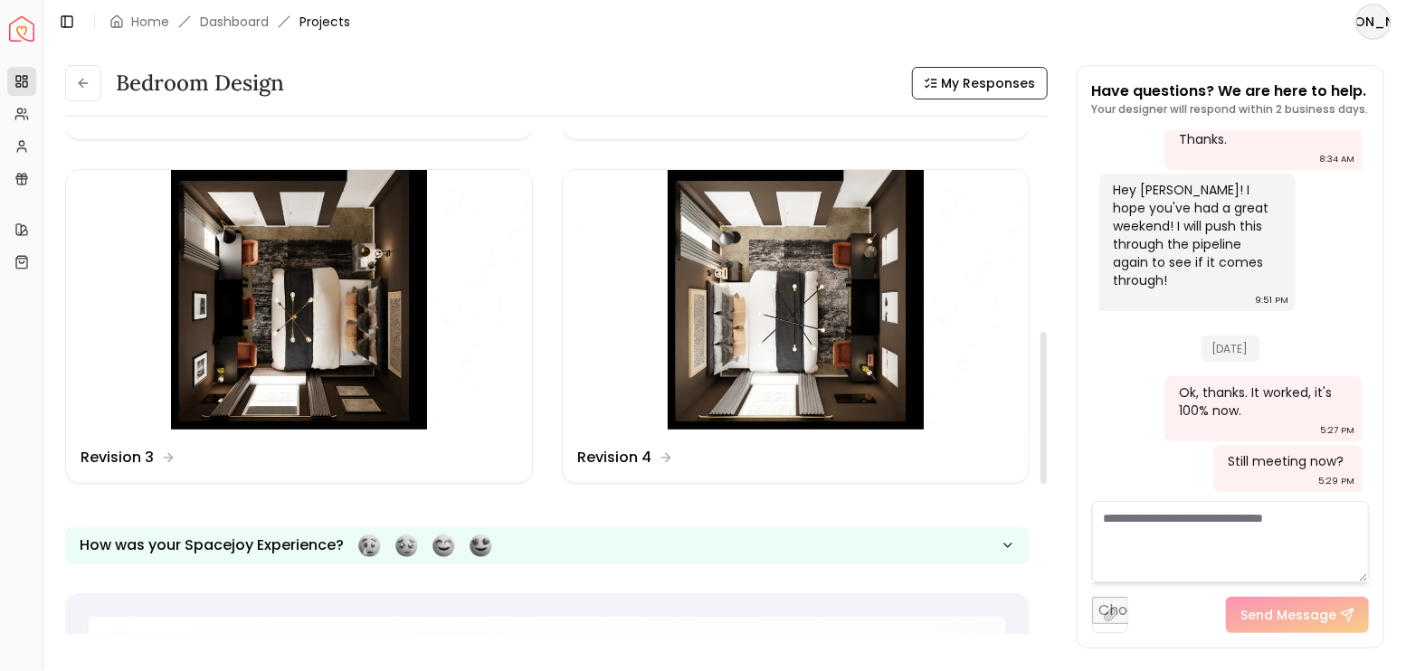
click at [831, 318] on img at bounding box center [796, 301] width 466 height 262
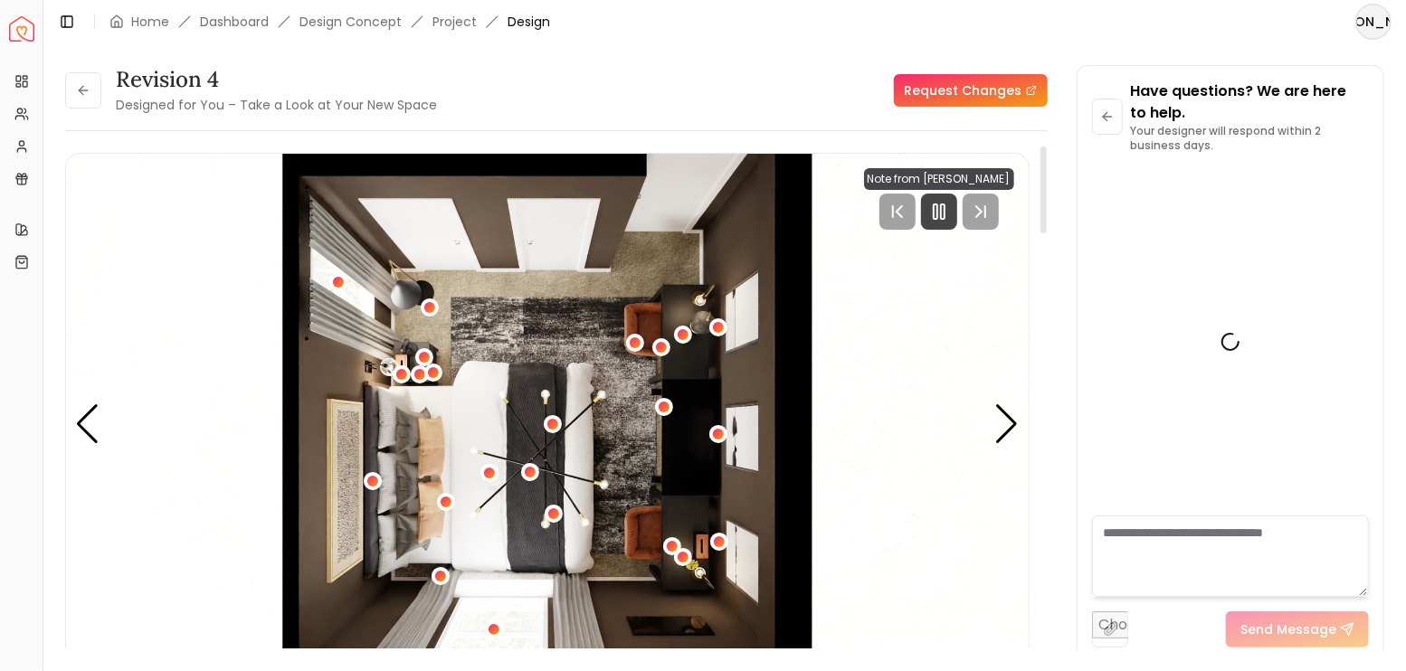
scroll to position [4290, 0]
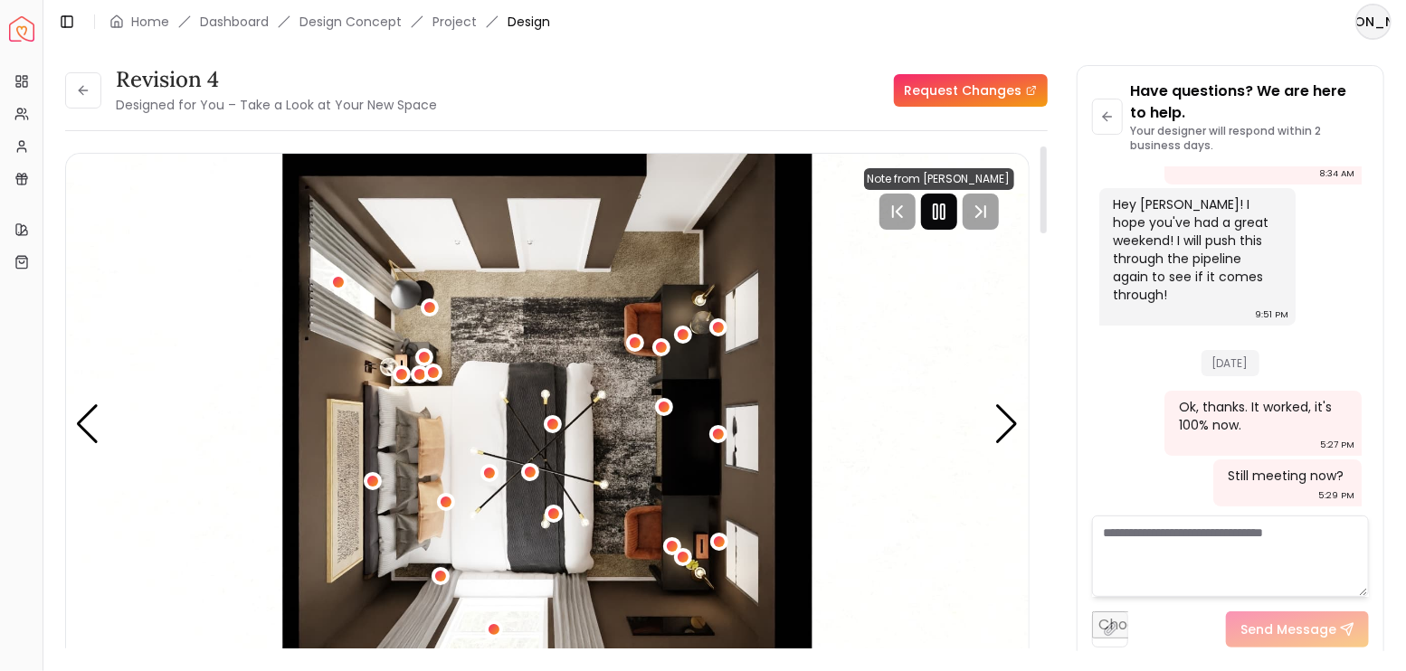
click at [934, 206] on icon "Pause" at bounding box center [939, 212] width 22 height 22
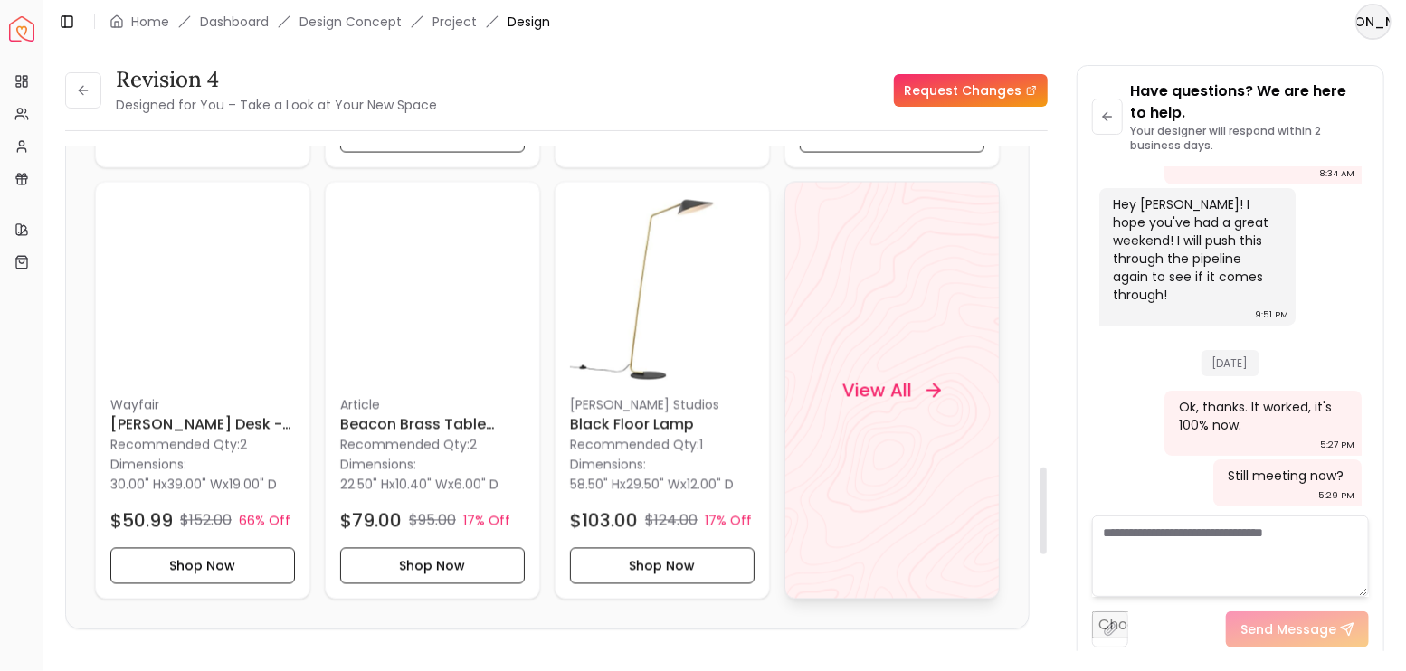
scroll to position [2172, 0]
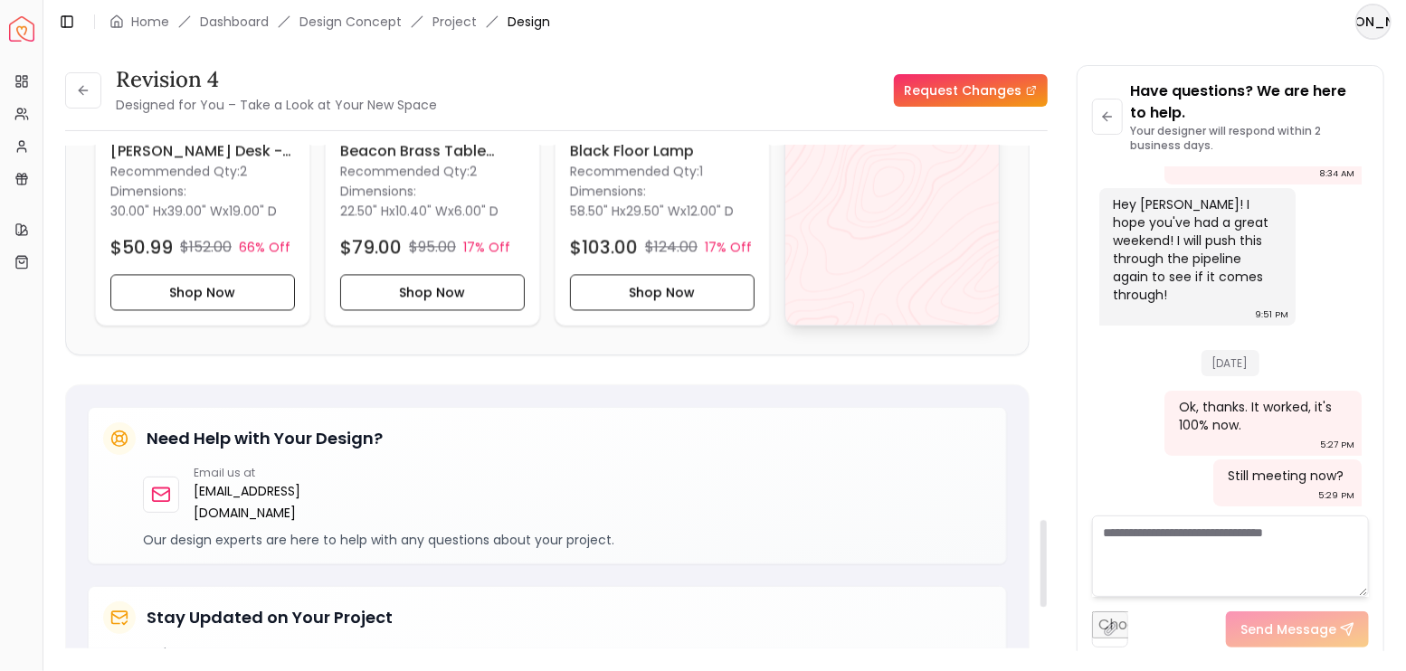
click at [841, 269] on div "View All" at bounding box center [891, 117] width 215 height 418
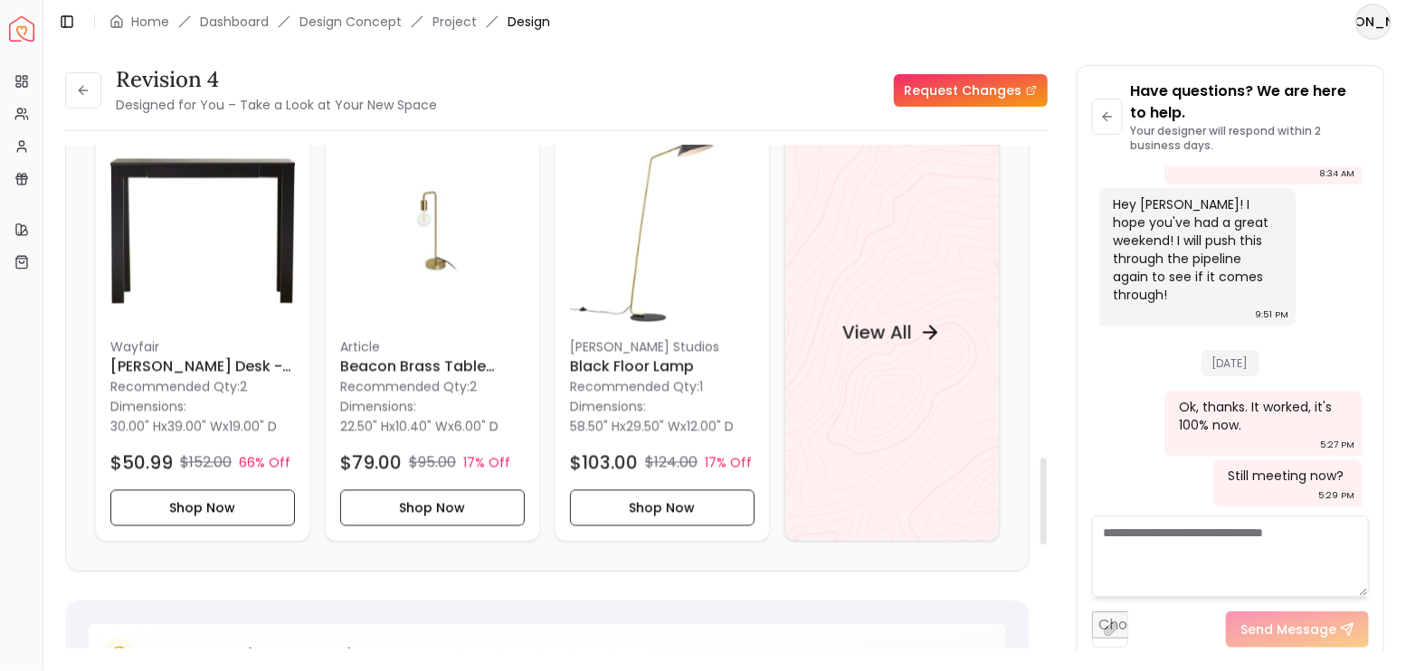
scroll to position [1810, 0]
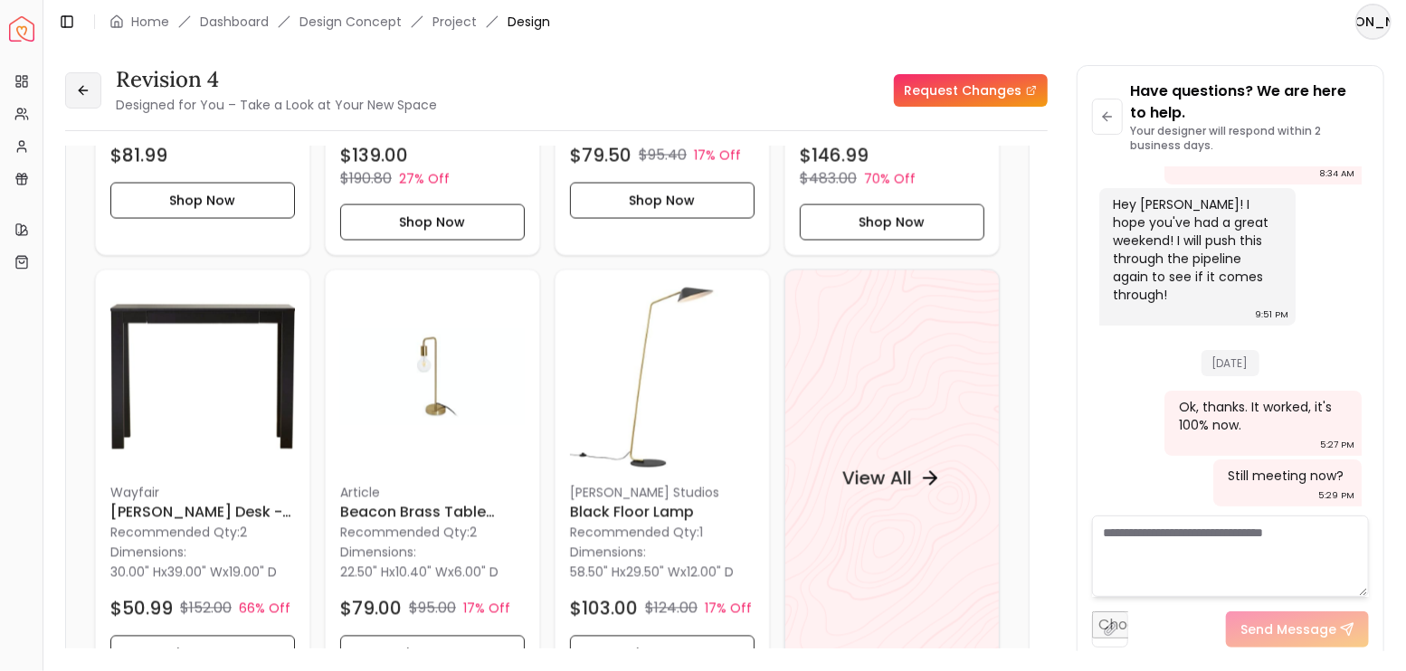
click at [74, 102] on button at bounding box center [83, 90] width 36 height 36
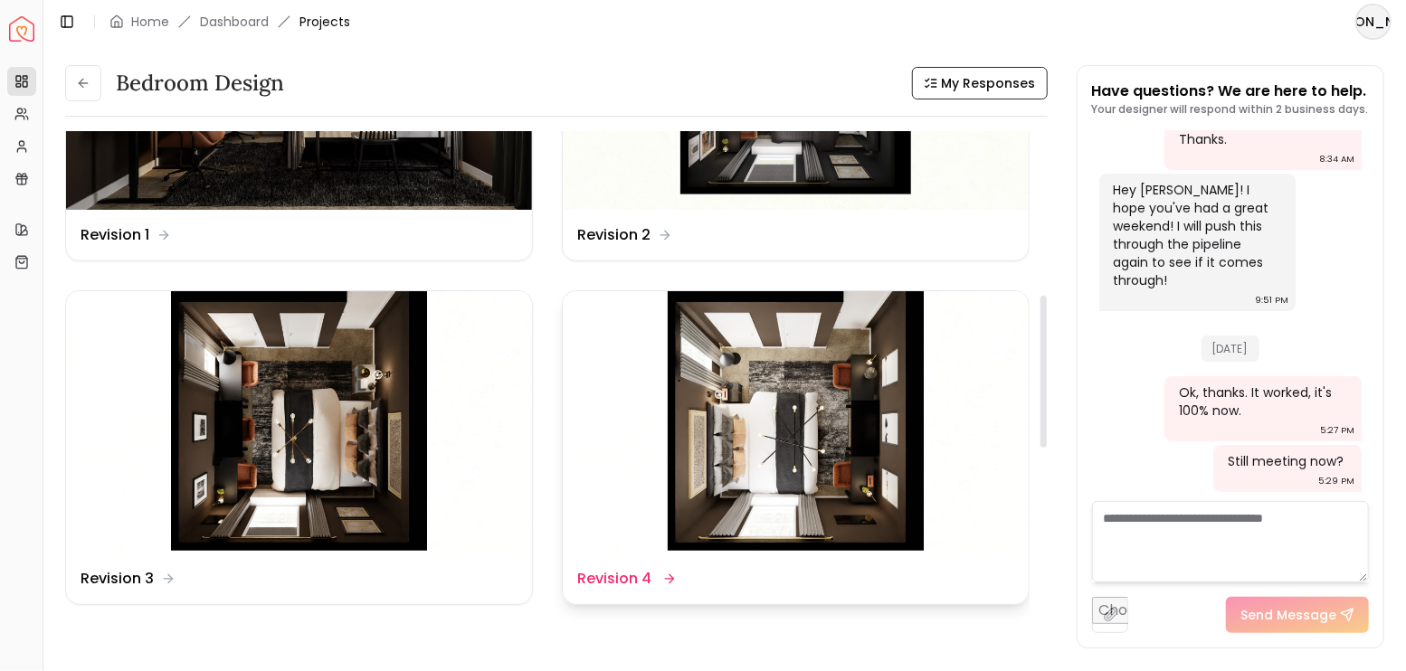
scroll to position [543, 0]
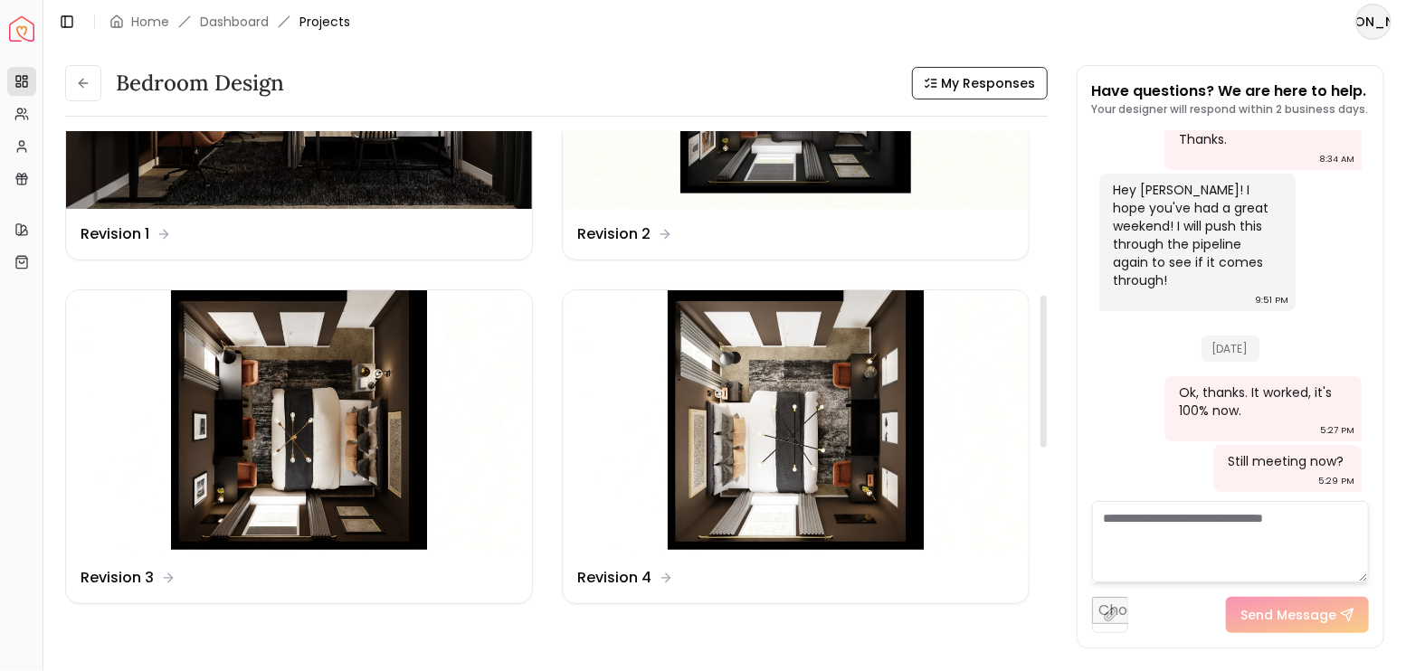
click at [816, 461] on img at bounding box center [796, 421] width 466 height 262
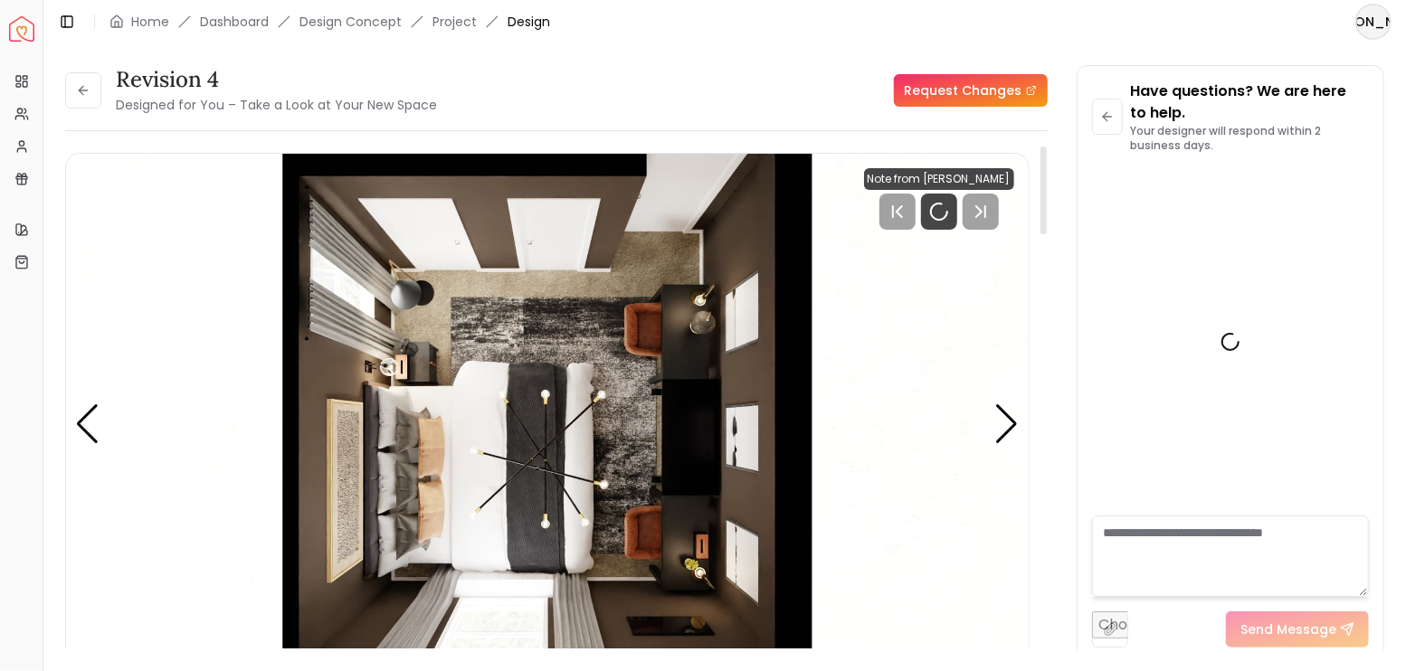
scroll to position [4290, 0]
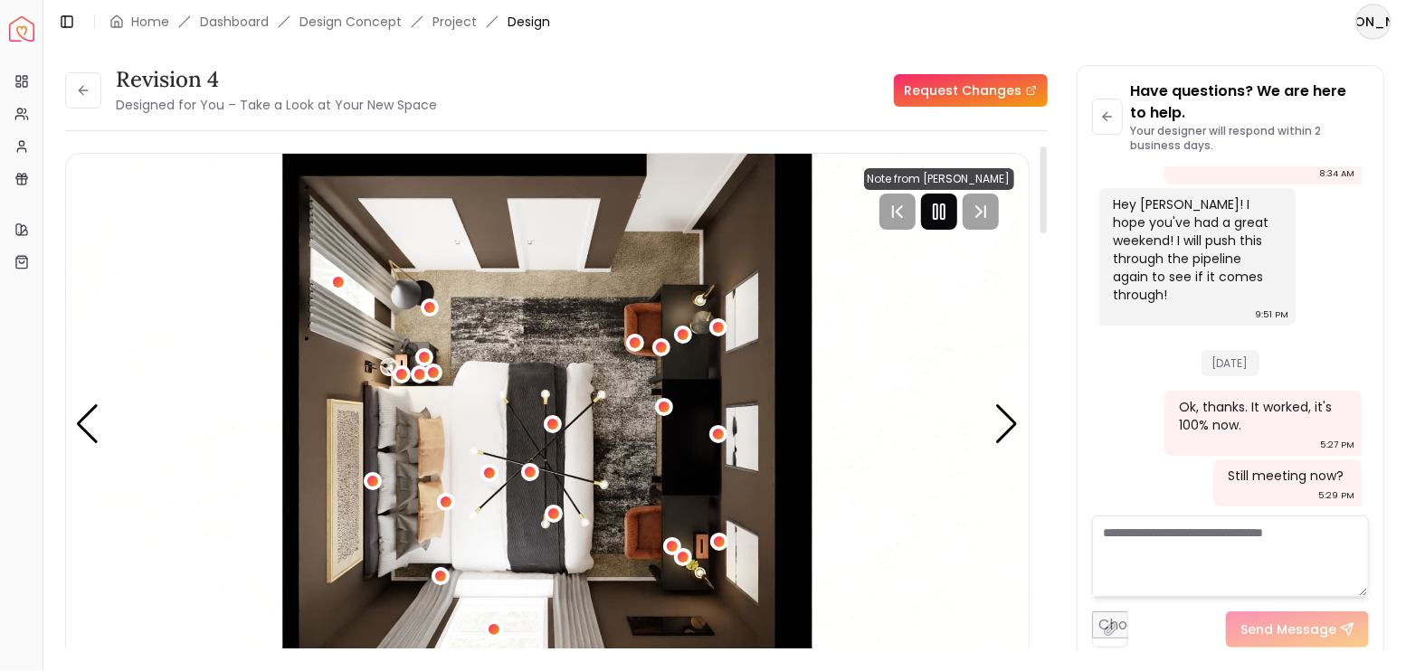
click at [933, 224] on div at bounding box center [939, 212] width 36 height 36
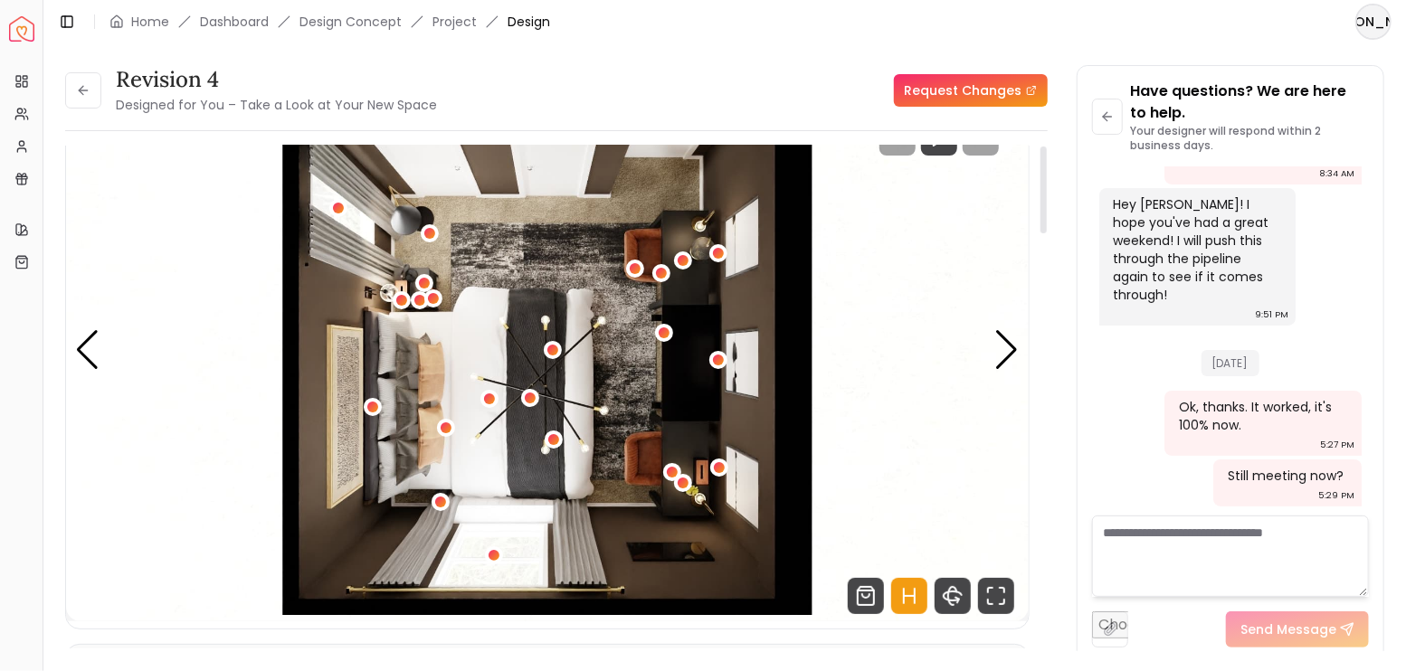
scroll to position [181, 0]
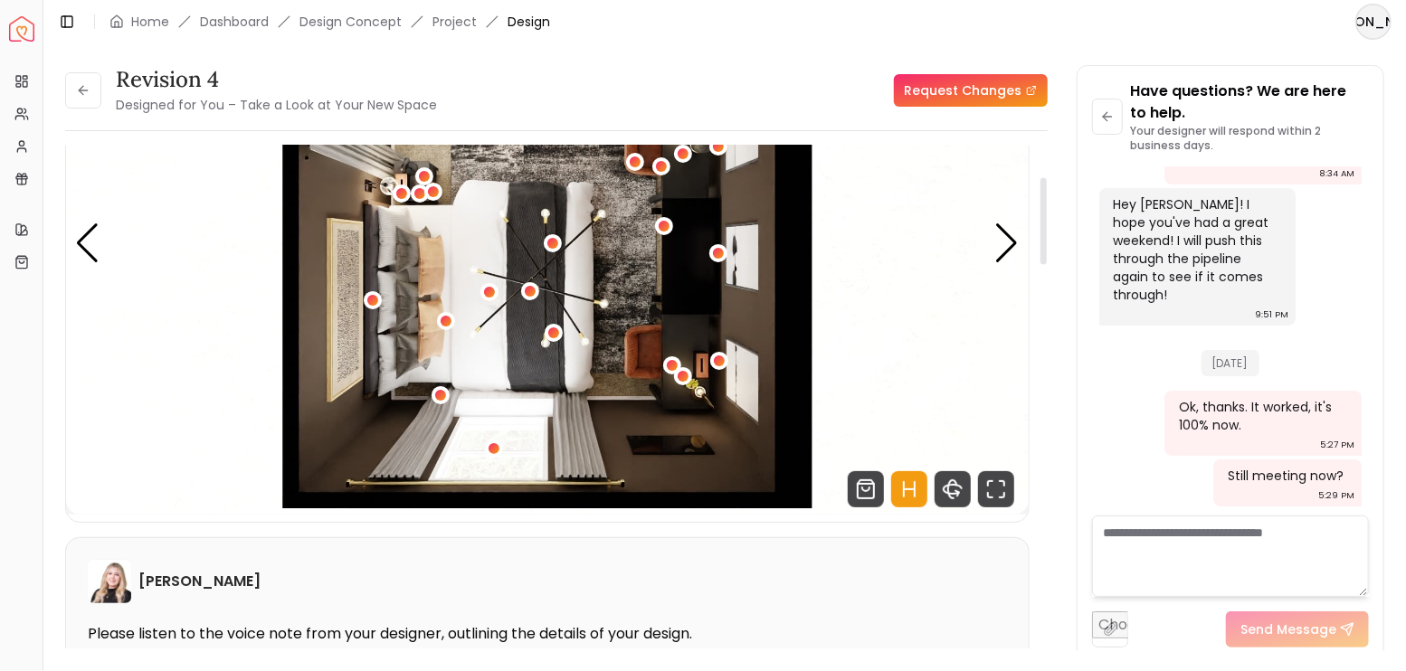
click at [917, 487] on icon "Hotspots Toggle" at bounding box center [909, 489] width 36 height 36
click at [1006, 492] on icon "Fullscreen" at bounding box center [996, 489] width 36 height 36
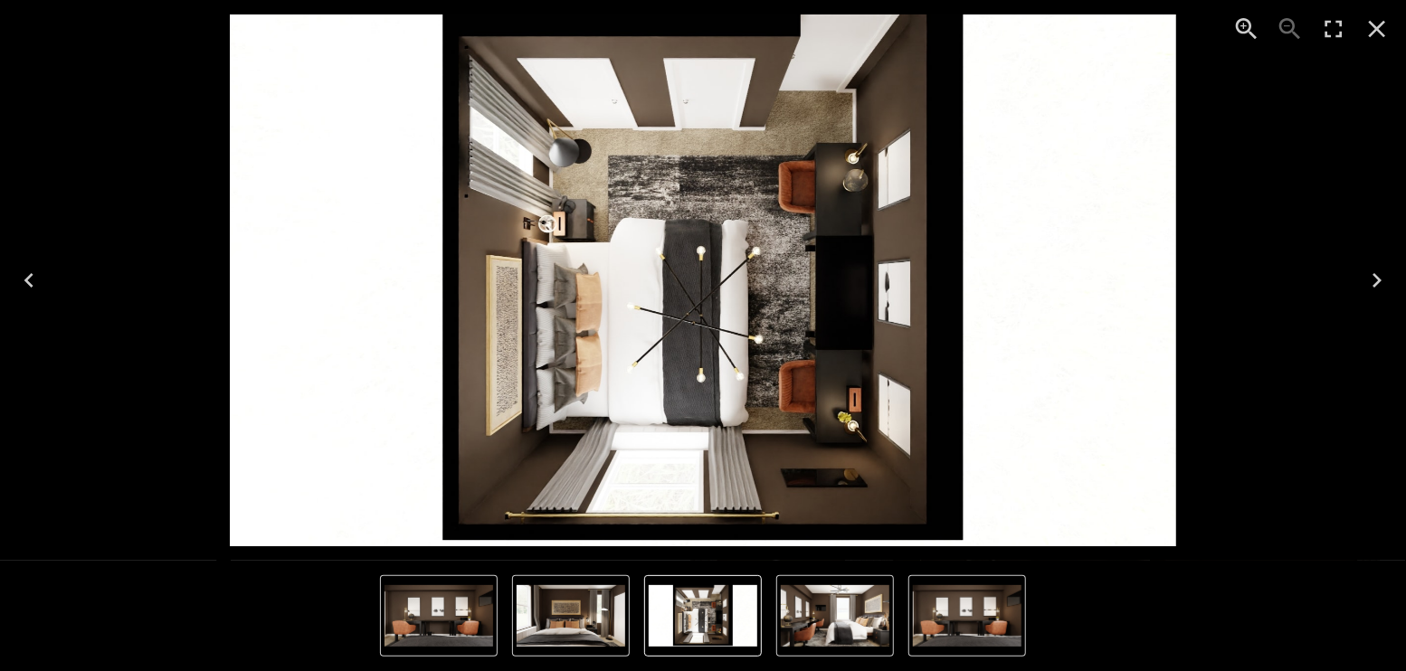
click at [593, 615] on img "4 of 4" at bounding box center [571, 616] width 109 height 62
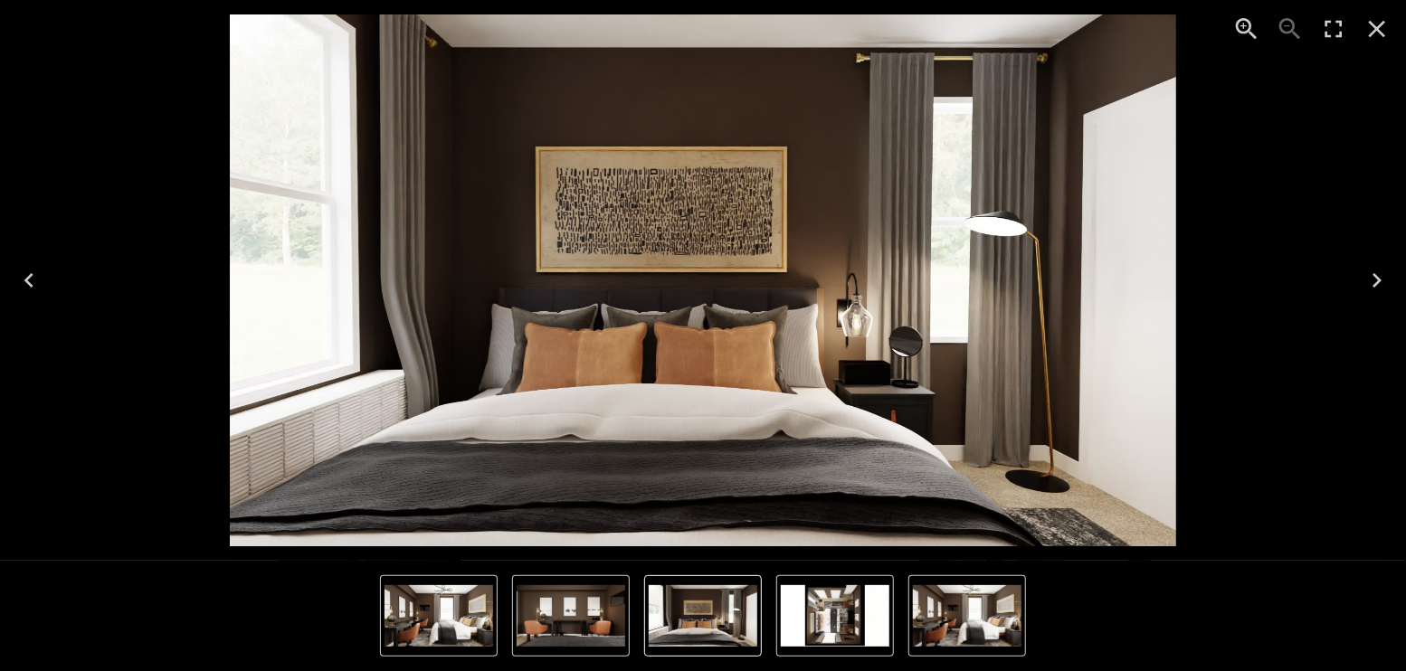
click at [1380, 271] on icon "Next" at bounding box center [1377, 280] width 29 height 29
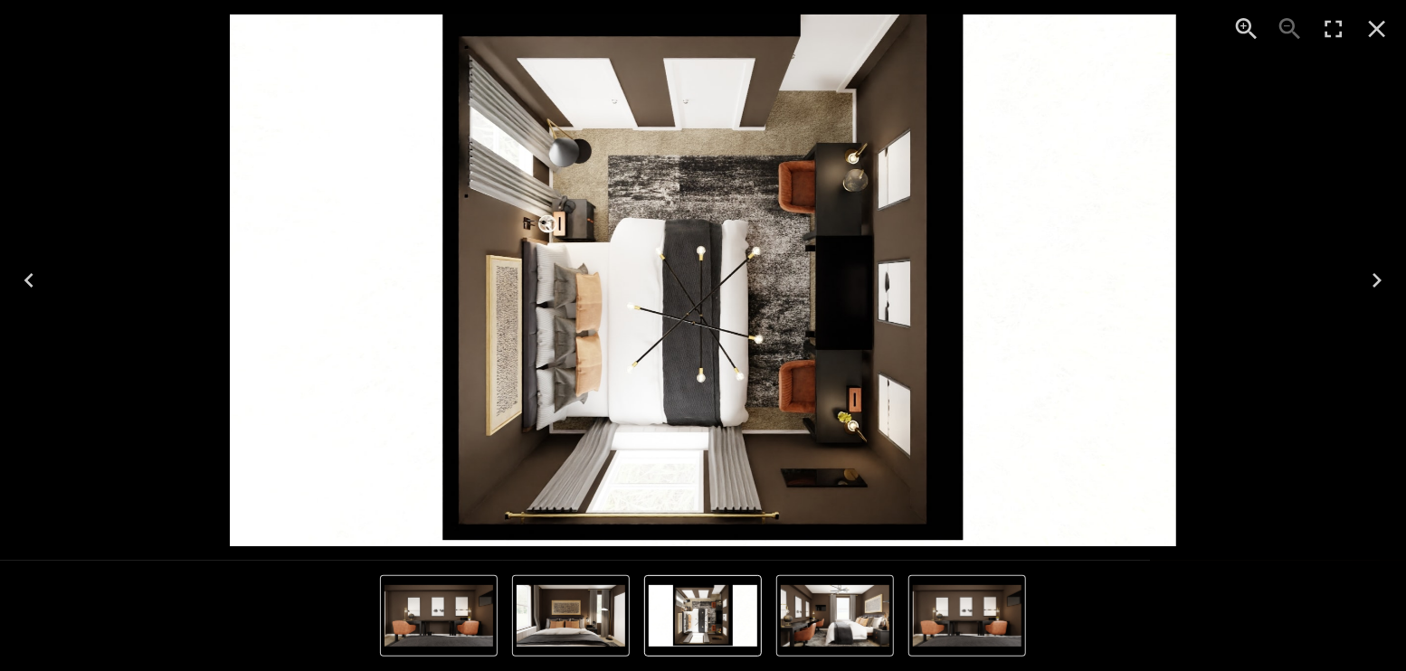
click at [1373, 283] on icon "Next" at bounding box center [1377, 280] width 29 height 29
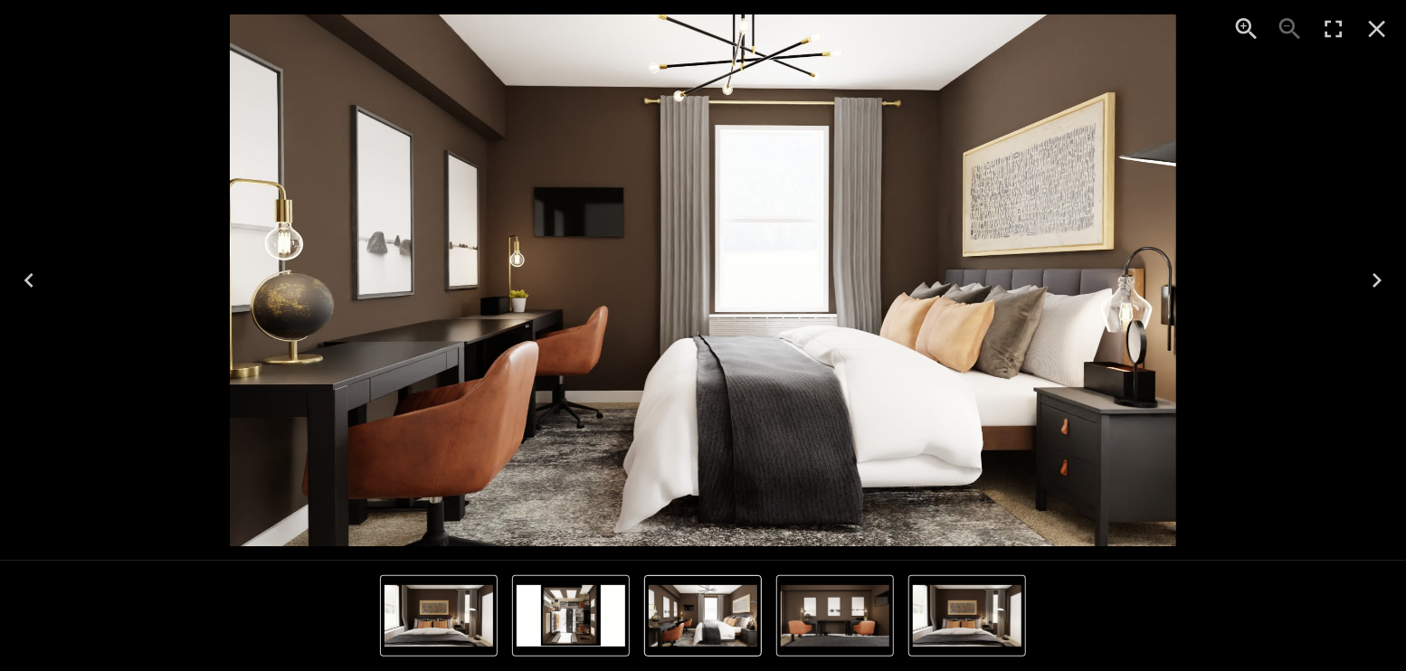
click at [1372, 23] on icon "Close" at bounding box center [1377, 29] width 17 height 17
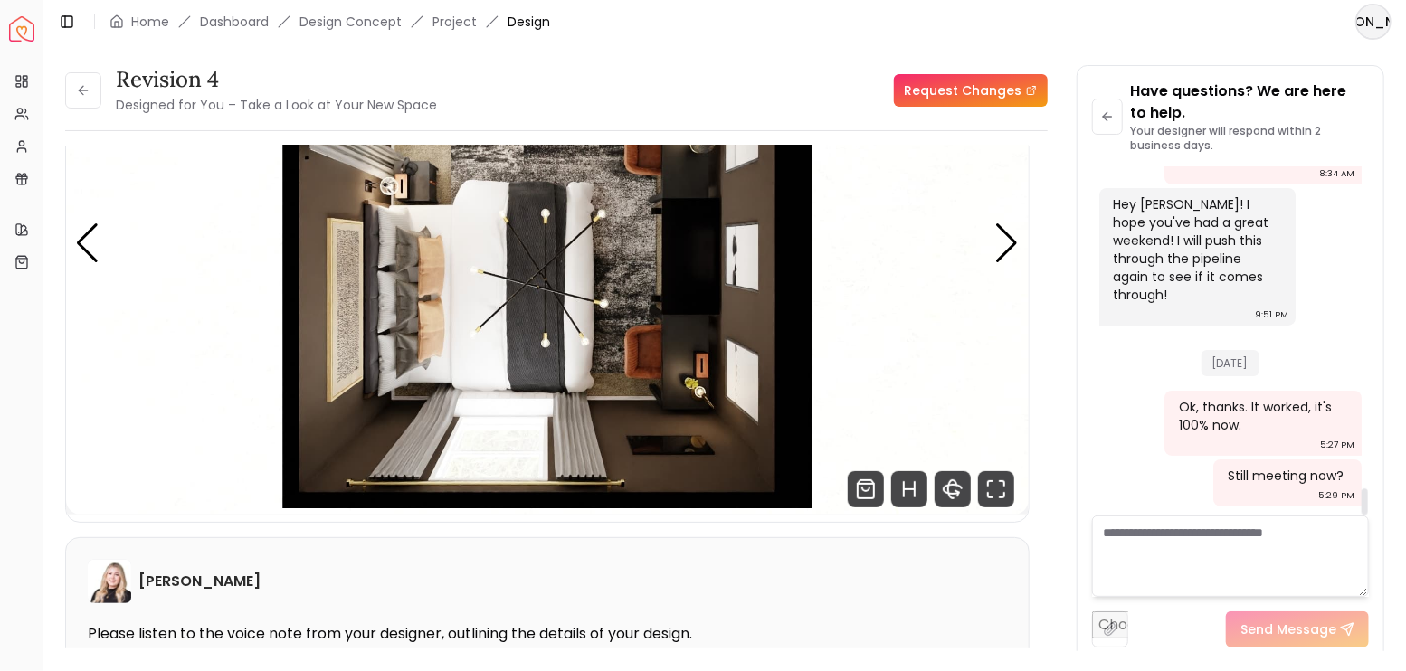
click at [1219, 563] on textarea at bounding box center [1231, 556] width 278 height 81
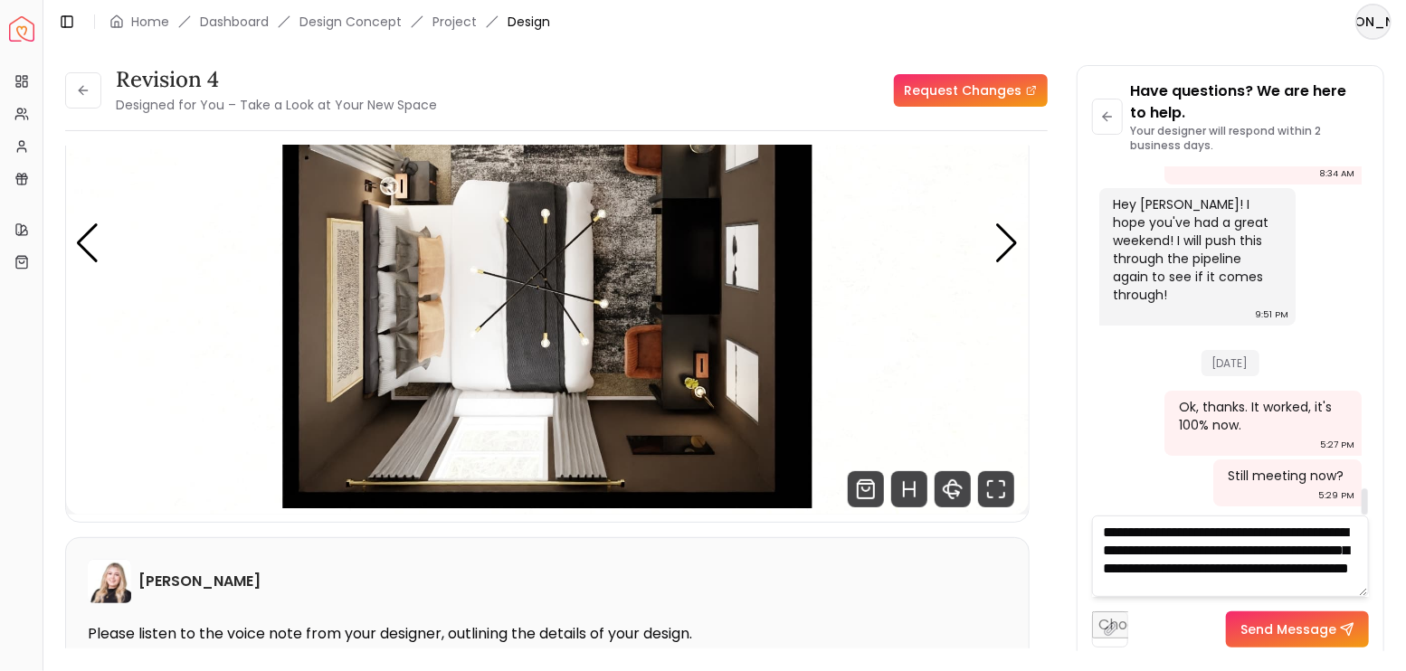
scroll to position [18, 0]
type textarea "**********"
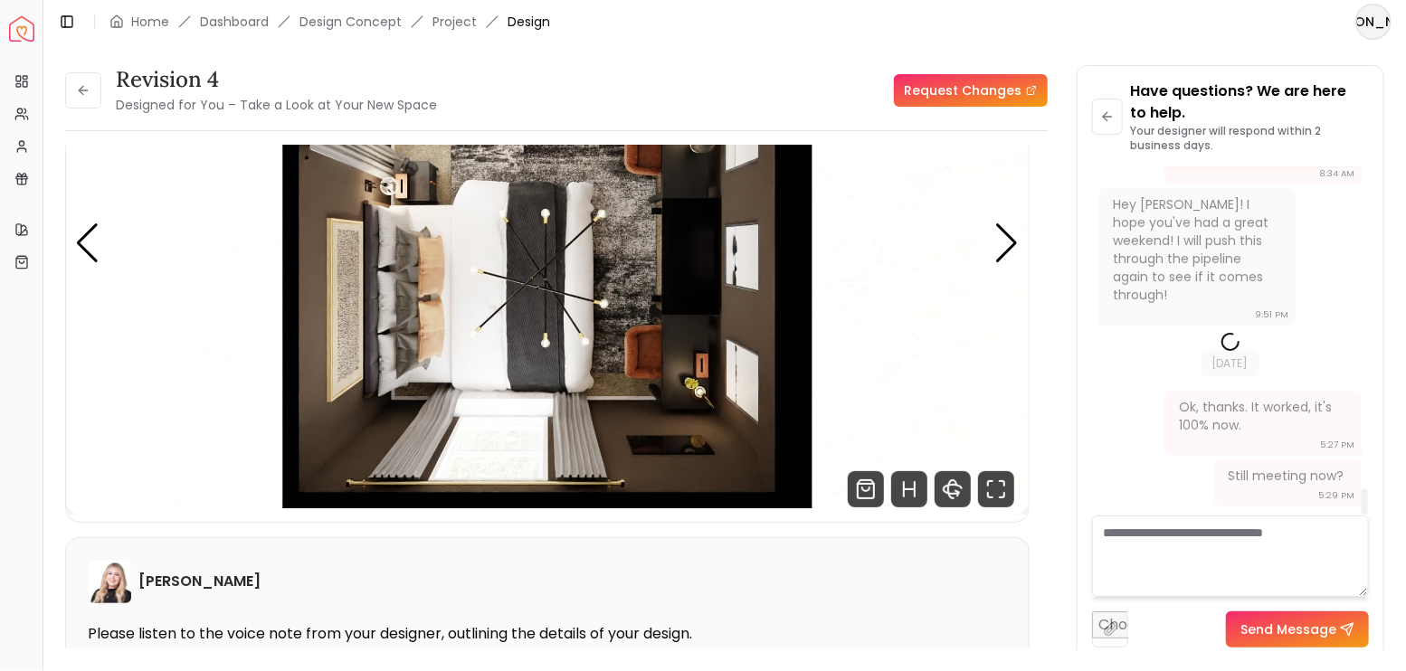
scroll to position [0, 0]
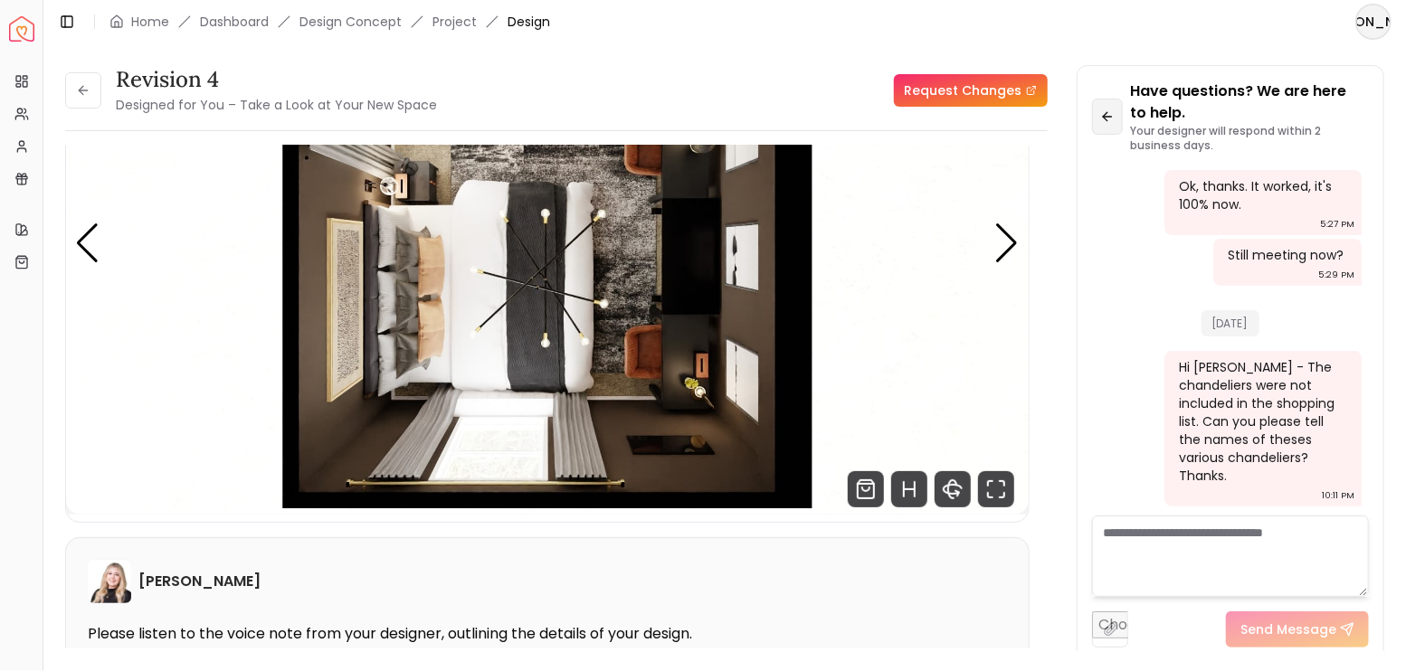
click at [1111, 128] on button at bounding box center [1108, 117] width 32 height 36
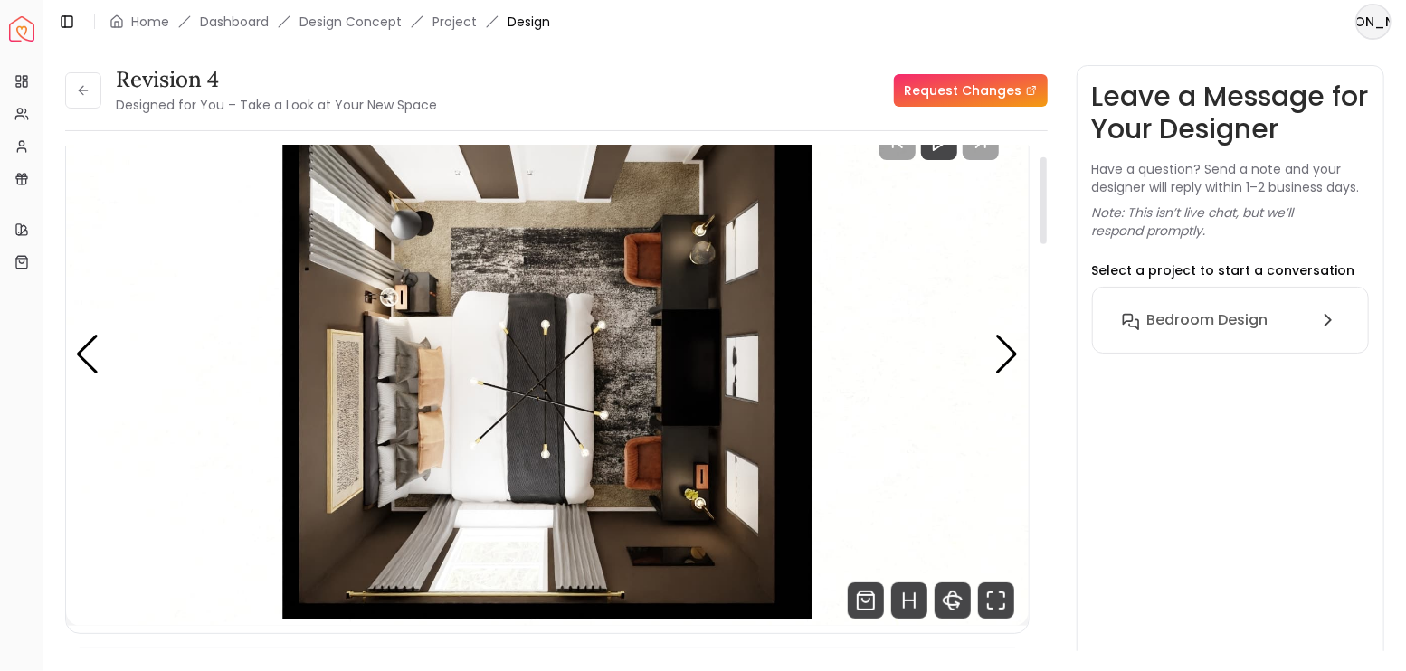
scroll to position [60, 0]
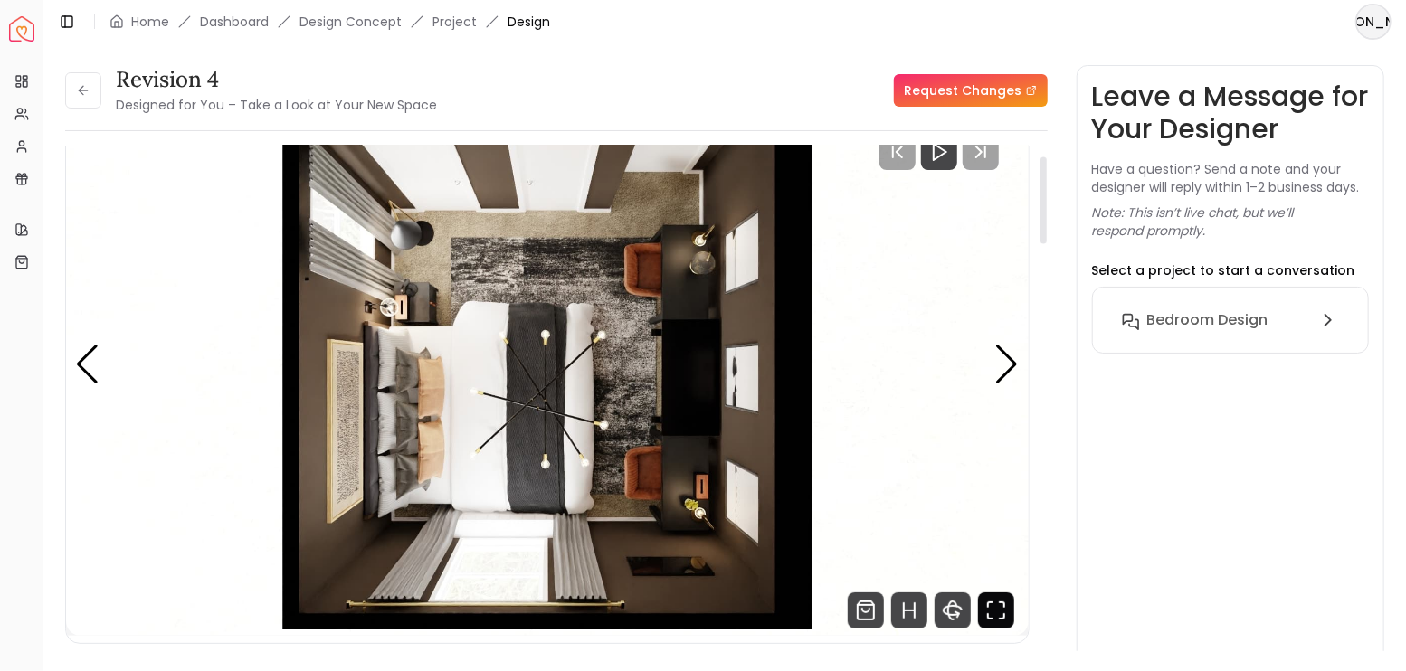
click at [1003, 600] on icon "Fullscreen" at bounding box center [996, 611] width 36 height 36
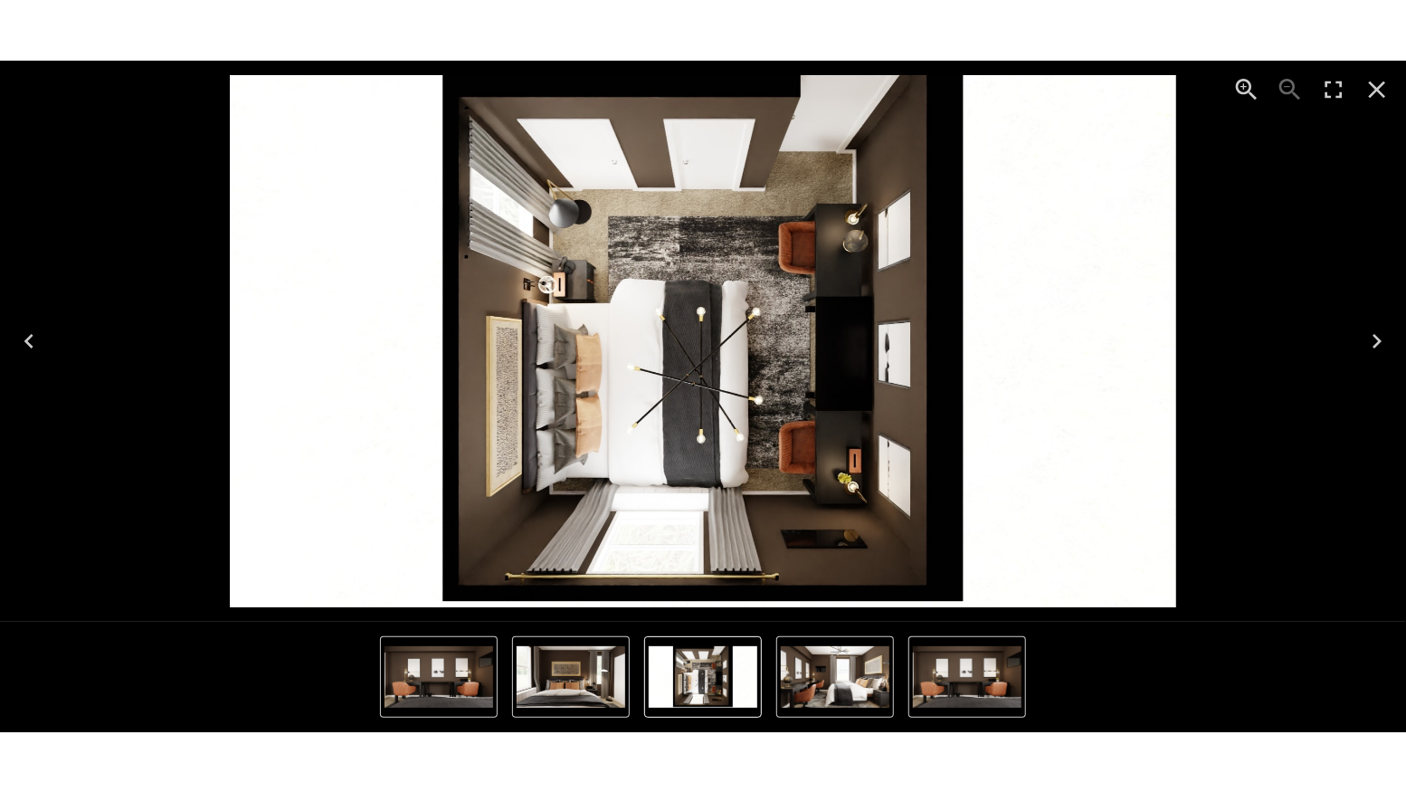
scroll to position [4261, 0]
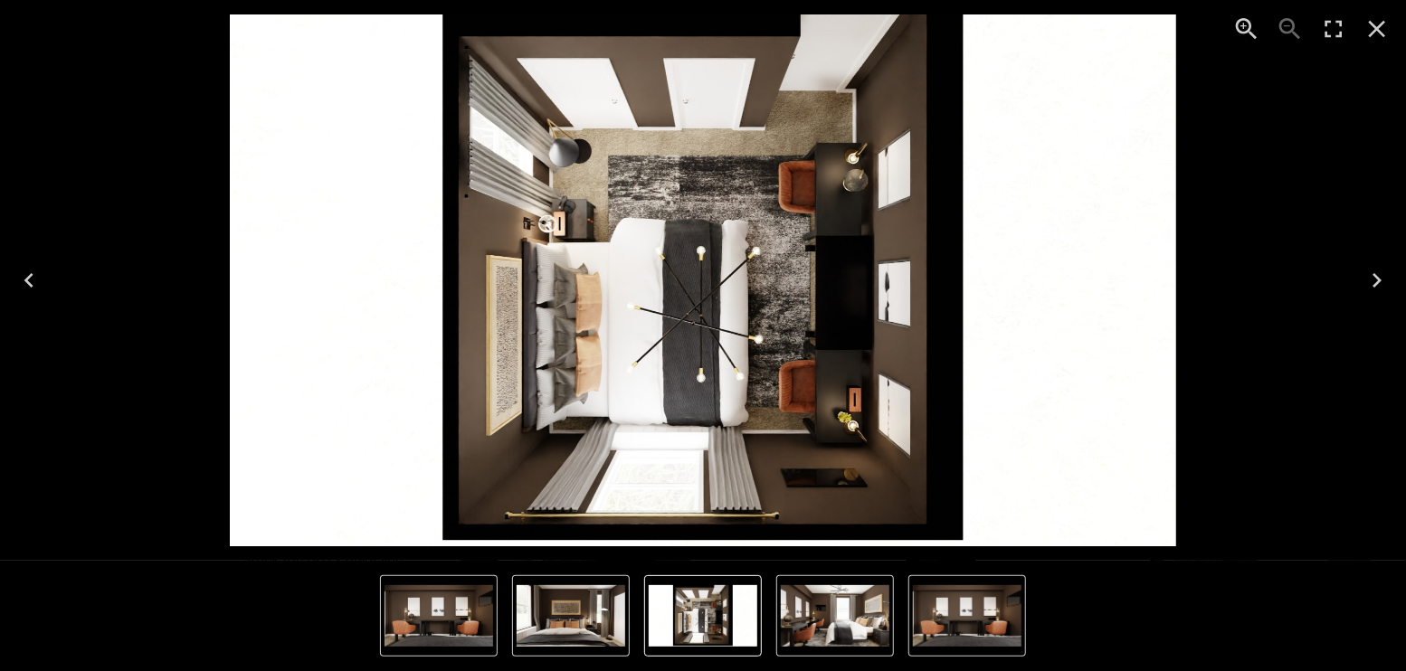
drag, startPoint x: 1333, startPoint y: 19, endPoint x: 1341, endPoint y: 138, distance: 119.7
click at [1334, 18] on icon "Enter Fullscreen" at bounding box center [1333, 28] width 29 height 29
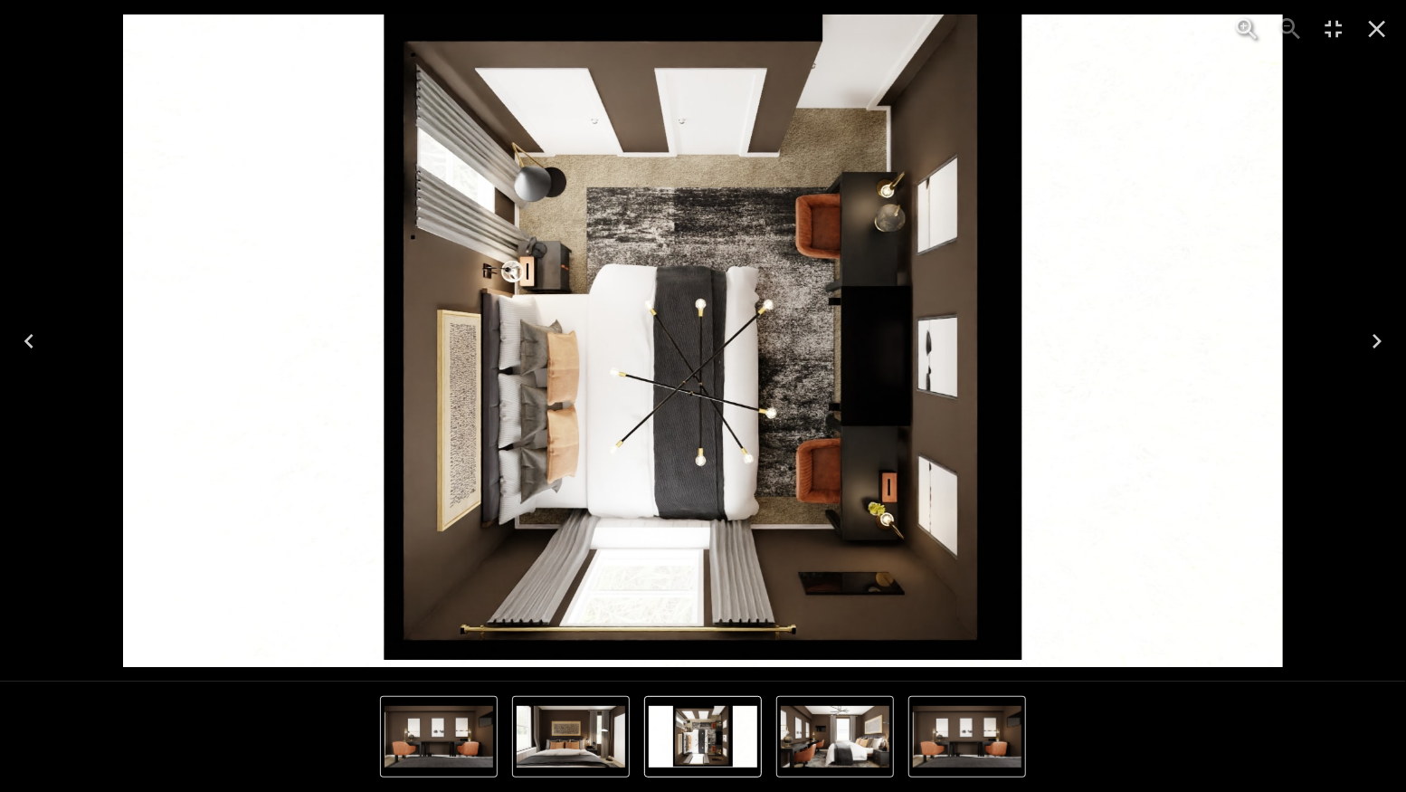
click at [1380, 336] on icon "Next" at bounding box center [1377, 341] width 29 height 29
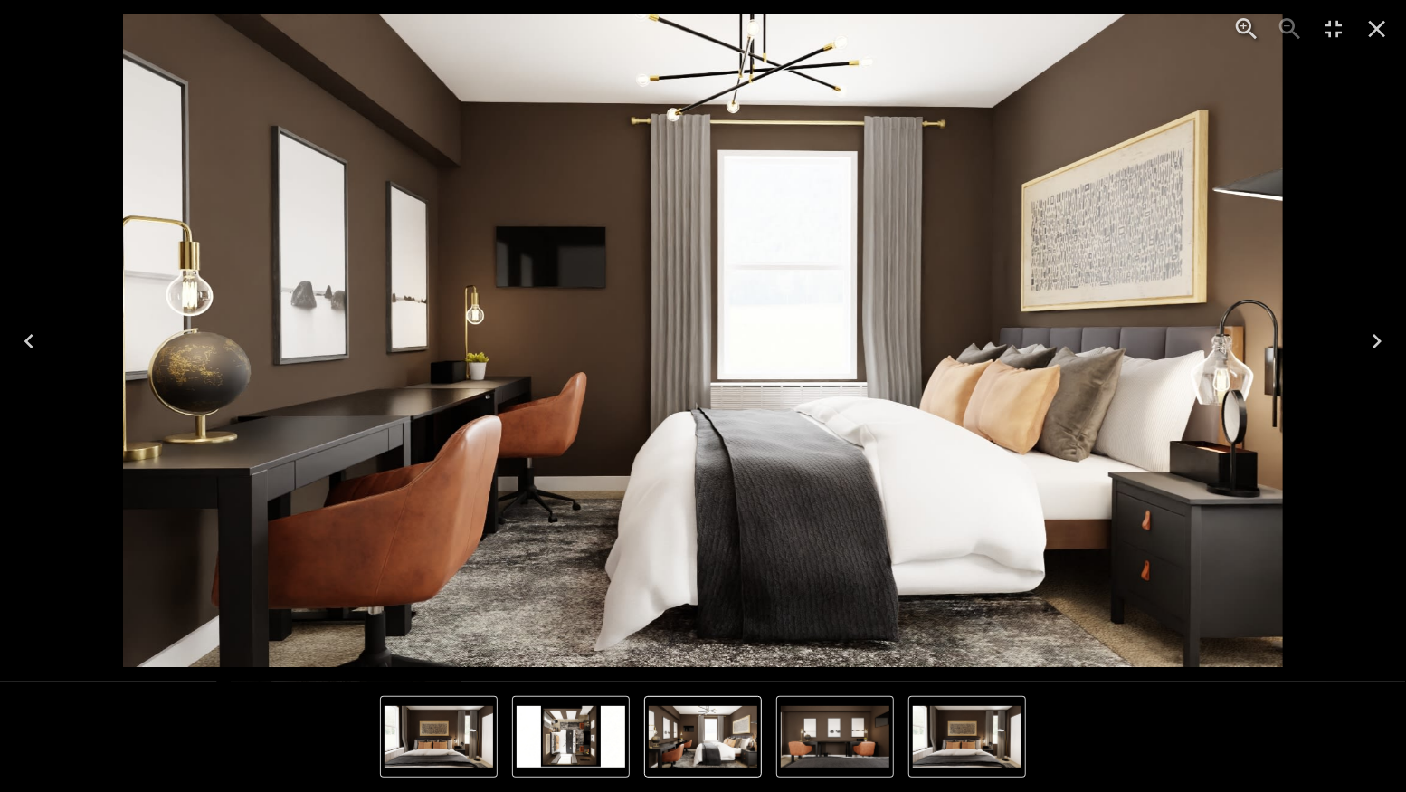
click at [1380, 336] on icon "Next" at bounding box center [1377, 341] width 29 height 29
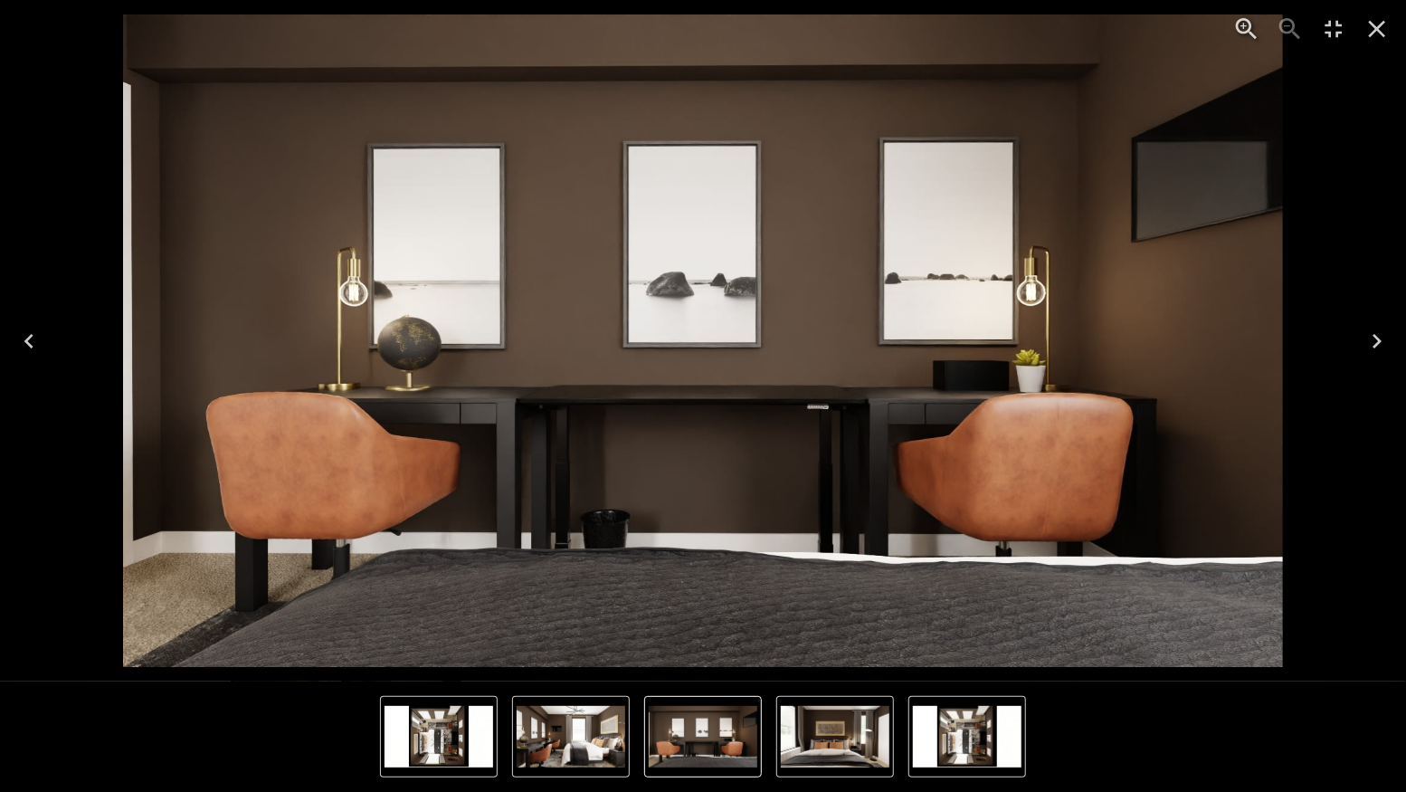
click at [1380, 336] on icon "Next" at bounding box center [1377, 341] width 29 height 29
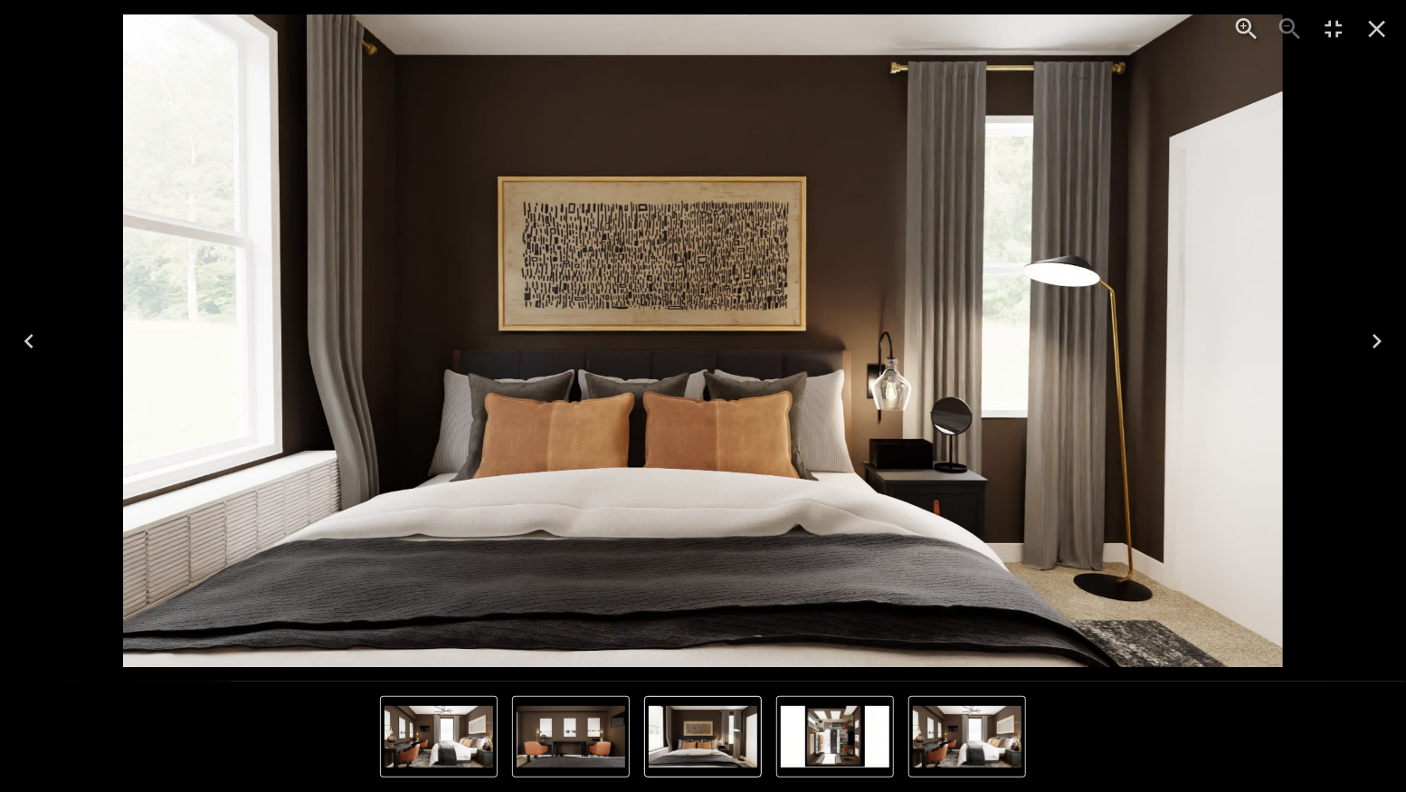
click at [1380, 336] on icon "Next" at bounding box center [1377, 341] width 29 height 29
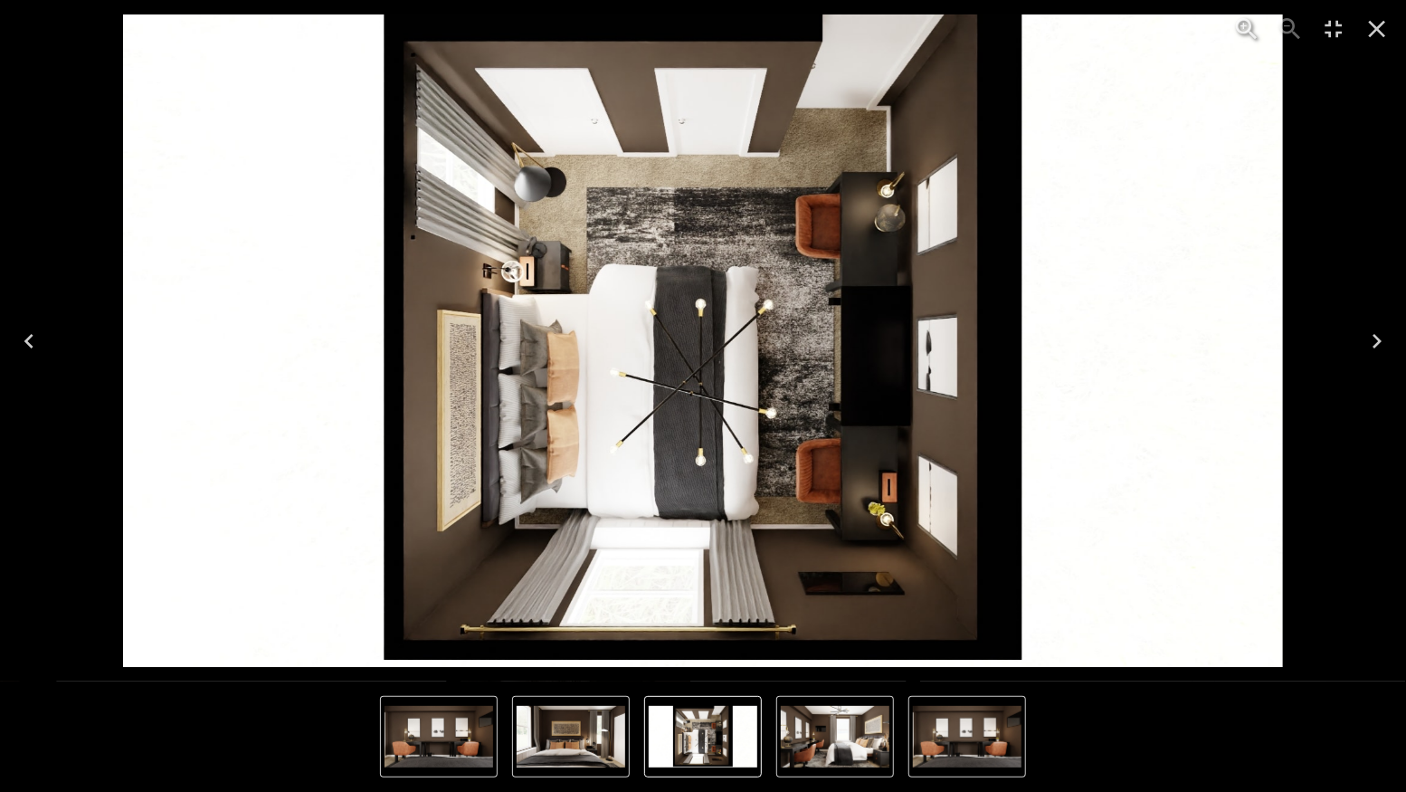
click at [1372, 332] on icon "Next" at bounding box center [1377, 341] width 29 height 29
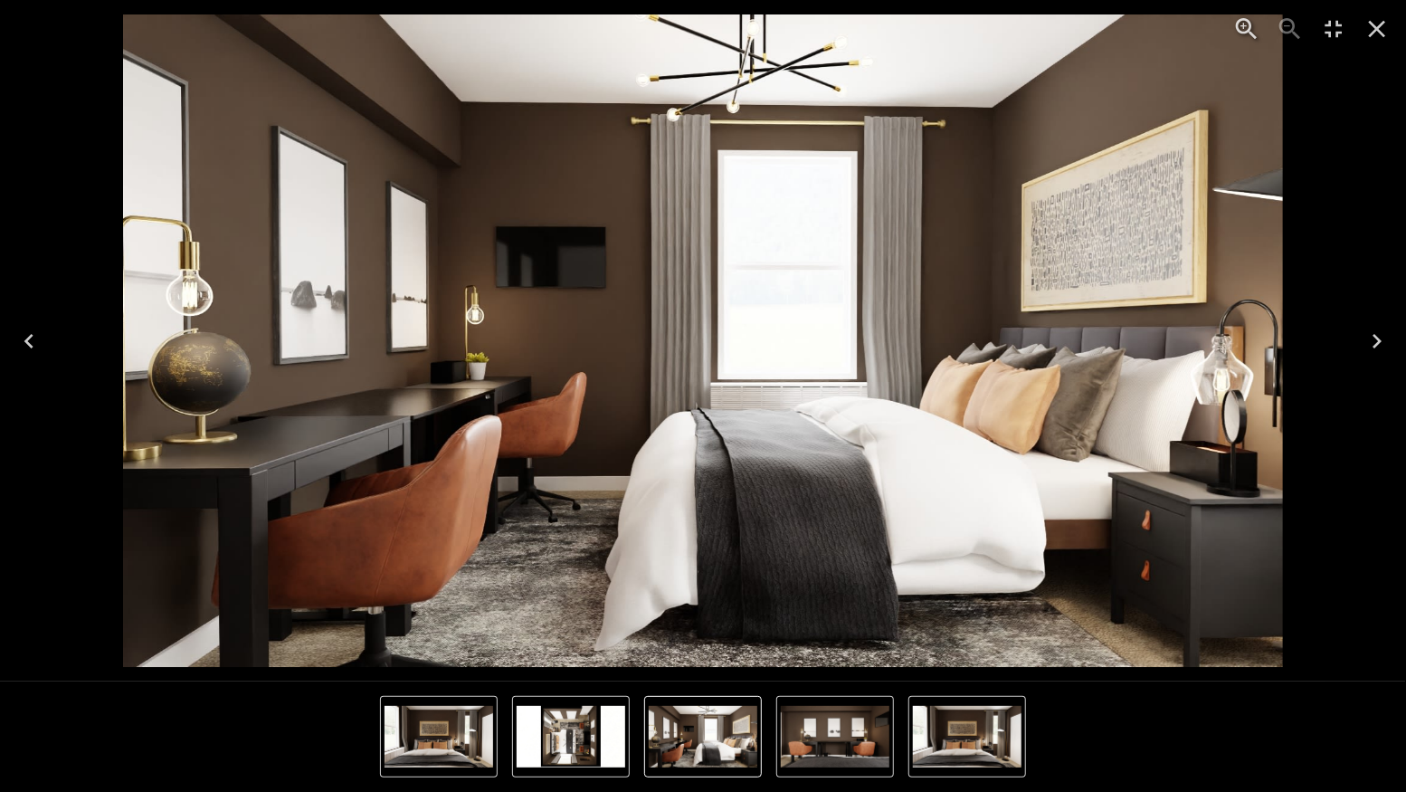
click at [1379, 36] on icon "Close" at bounding box center [1377, 28] width 29 height 29
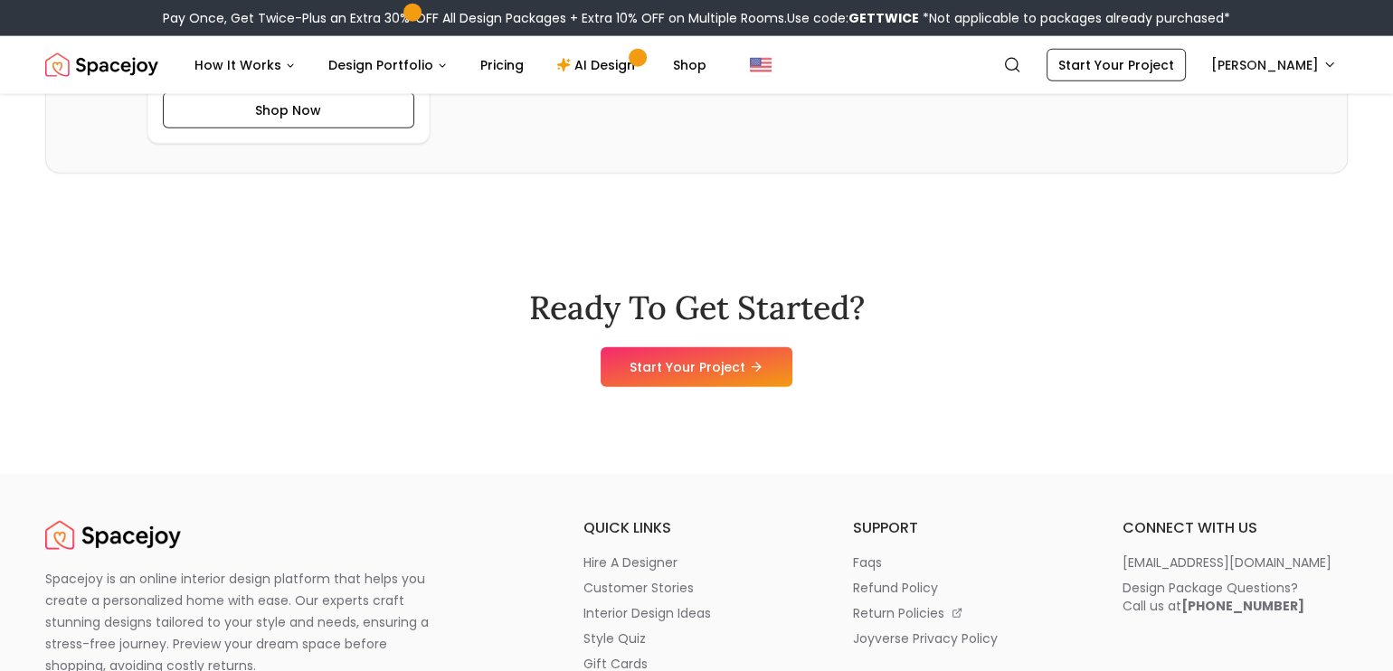
scroll to position [4222, 0]
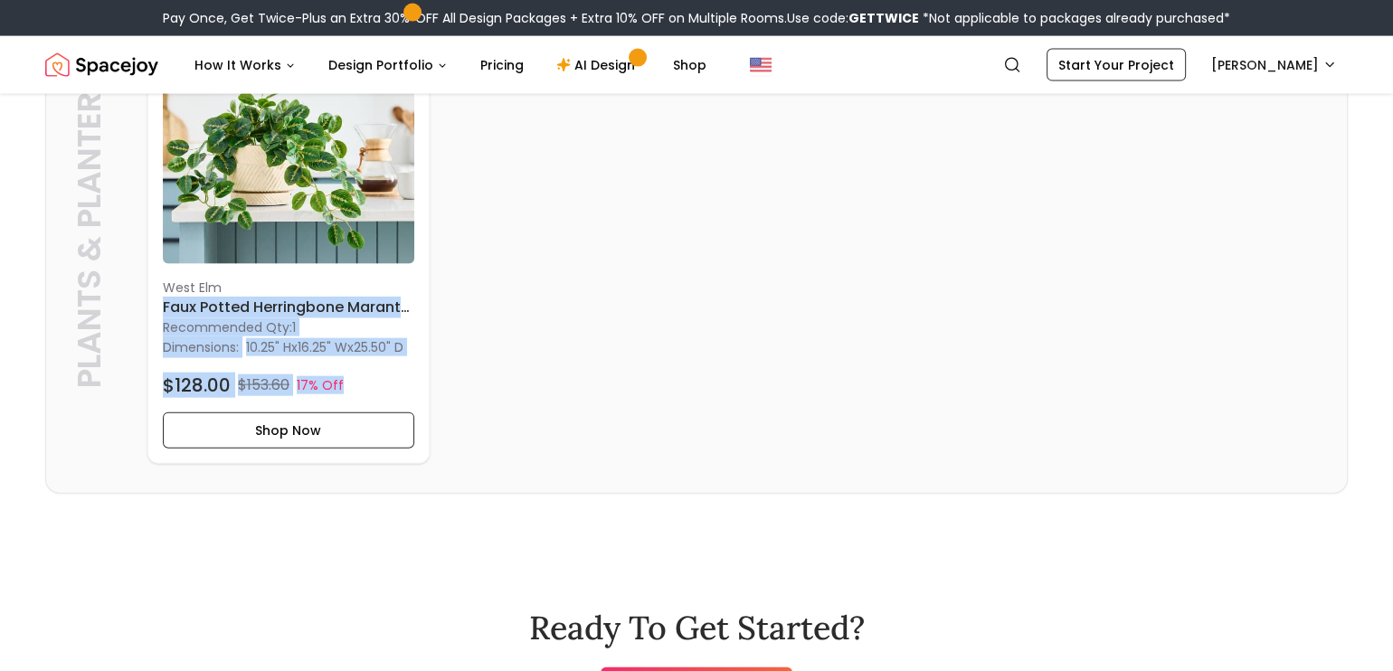
drag, startPoint x: 1404, startPoint y: 363, endPoint x: 1404, endPoint y: 330, distance: 32.6
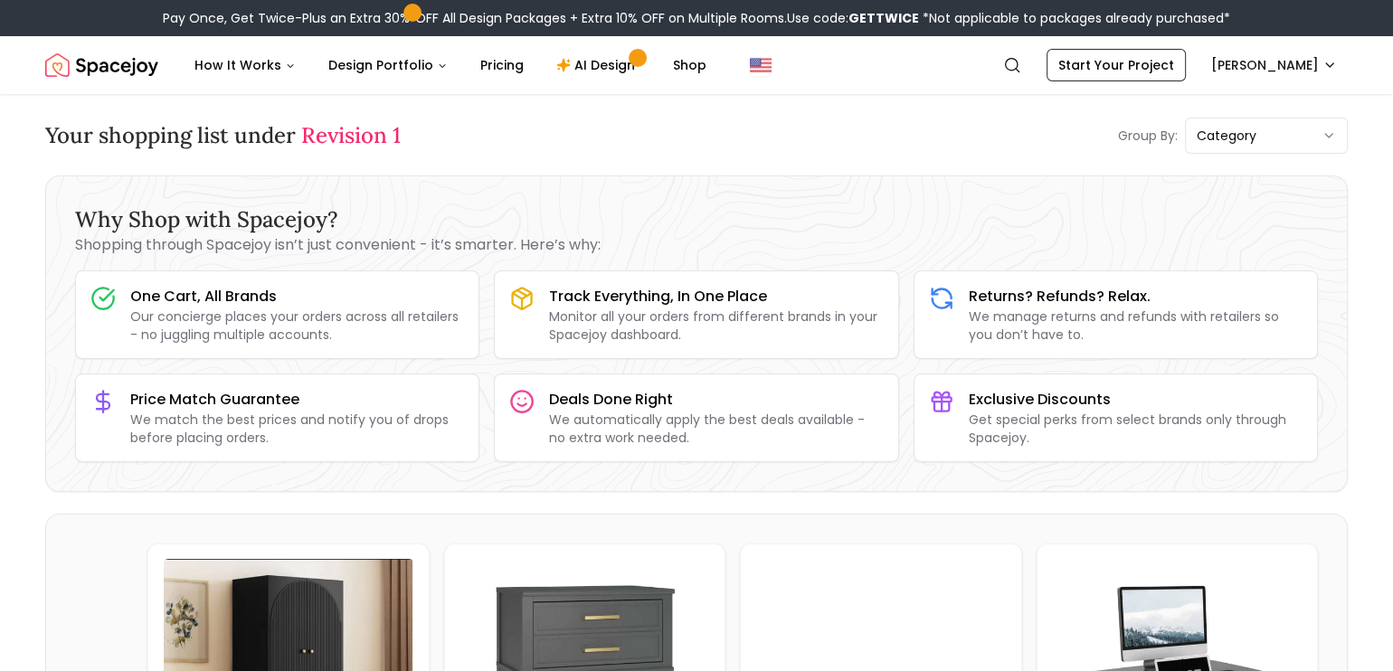
scroll to position [0, 0]
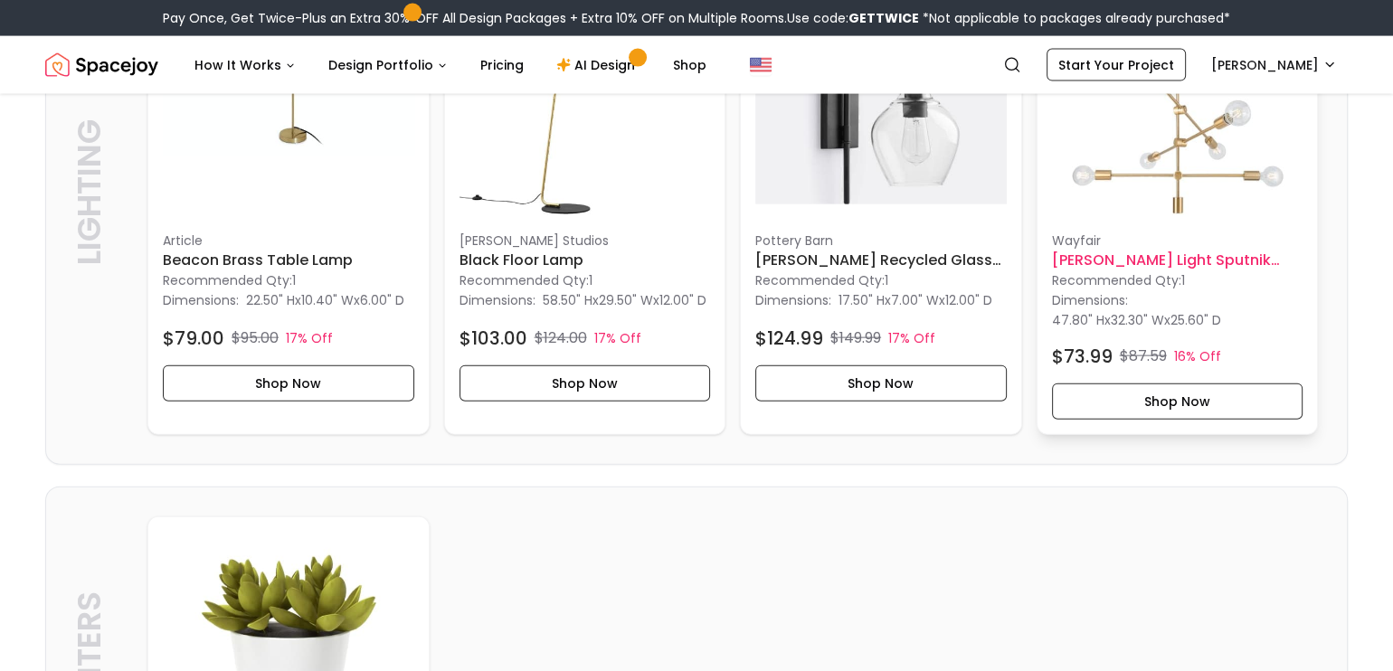
scroll to position [4162, 0]
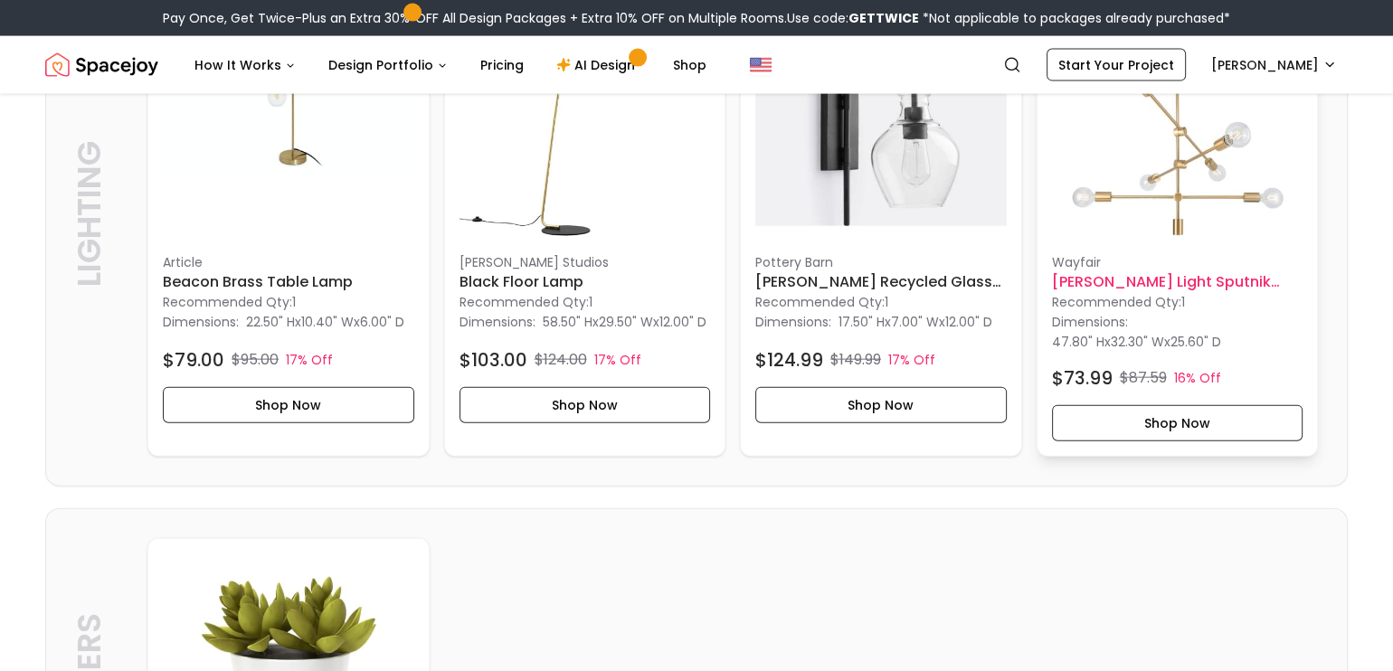
click at [1226, 293] on h6 "Dycus Light Sputnik Modern Linear Chandelier" at bounding box center [1178, 282] width 252 height 22
click at [1123, 293] on h6 "Dycus Light Sputnik Modern Linear Chandelier" at bounding box center [1178, 282] width 252 height 22
